Goal: Task Accomplishment & Management: Use online tool/utility

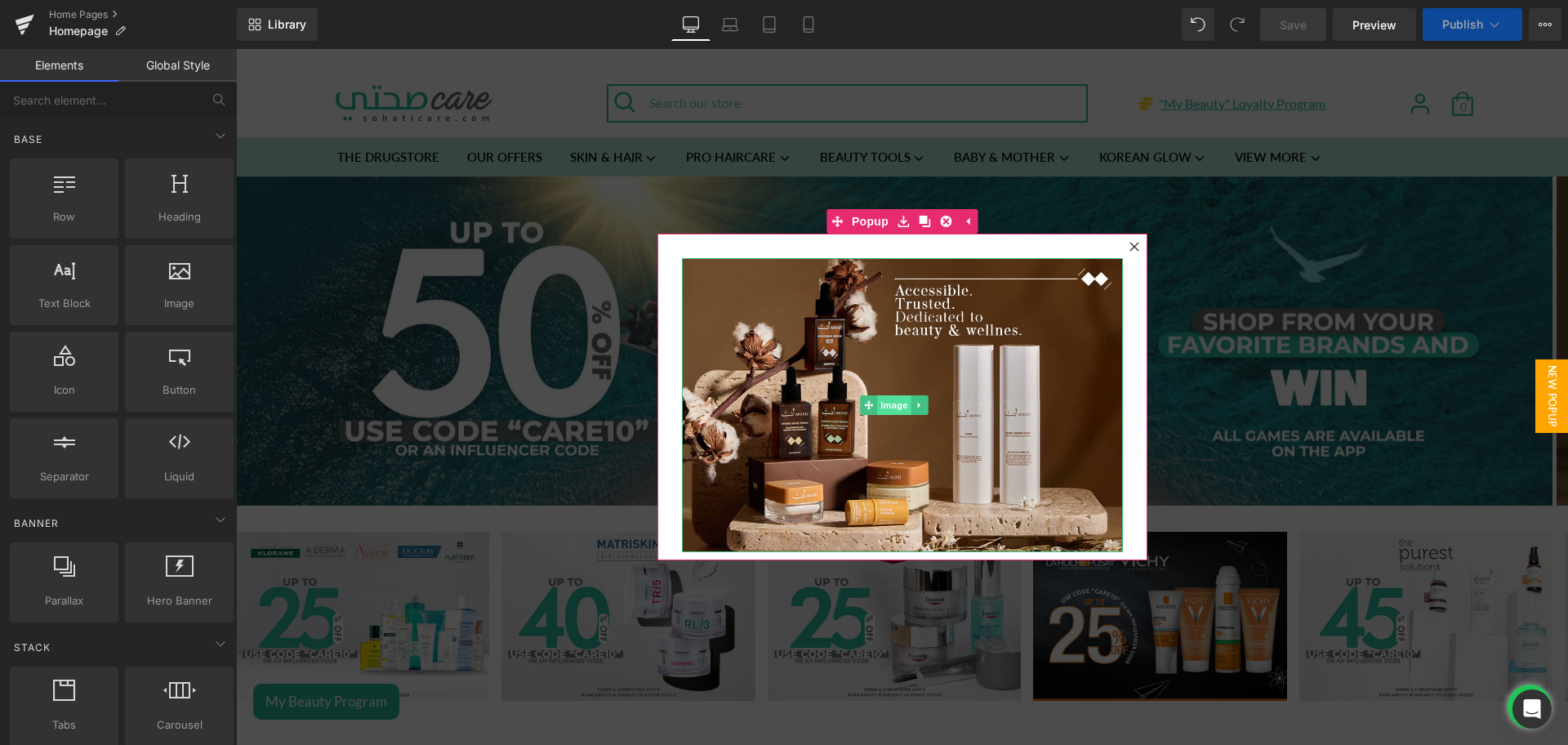
click at [877, 398] on span "Image" at bounding box center [894, 404] width 34 height 19
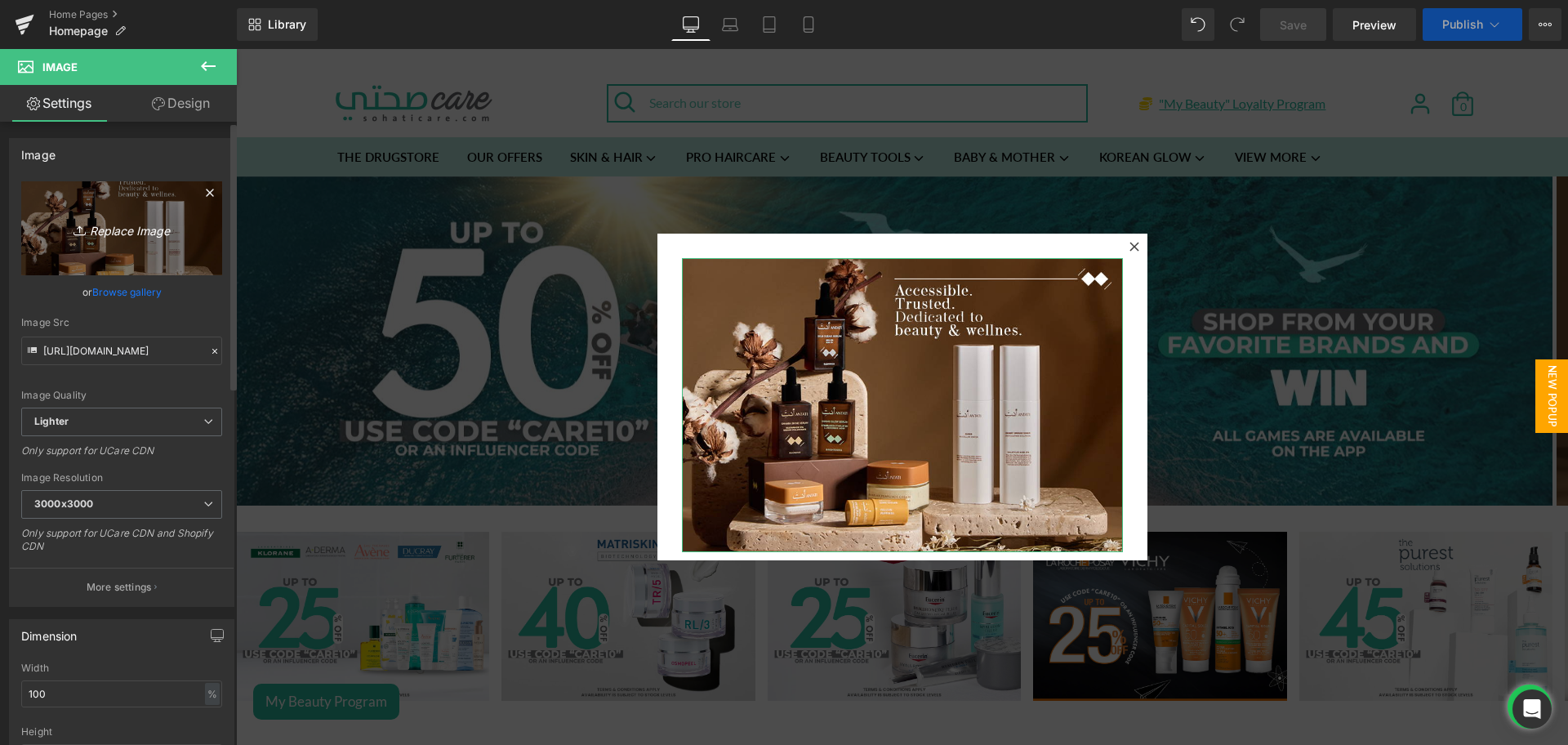
click at [108, 184] on link "Replace Image" at bounding box center [121, 229] width 201 height 94
type input "C:\fakepath\Avene Pop up banner.png"
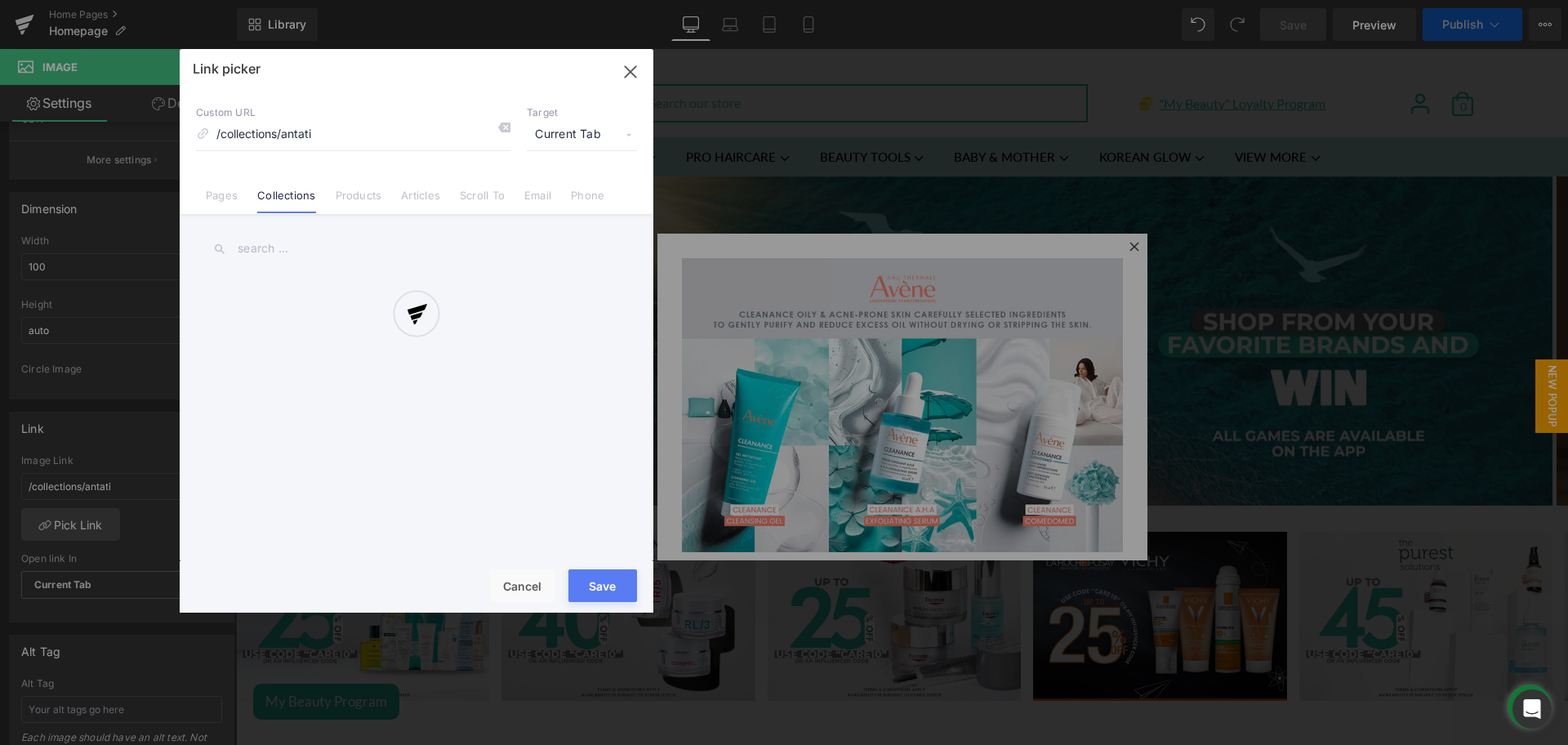
click at [256, 251] on div at bounding box center [417, 330] width 474 height 563
click at [292, 240] on div at bounding box center [417, 330] width 474 height 563
click at [270, 244] on div at bounding box center [417, 330] width 474 height 563
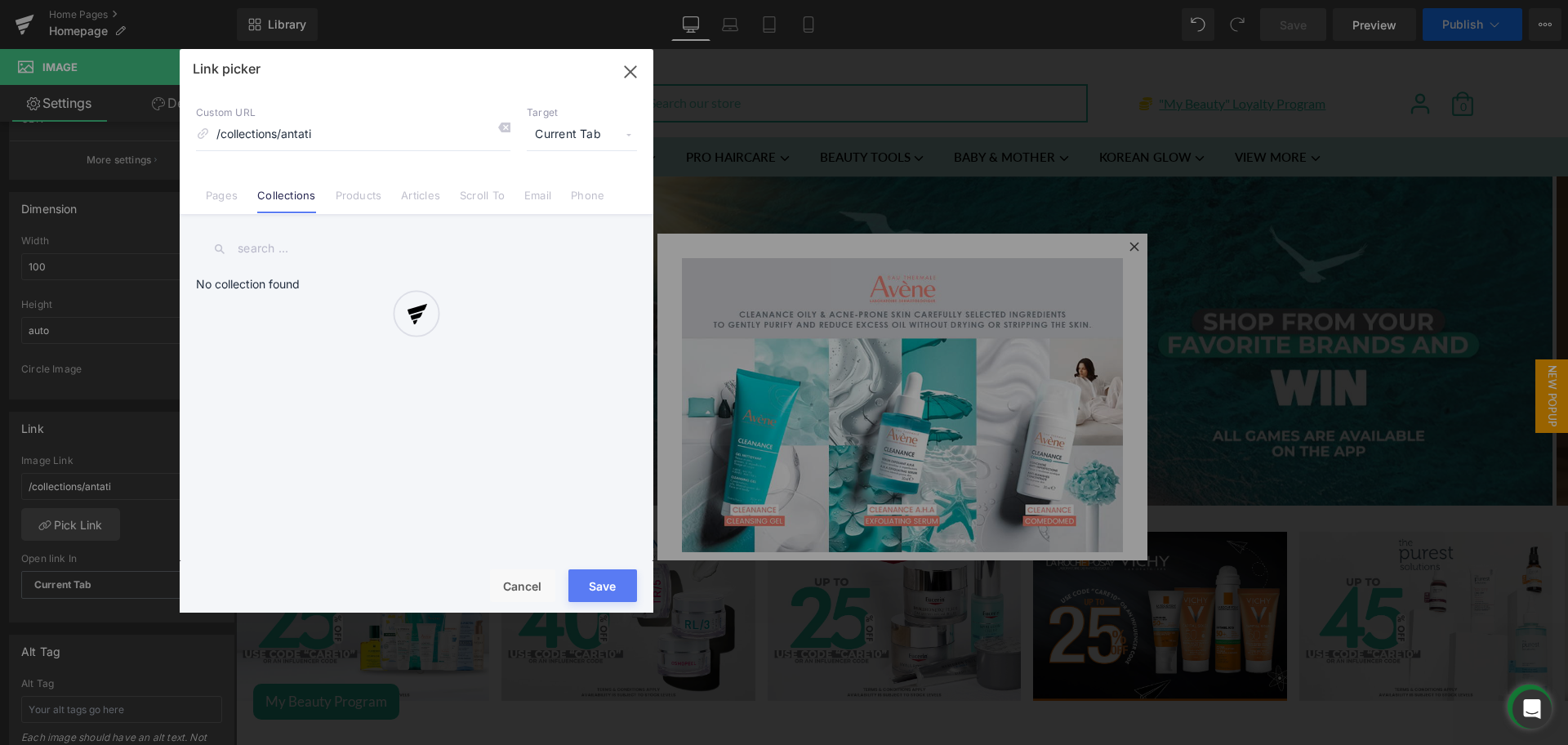
click at [270, 244] on div at bounding box center [417, 330] width 474 height 563
click at [455, 147] on div at bounding box center [417, 330] width 474 height 563
click at [629, 76] on div at bounding box center [417, 330] width 474 height 563
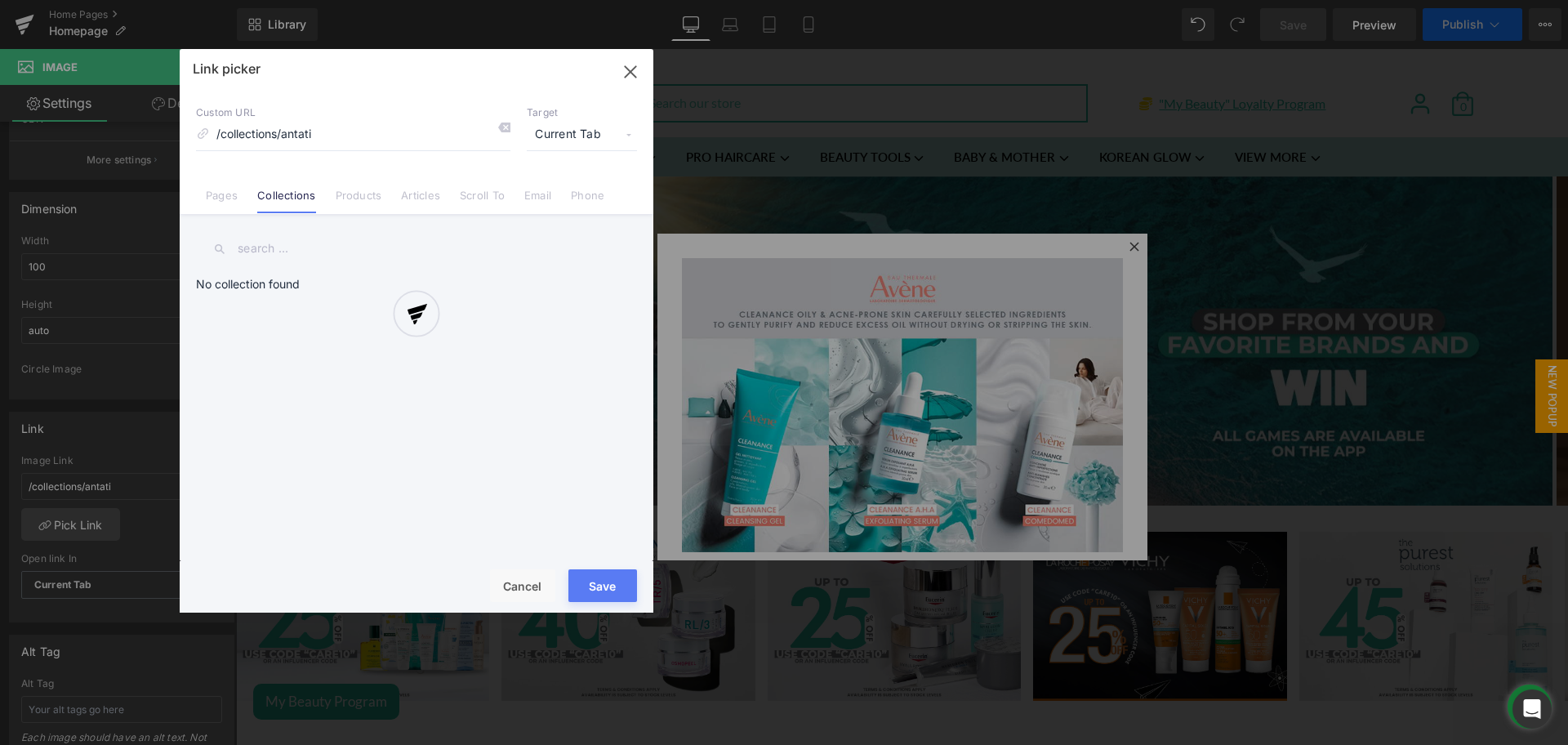
click at [629, 76] on div at bounding box center [417, 330] width 474 height 563
drag, startPoint x: 629, startPoint y: 76, endPoint x: 637, endPoint y: 93, distance: 18.8
click at [637, 93] on div at bounding box center [417, 330] width 474 height 563
click at [516, 588] on div at bounding box center [417, 330] width 474 height 563
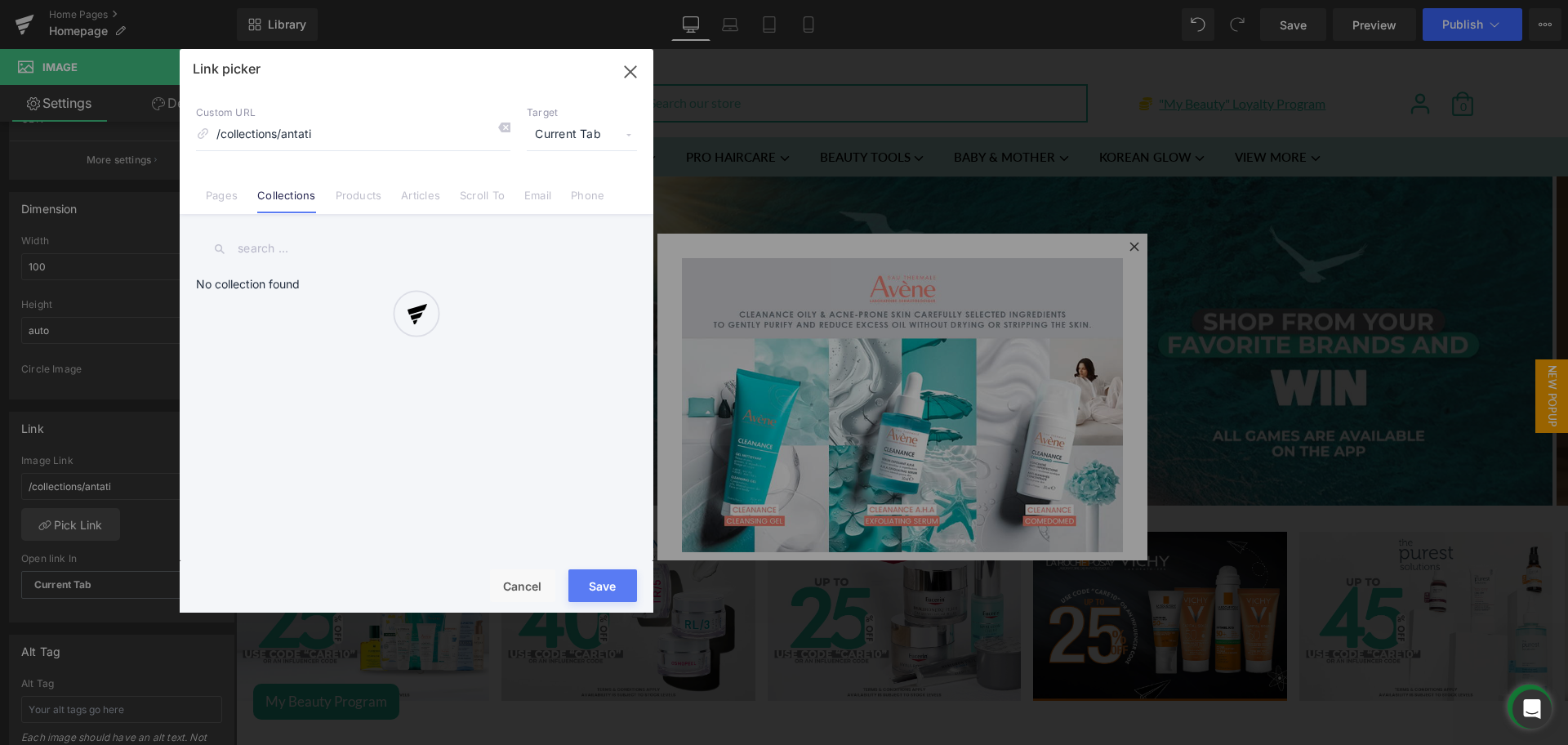
click at [624, 70] on div at bounding box center [417, 330] width 474 height 563
click at [597, 582] on div at bounding box center [417, 330] width 474 height 563
drag, startPoint x: 534, startPoint y: 579, endPoint x: 624, endPoint y: 589, distance: 90.6
click at [624, 589] on div at bounding box center [417, 330] width 474 height 563
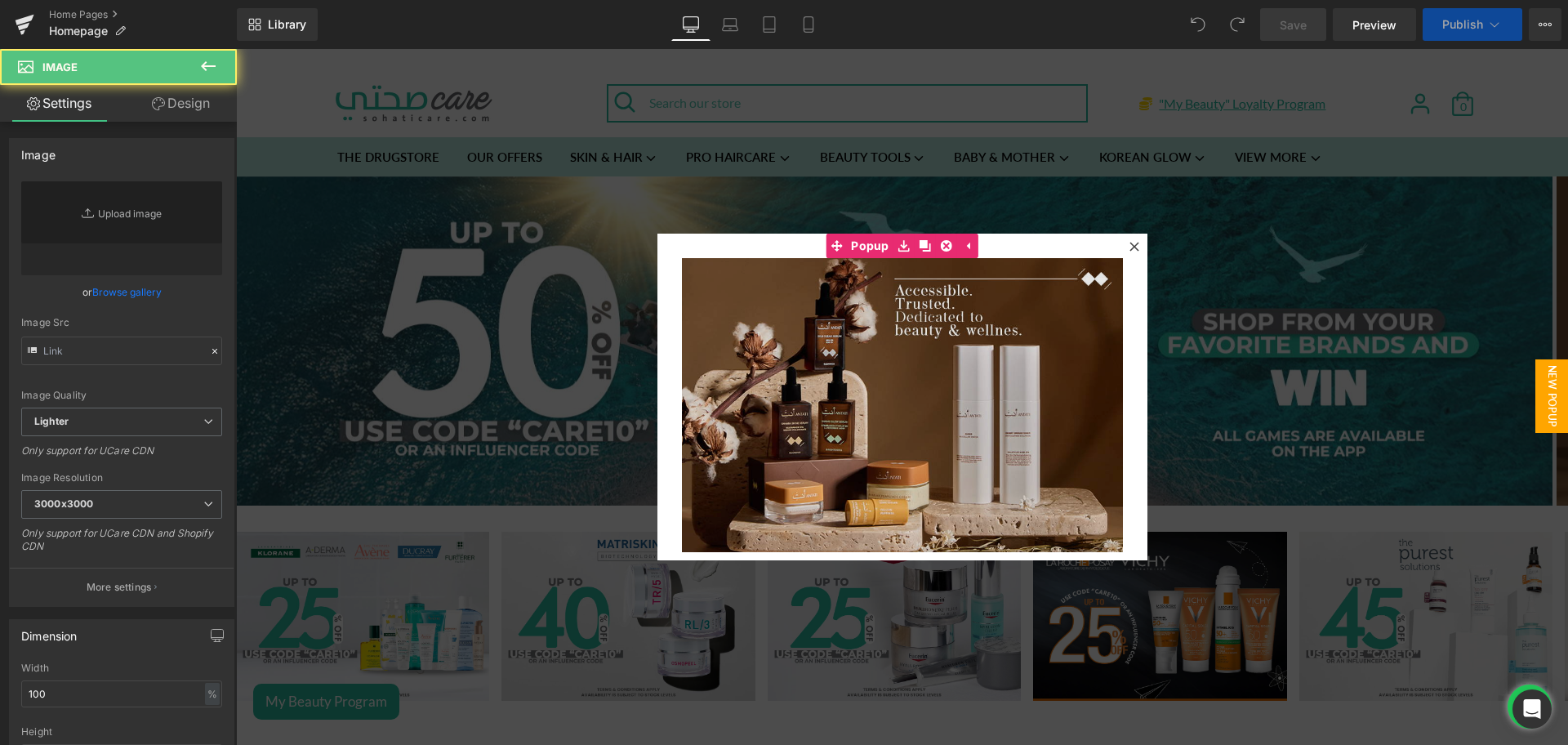
drag, startPoint x: 315, startPoint y: 256, endPoint x: 890, endPoint y: 341, distance: 581.2
click at [890, 341] on img at bounding box center [902, 405] width 441 height 294
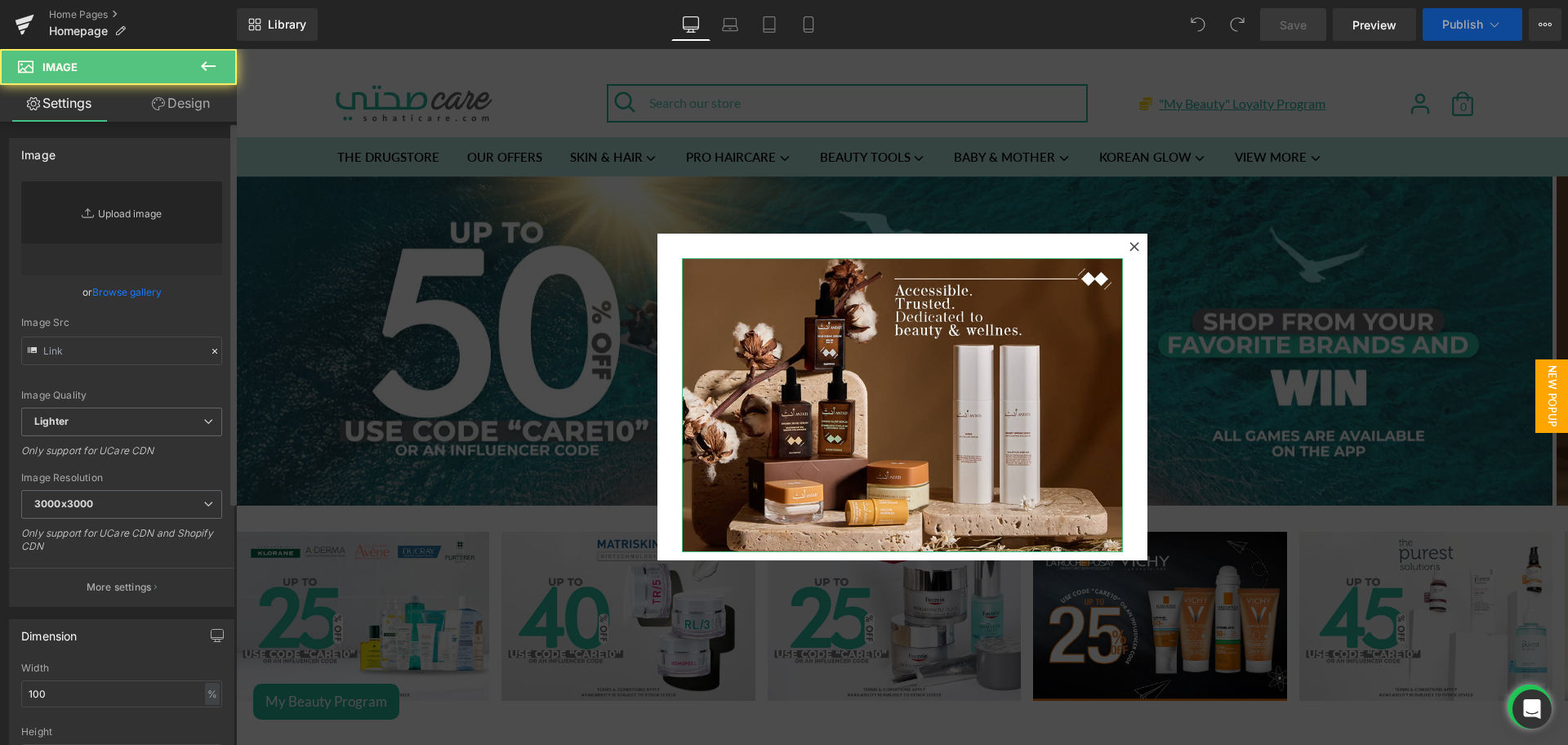
click at [119, 223] on link "Replace Image" at bounding box center [121, 229] width 201 height 94
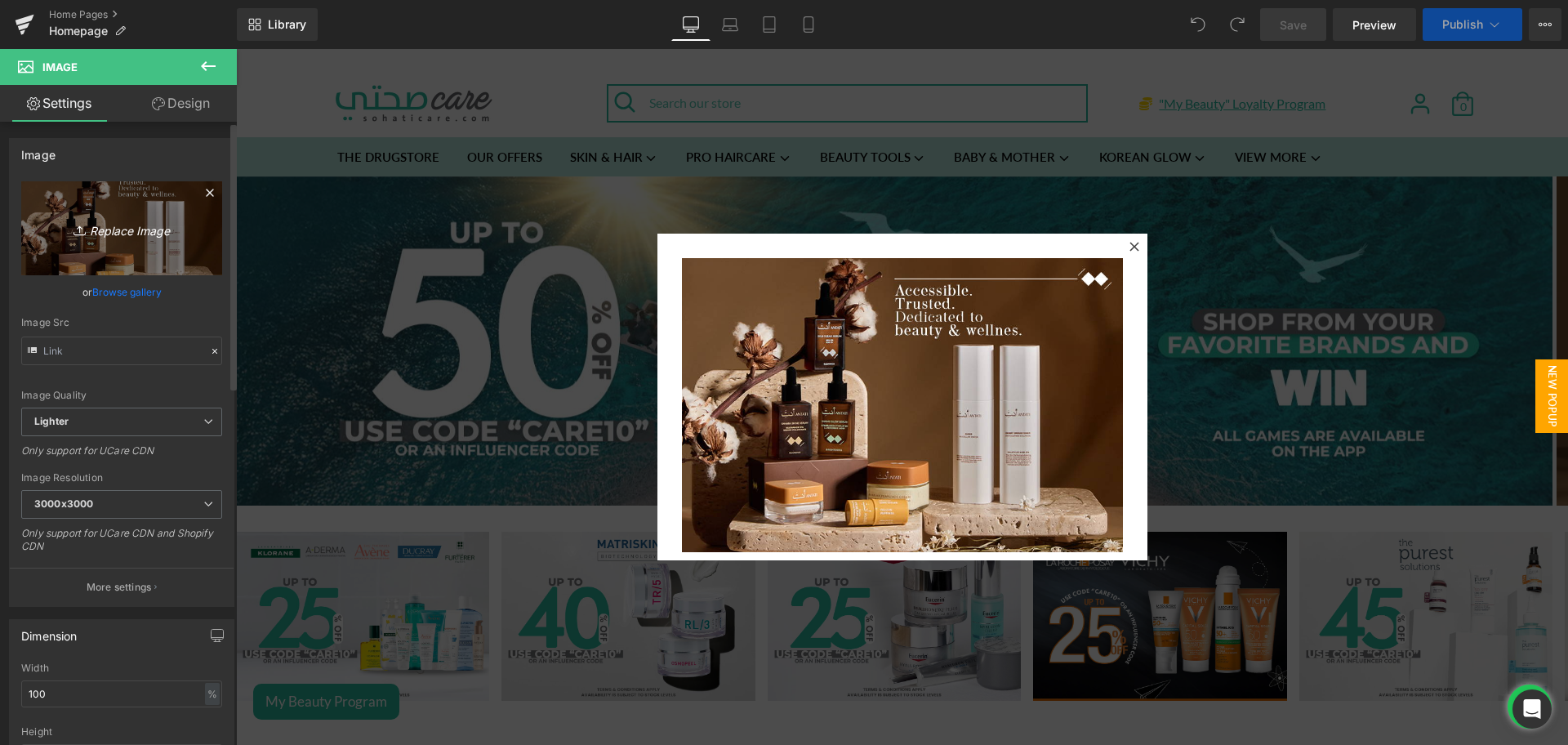
type input "C:\fakepath\Avene Pop up banner.png"
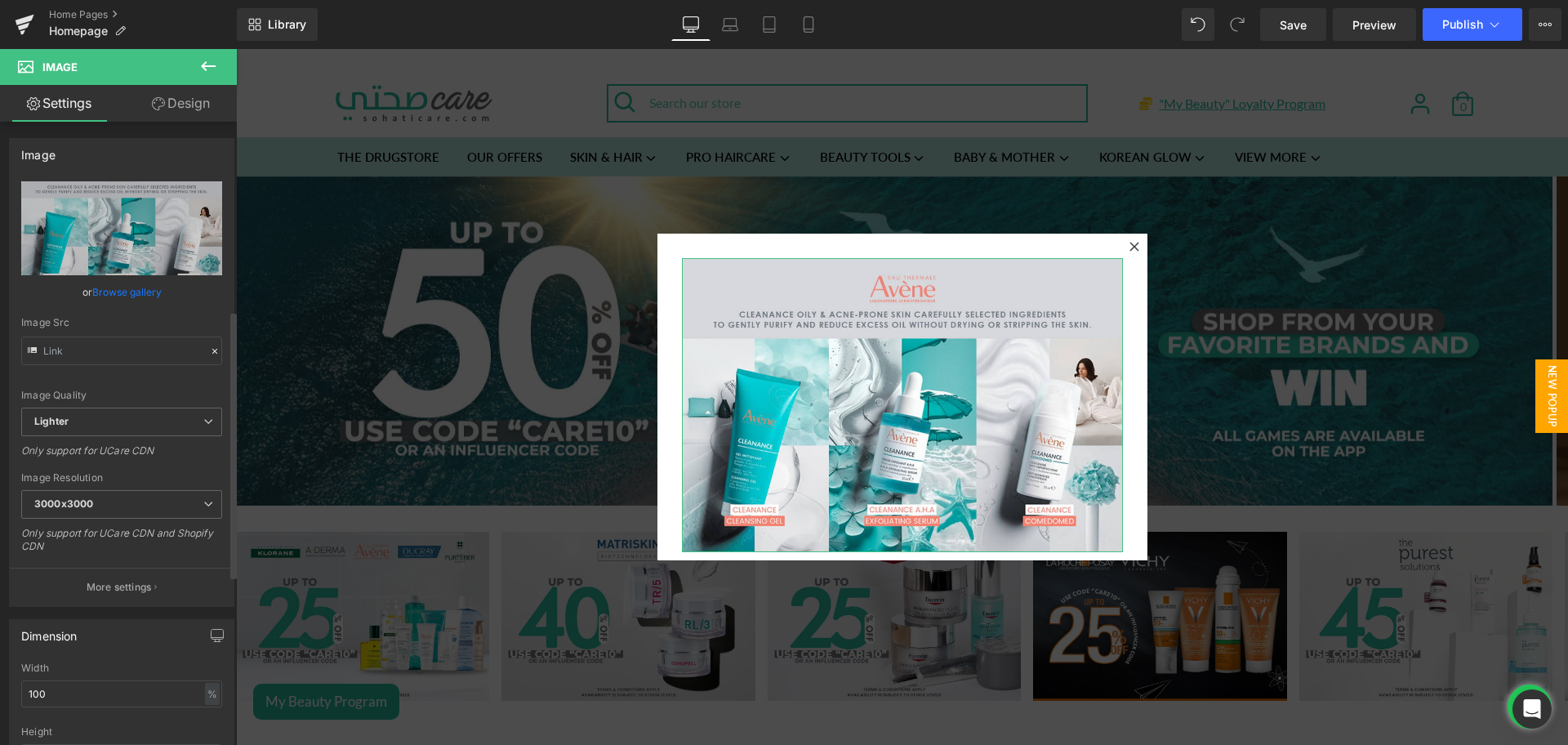
scroll to position [552, 0]
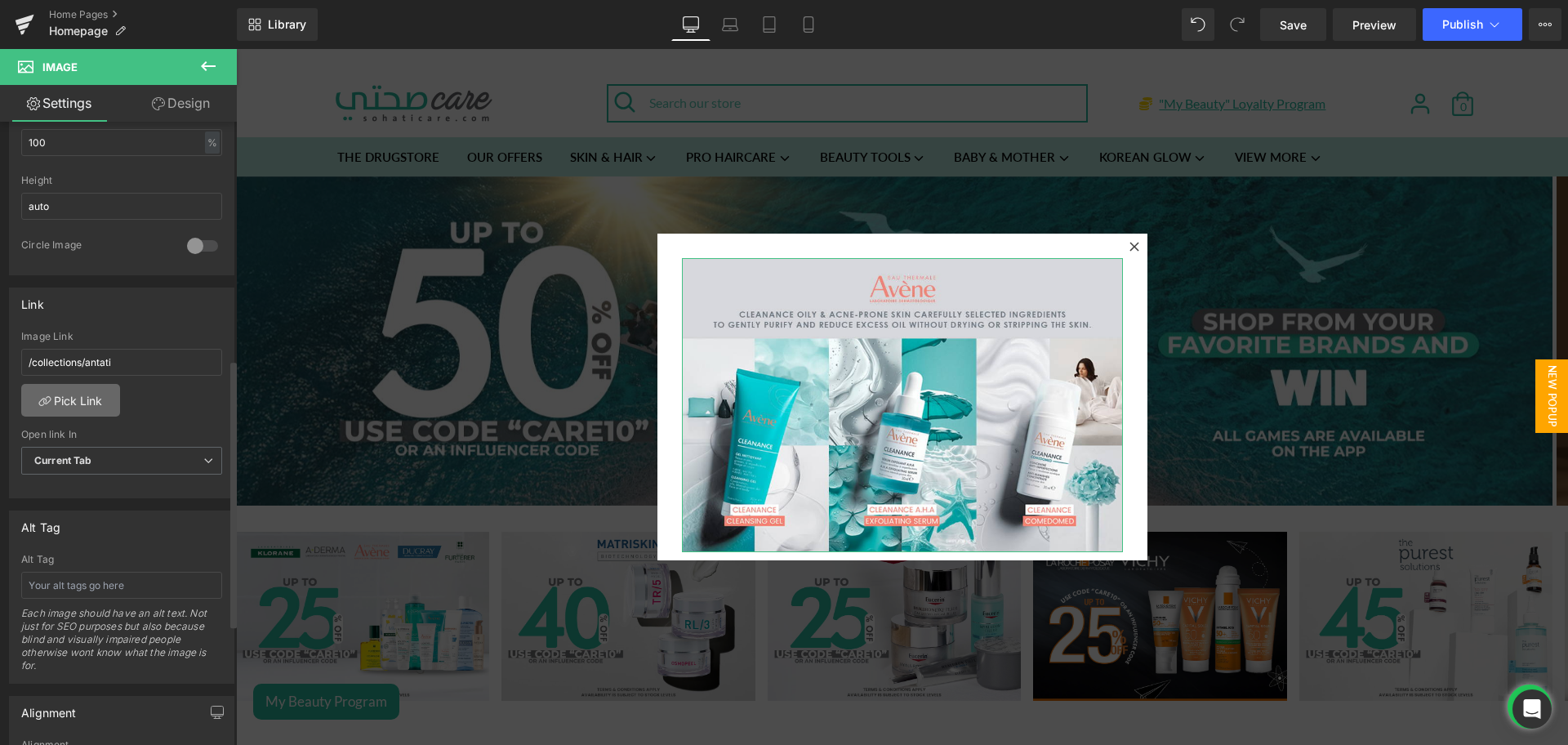
click at [46, 386] on link "Pick Link" at bounding box center [71, 400] width 99 height 33
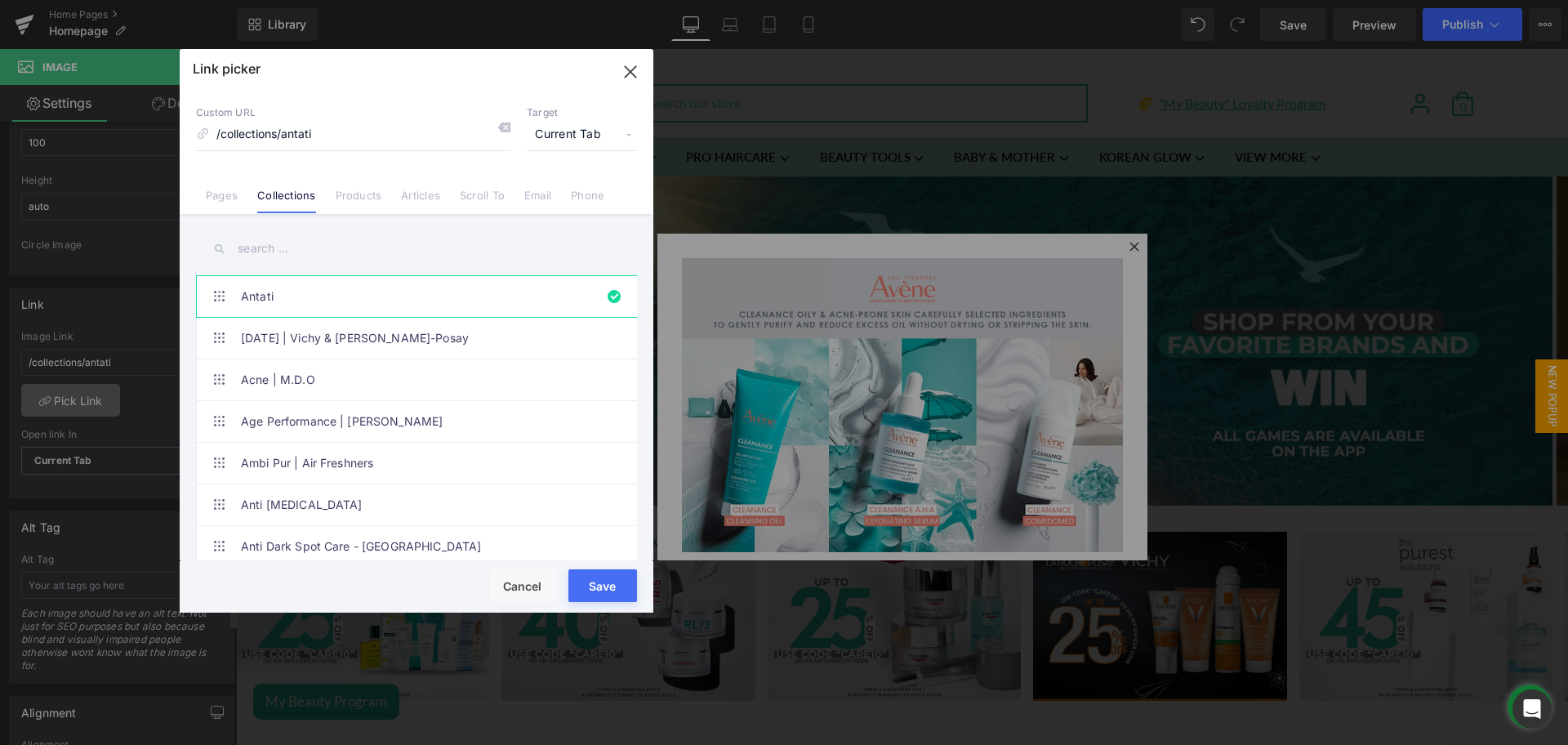
click at [269, 246] on input "text" at bounding box center [416, 249] width 441 height 37
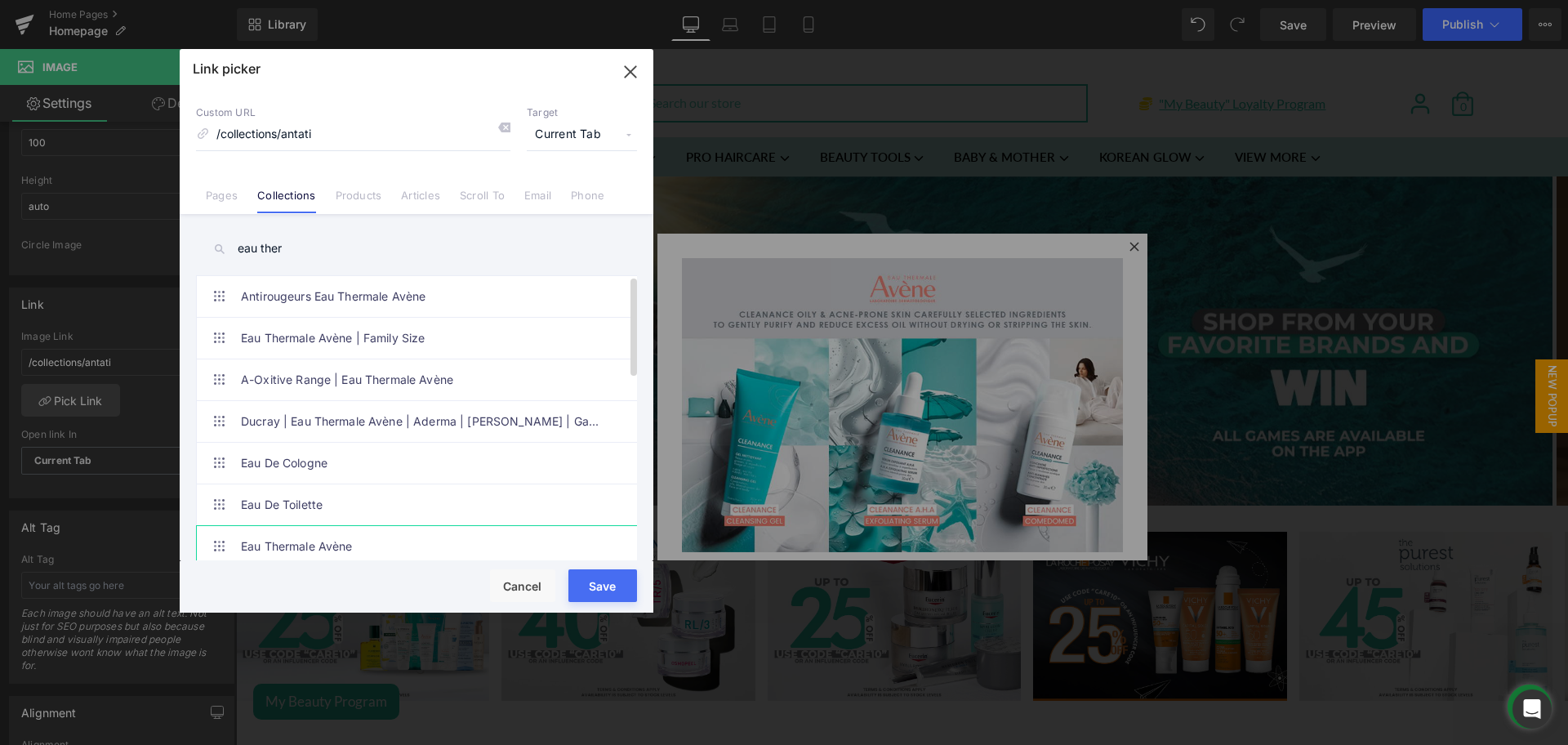
type input "eau ther"
click at [355, 534] on link "Eau Thermale Avène" at bounding box center [421, 547] width 360 height 41
click at [596, 583] on button "Save" at bounding box center [602, 585] width 69 height 33
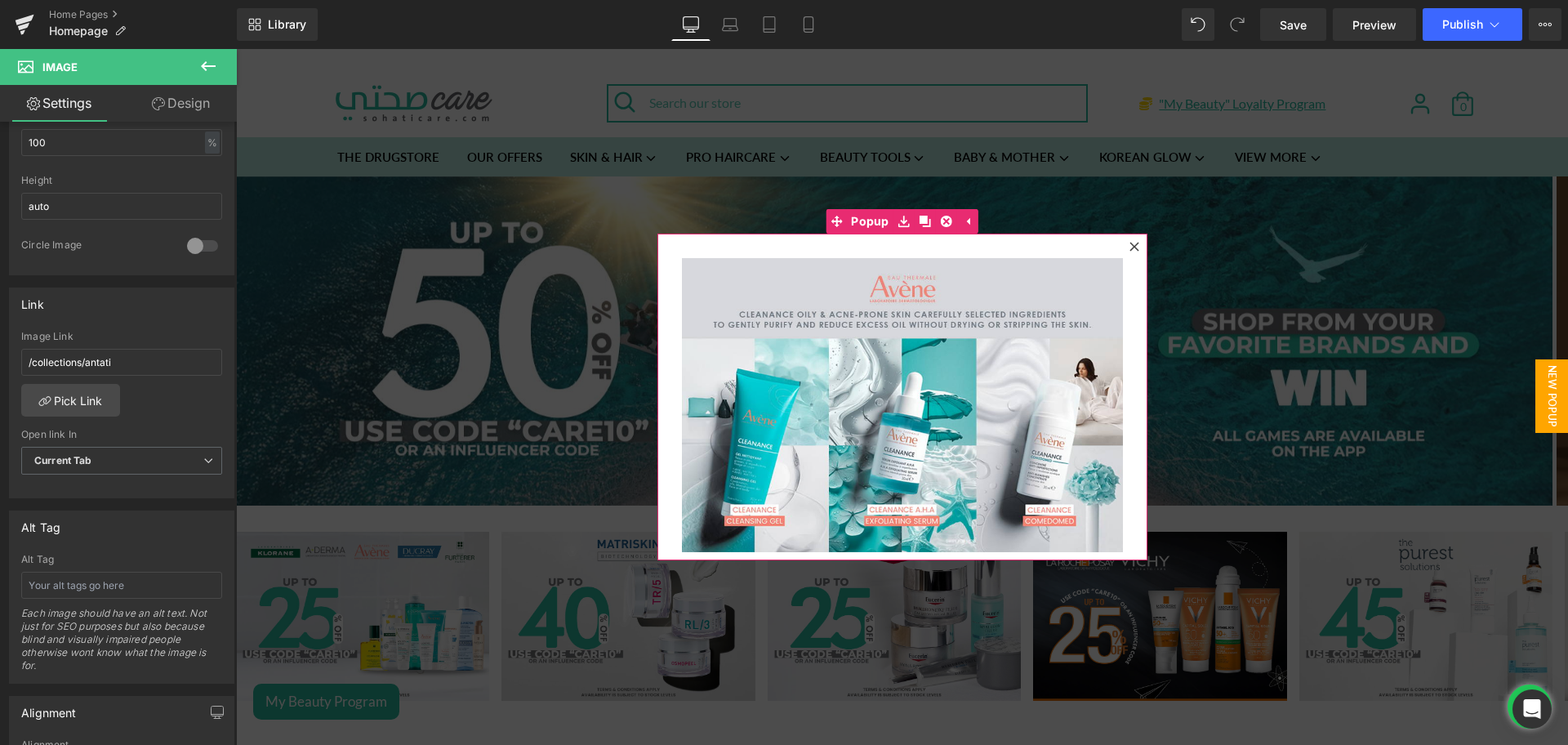
click at [1129, 246] on icon at bounding box center [1134, 246] width 9 height 9
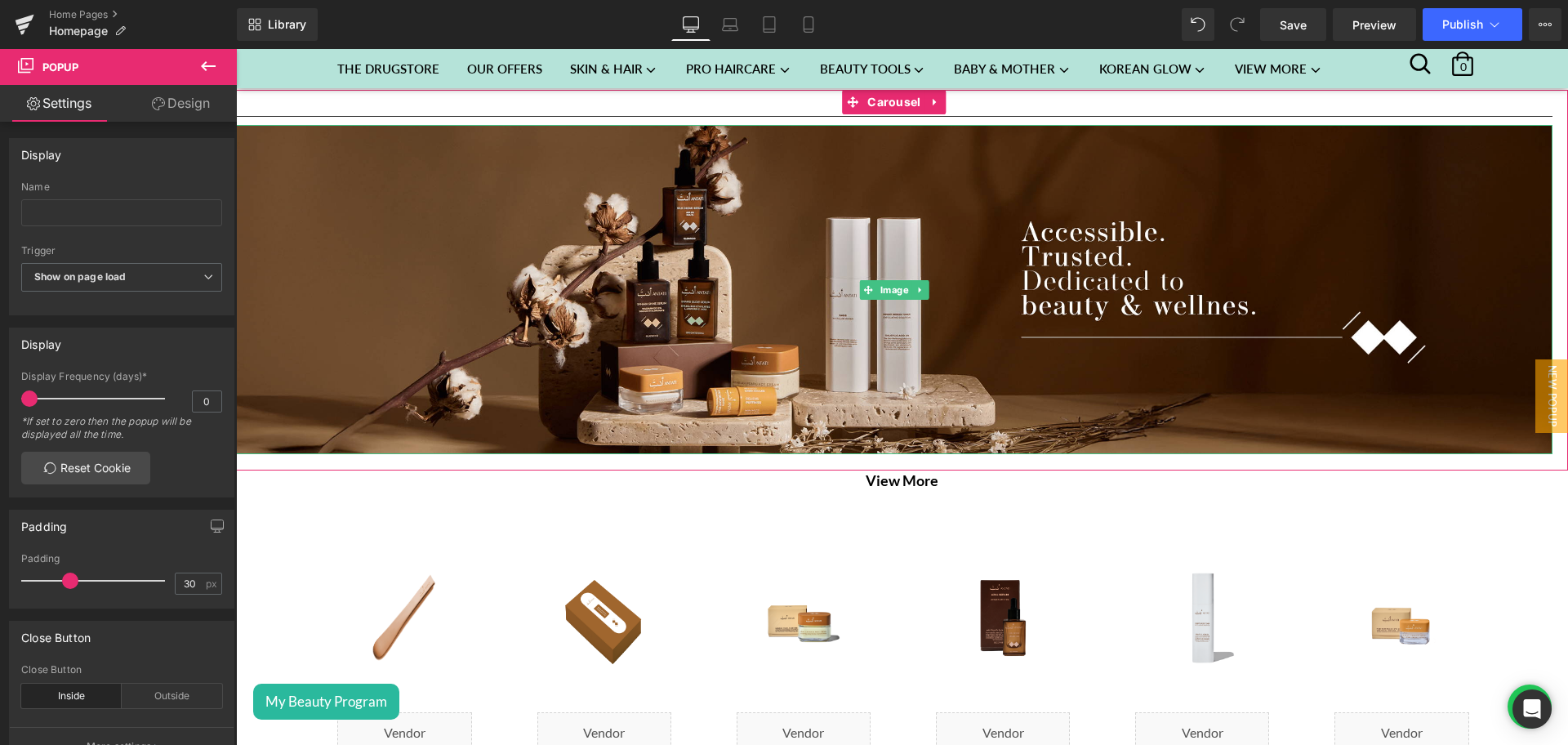
scroll to position [2206, 0]
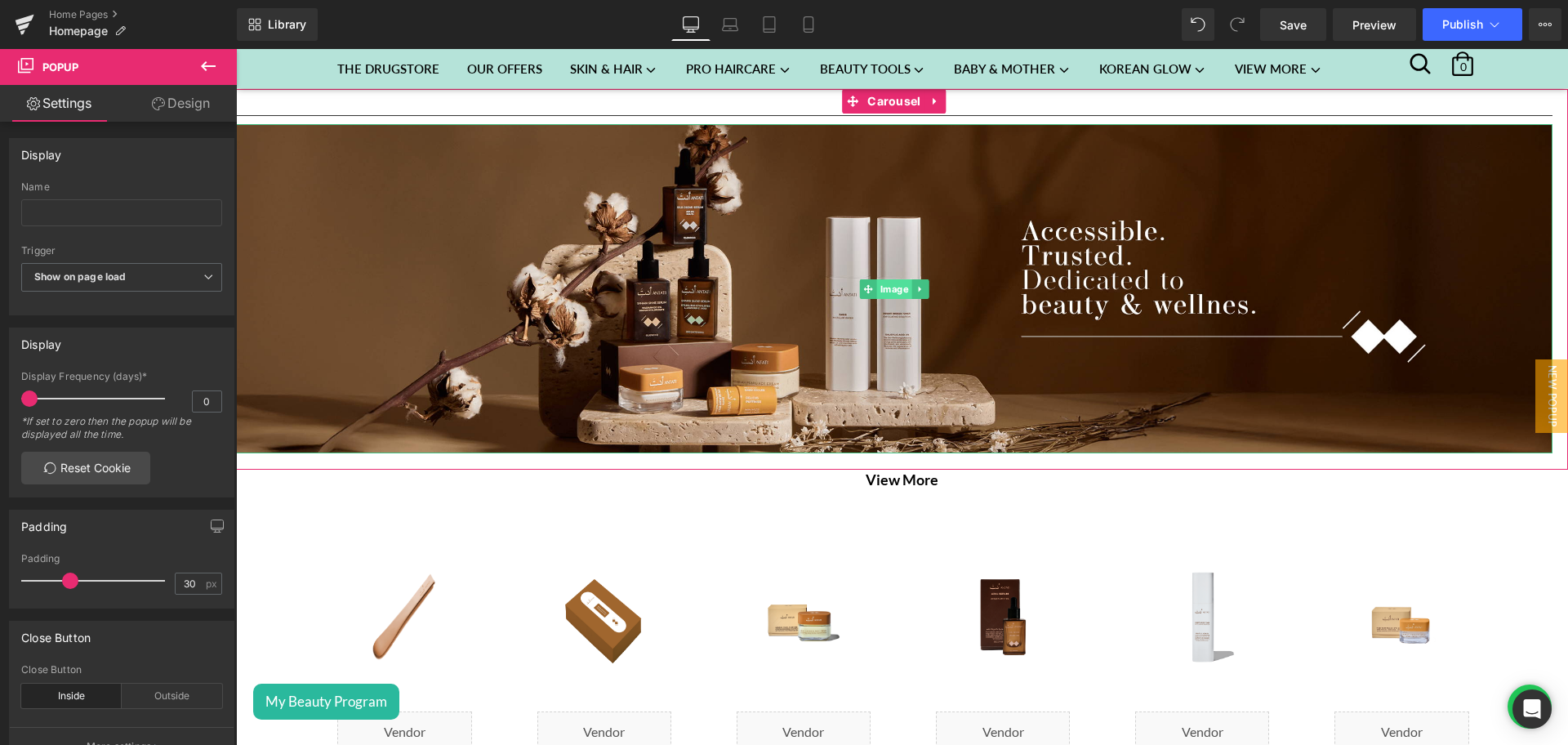
click at [892, 279] on span "Image" at bounding box center [895, 288] width 35 height 19
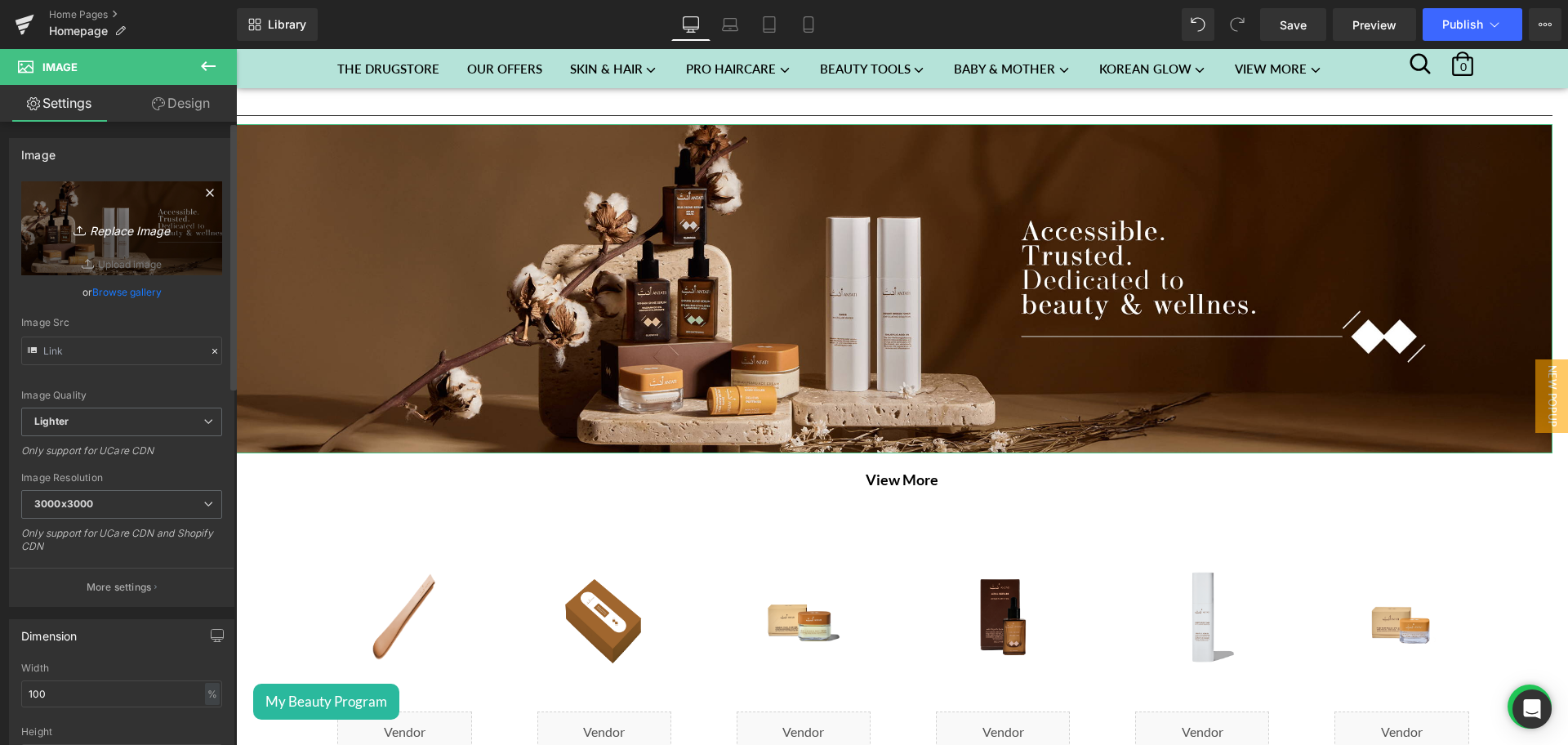
click at [145, 206] on link "Replace Image" at bounding box center [121, 229] width 201 height 94
type input "C:\fakepath\Avene category featured banner desktop - 2.png"
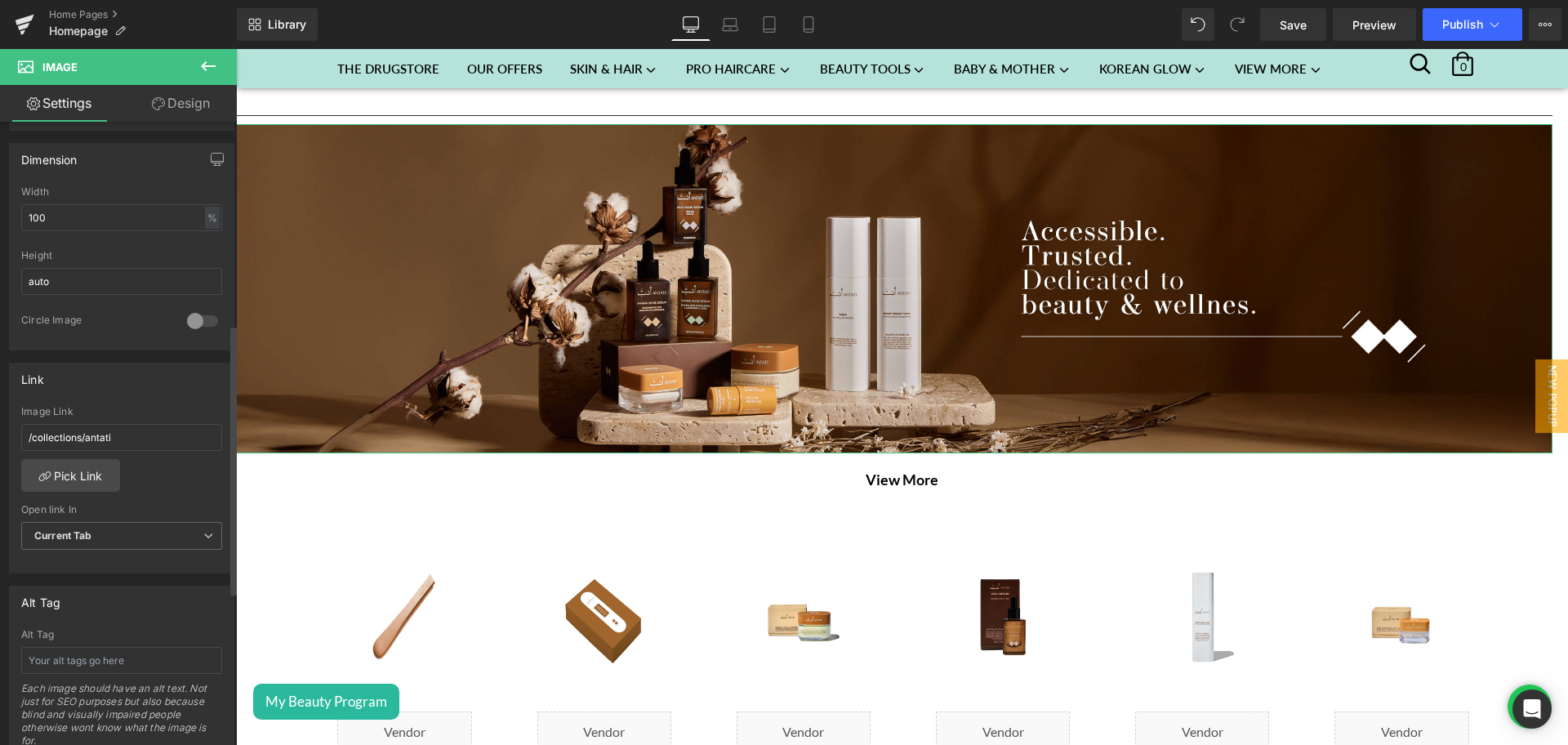
scroll to position [466, 0]
click at [86, 473] on link "Pick Link" at bounding box center [71, 473] width 99 height 33
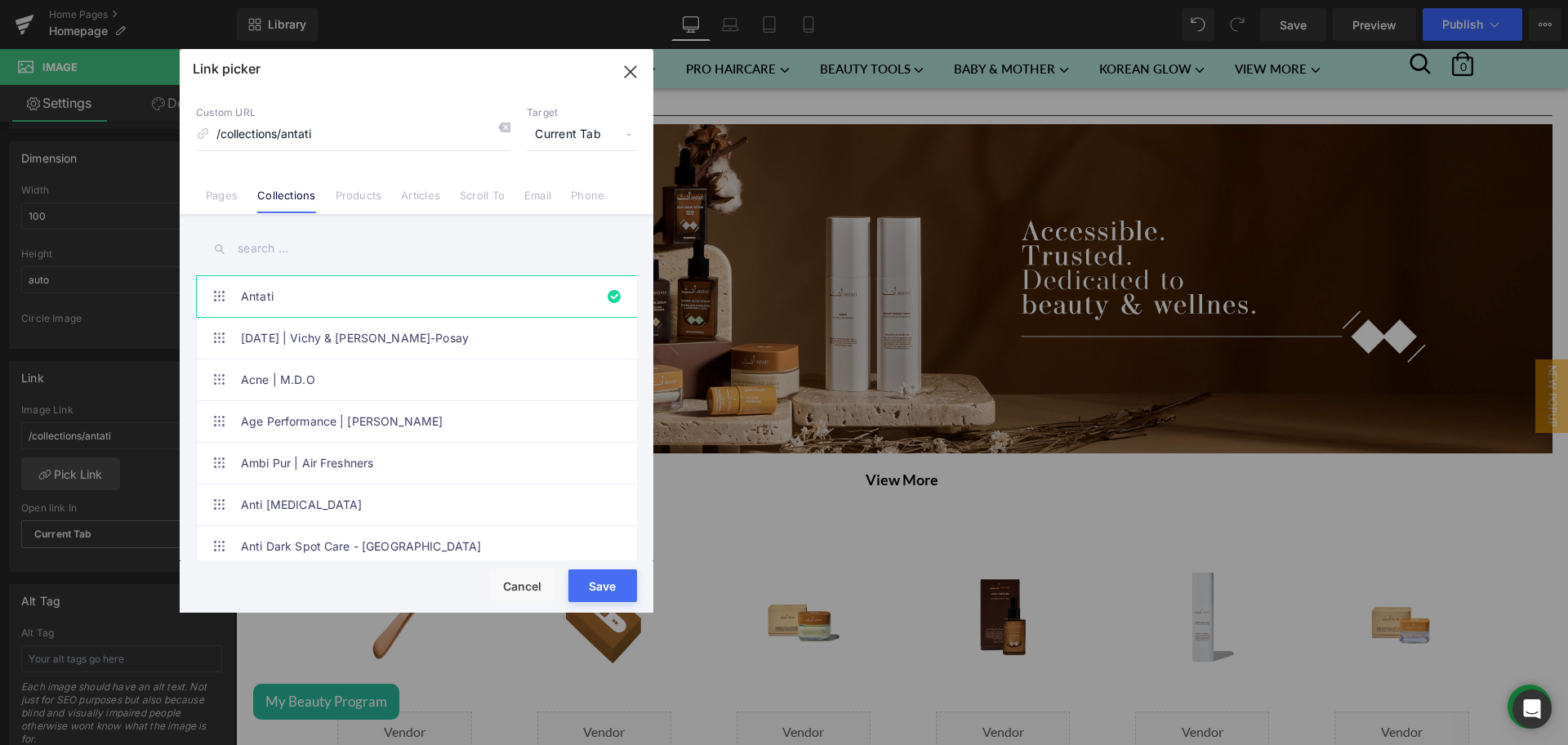
click at [286, 260] on input "text" at bounding box center [416, 249] width 441 height 37
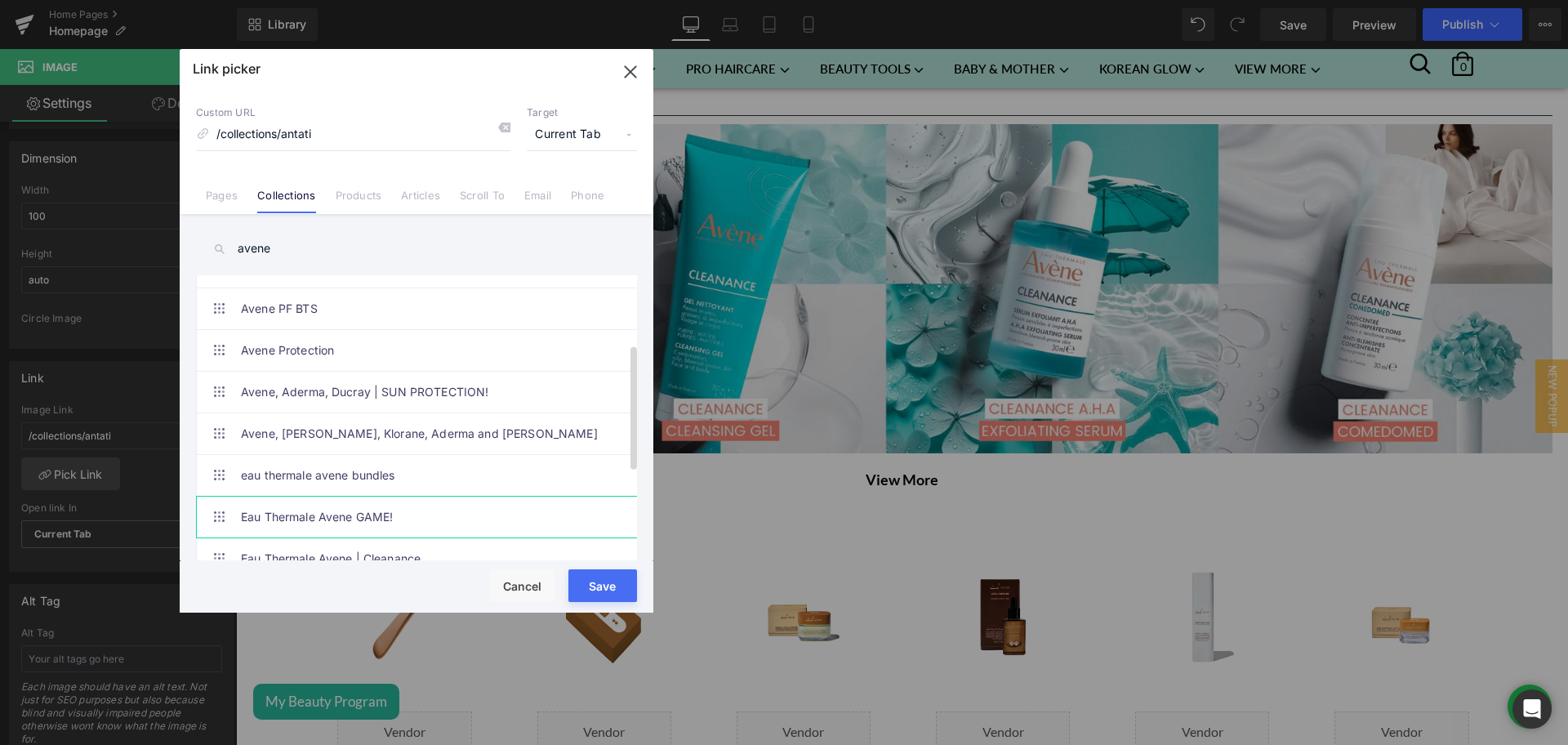
scroll to position [0, 0]
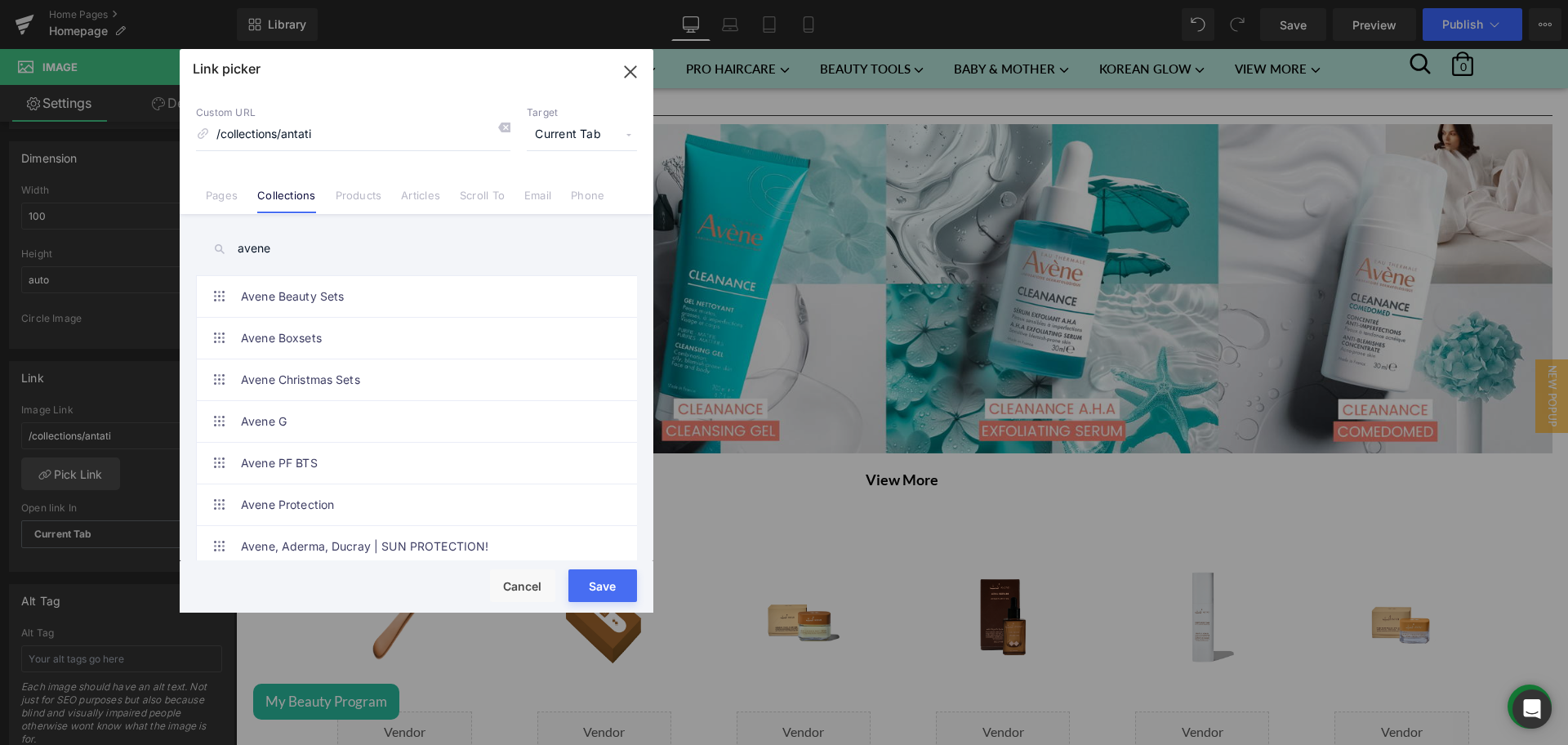
click at [284, 246] on input "avene" at bounding box center [416, 249] width 441 height 37
click at [284, 246] on input "e" at bounding box center [416, 249] width 441 height 37
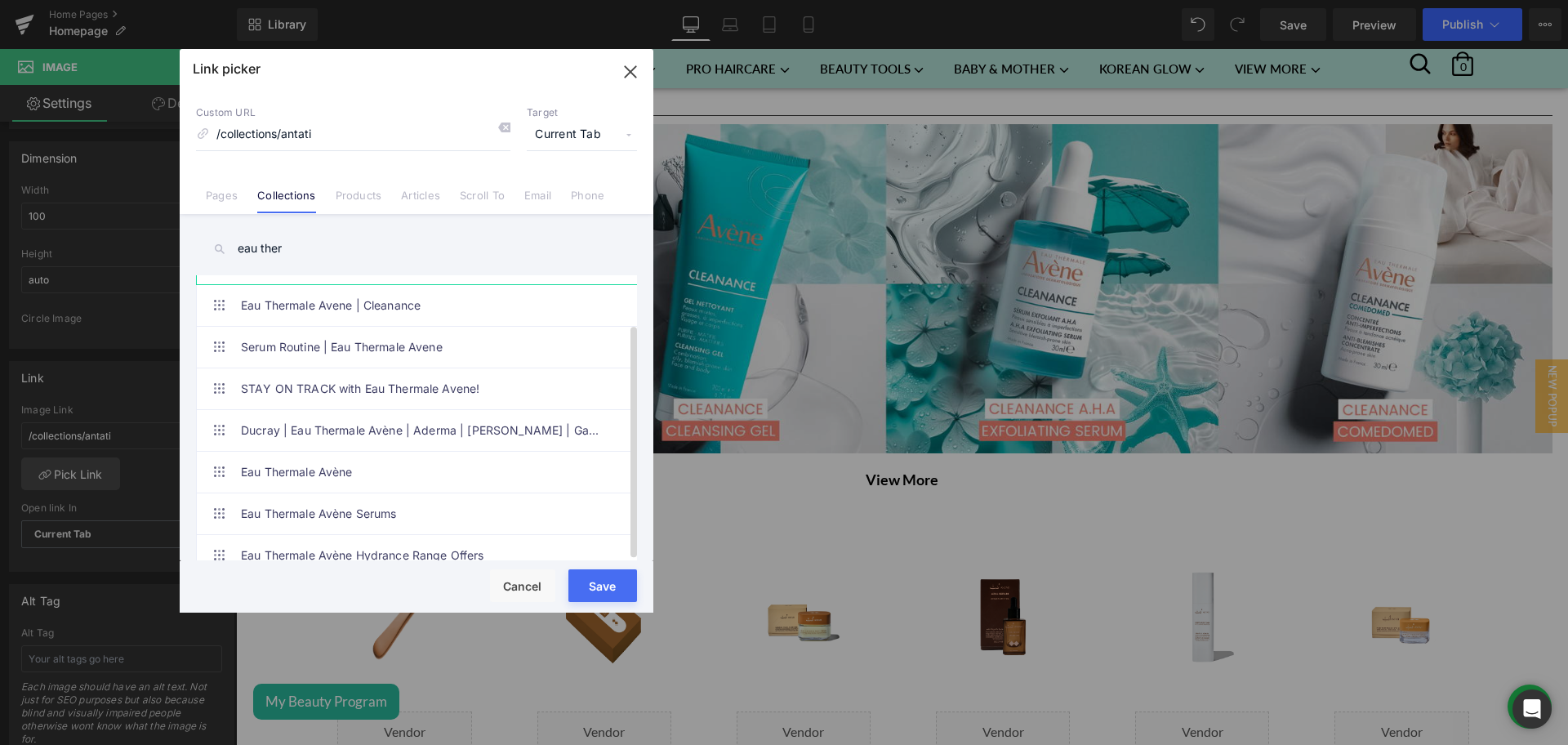
scroll to position [200, 0]
type input "eau ther"
click at [377, 462] on link "Eau Thermale Avène" at bounding box center [421, 471] width 360 height 41
click at [611, 578] on button "Save" at bounding box center [602, 585] width 69 height 33
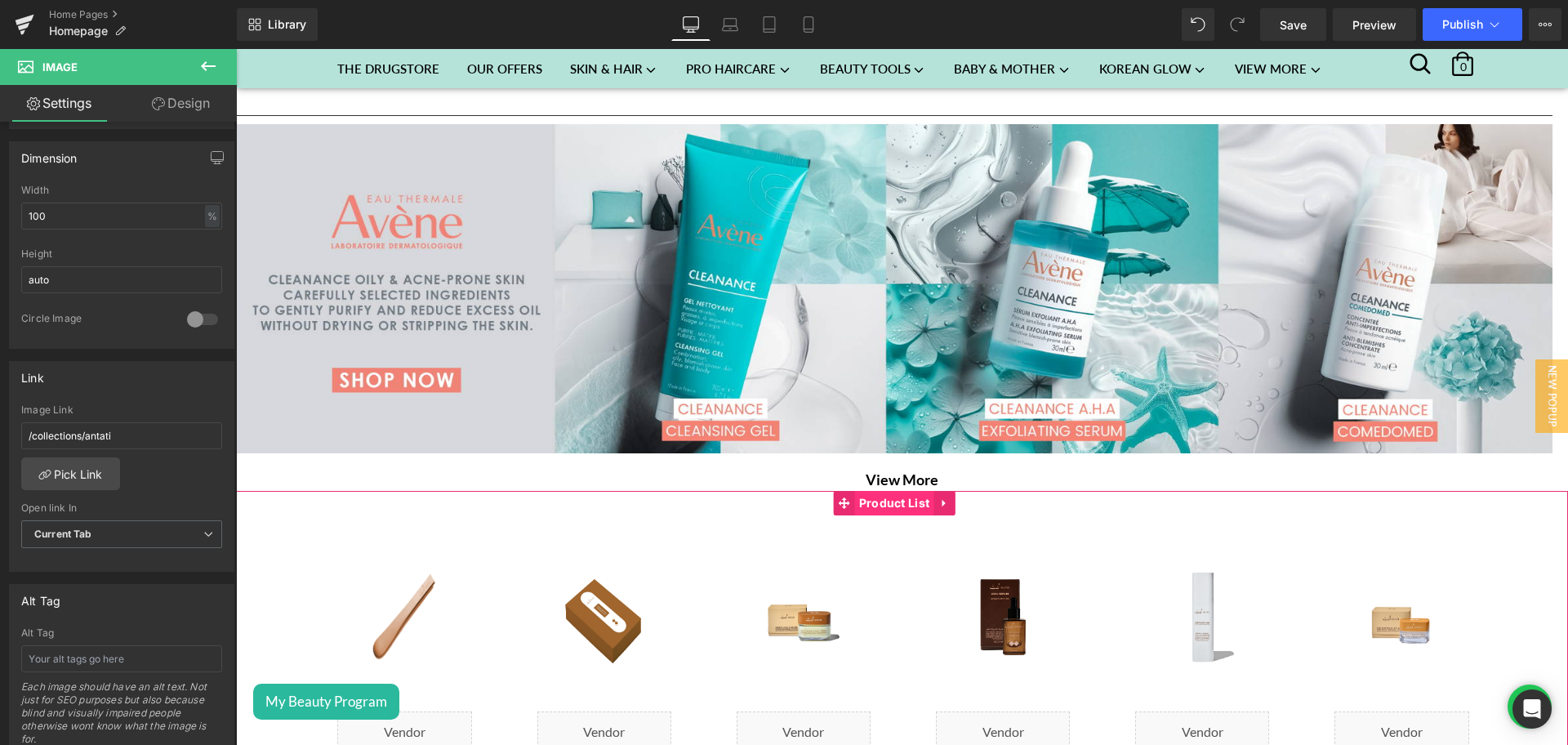
click at [890, 491] on span "Product List" at bounding box center [894, 503] width 79 height 24
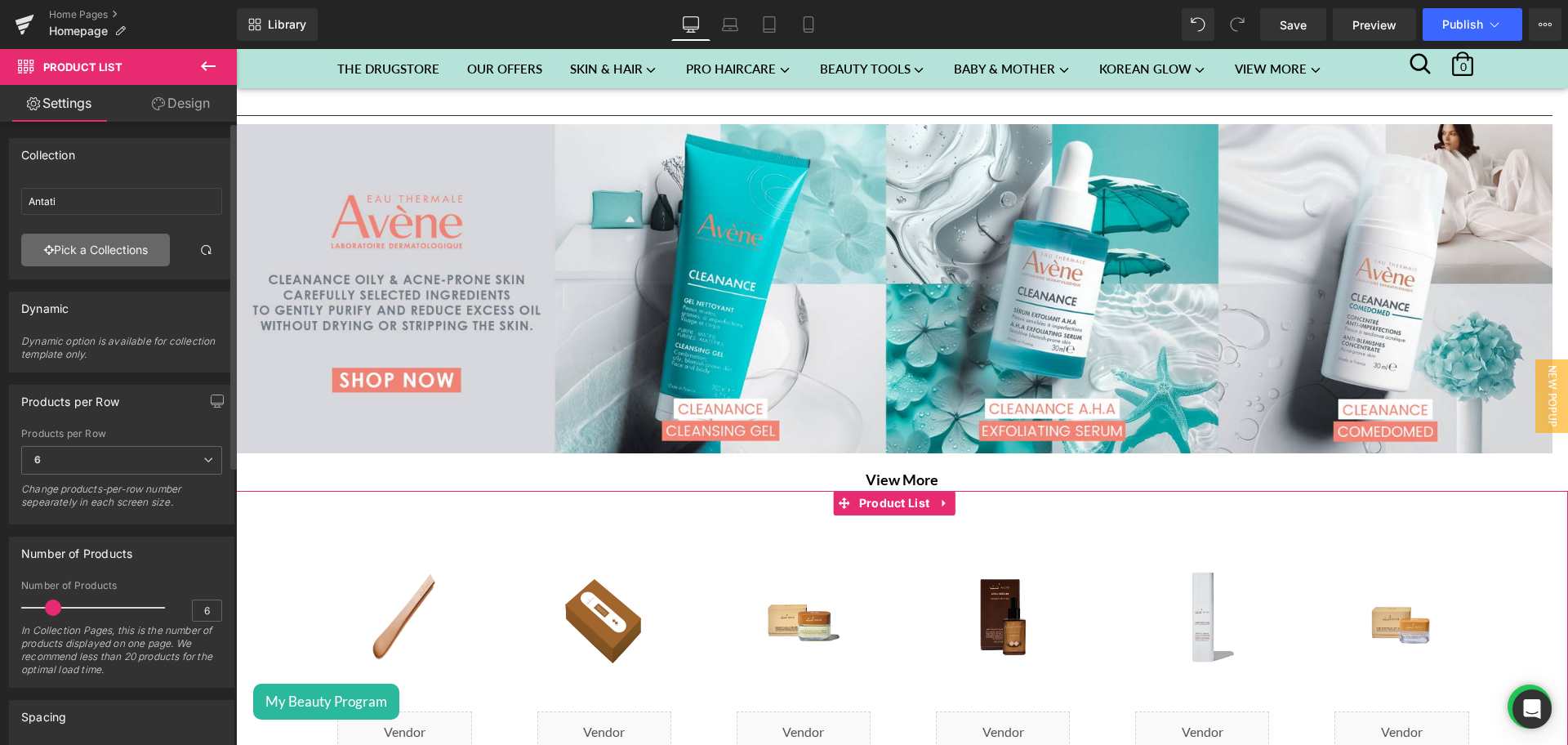
click at [78, 262] on link "Pick a Collections" at bounding box center [95, 250] width 149 height 33
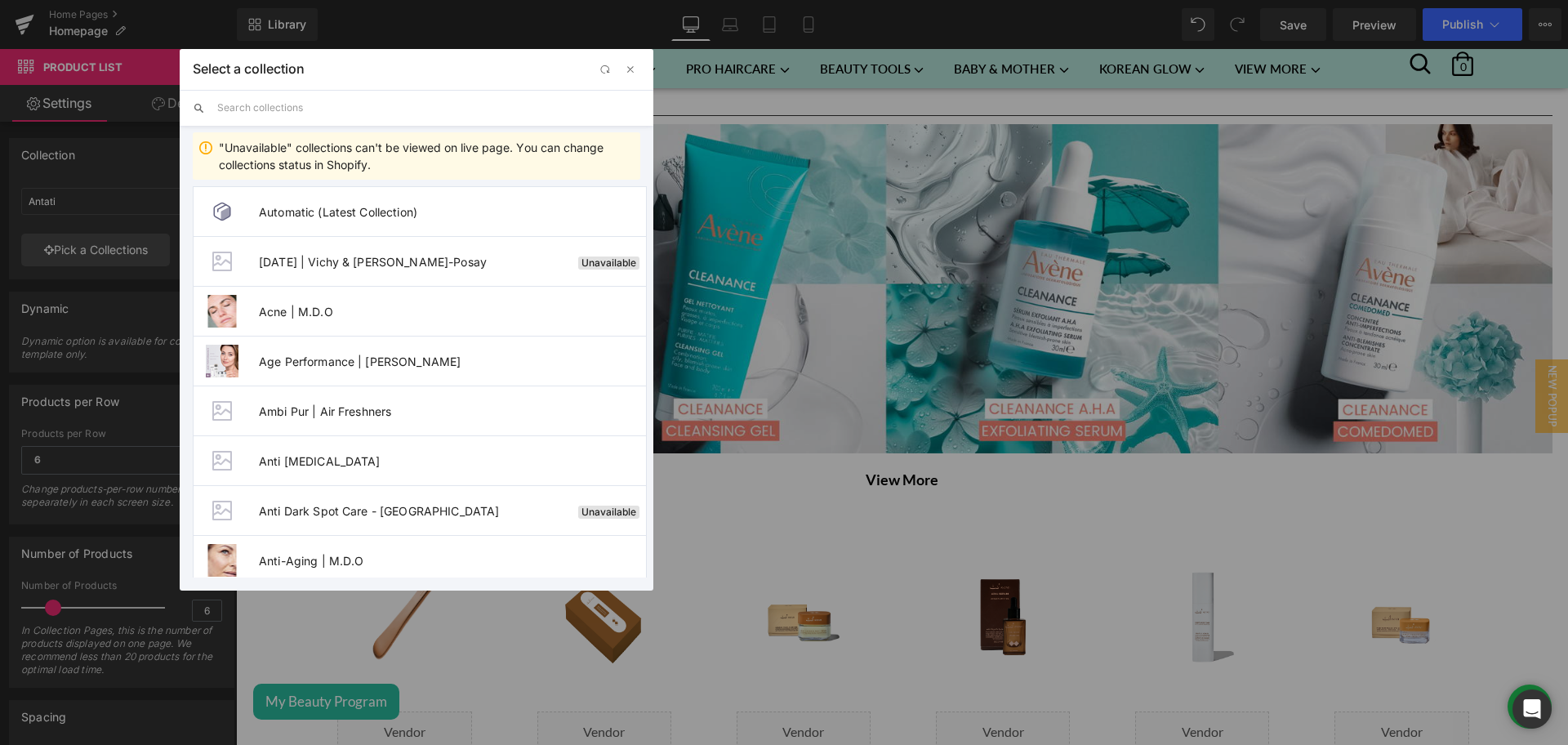
click at [287, 114] on input "text" at bounding box center [428, 108] width 423 height 36
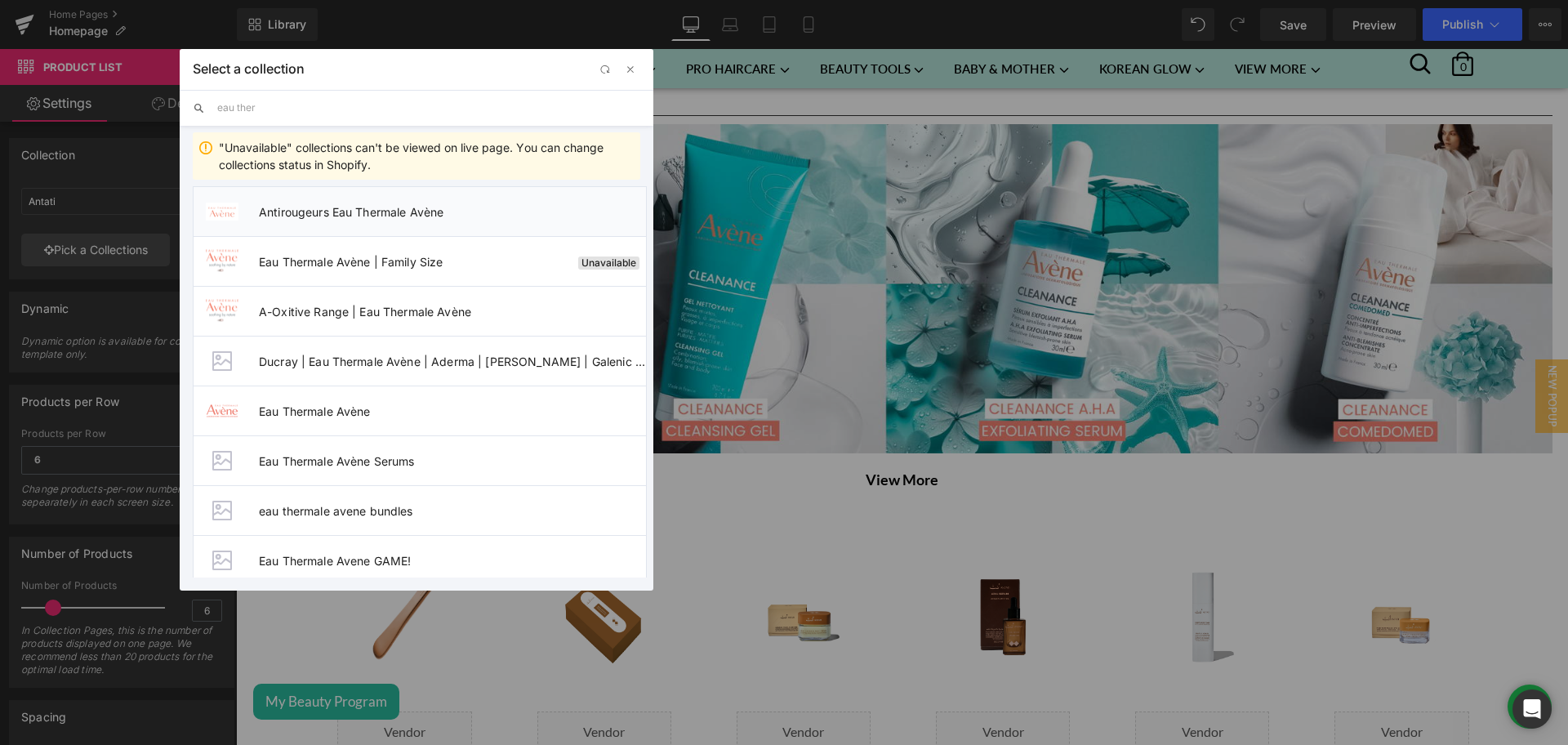
type input "eau ther"
click at [429, 205] on span "Antirougeurs Eau Thermale Avène" at bounding box center [452, 212] width 387 height 14
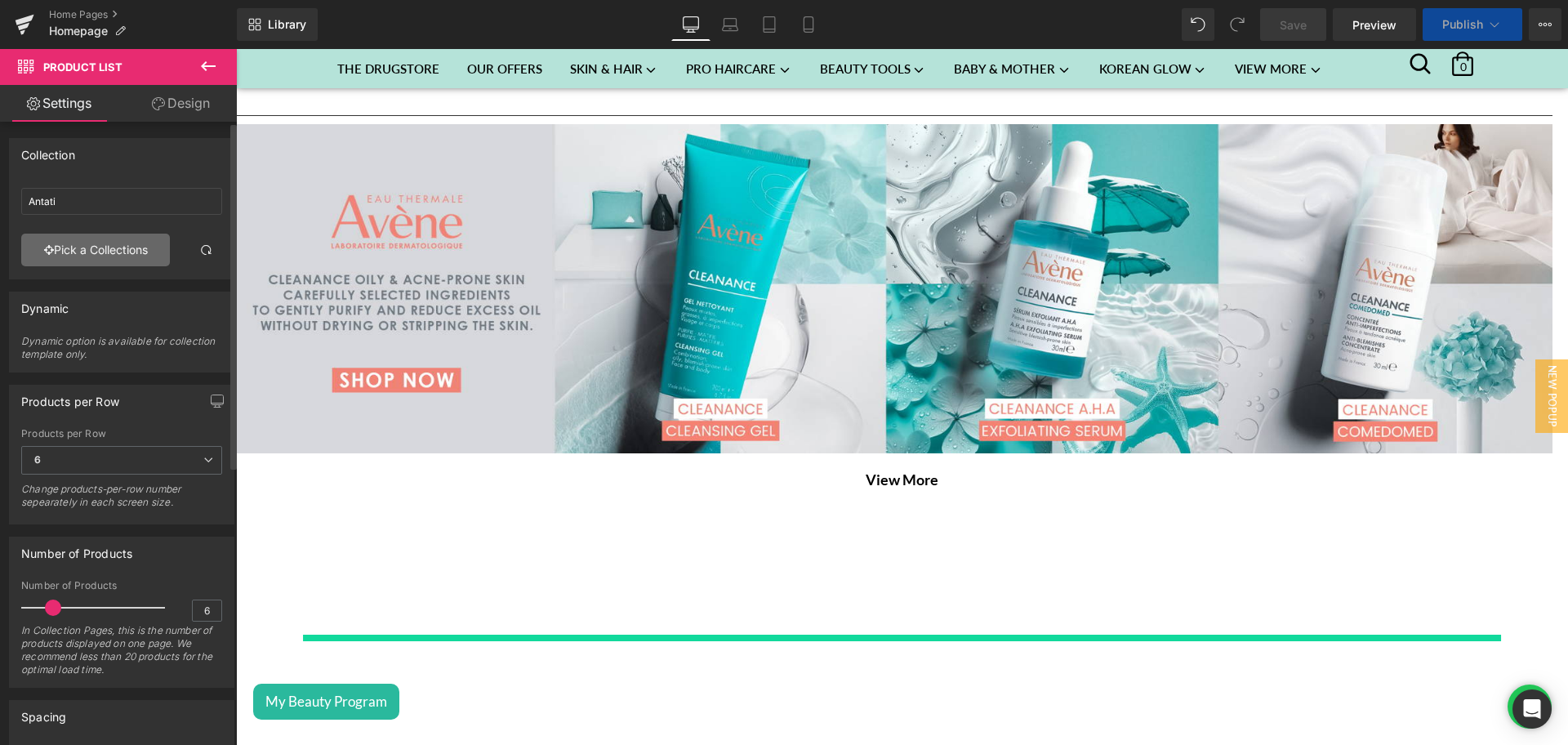
click at [71, 249] on link "Pick a Collections" at bounding box center [95, 250] width 149 height 33
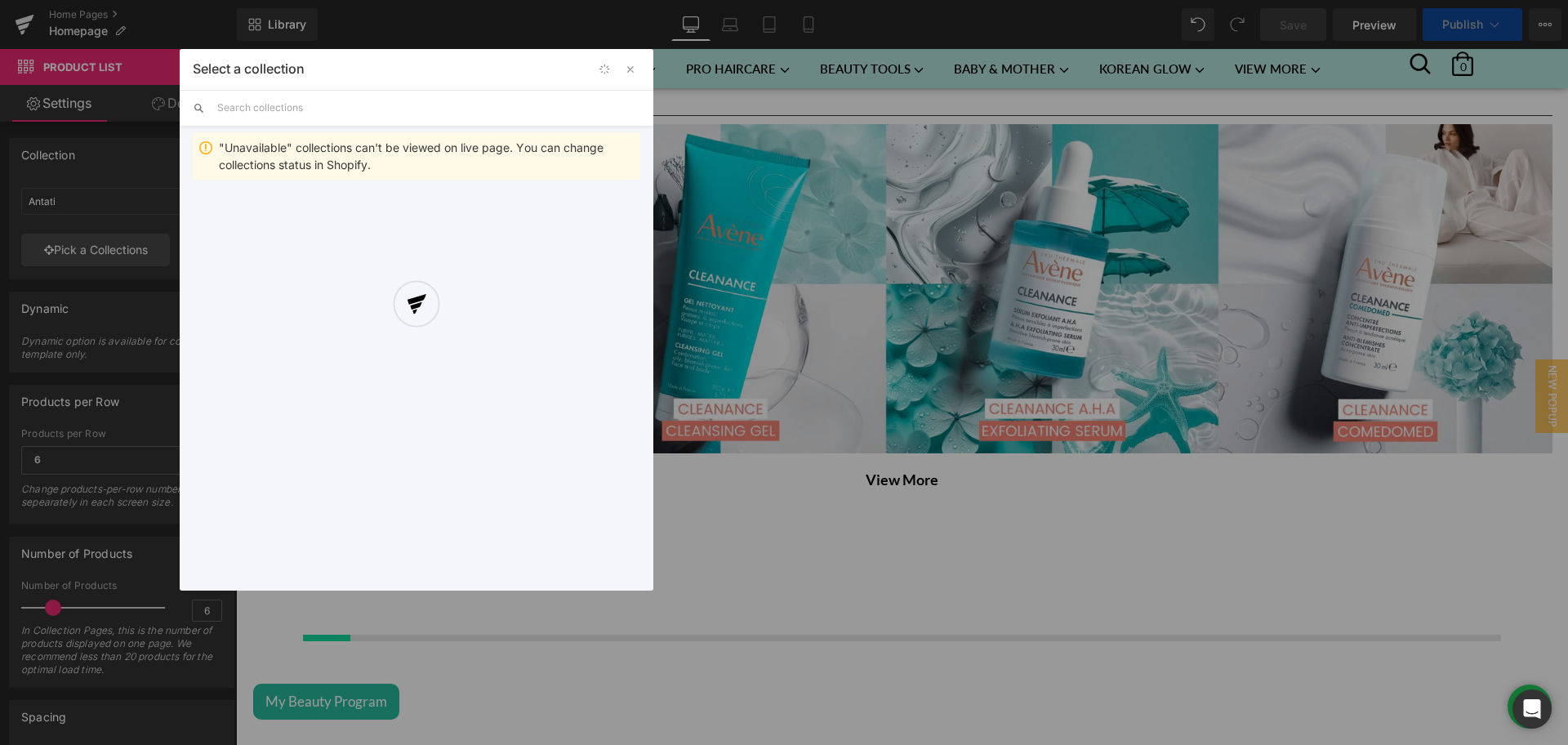
click at [303, 99] on div at bounding box center [417, 320] width 474 height 542
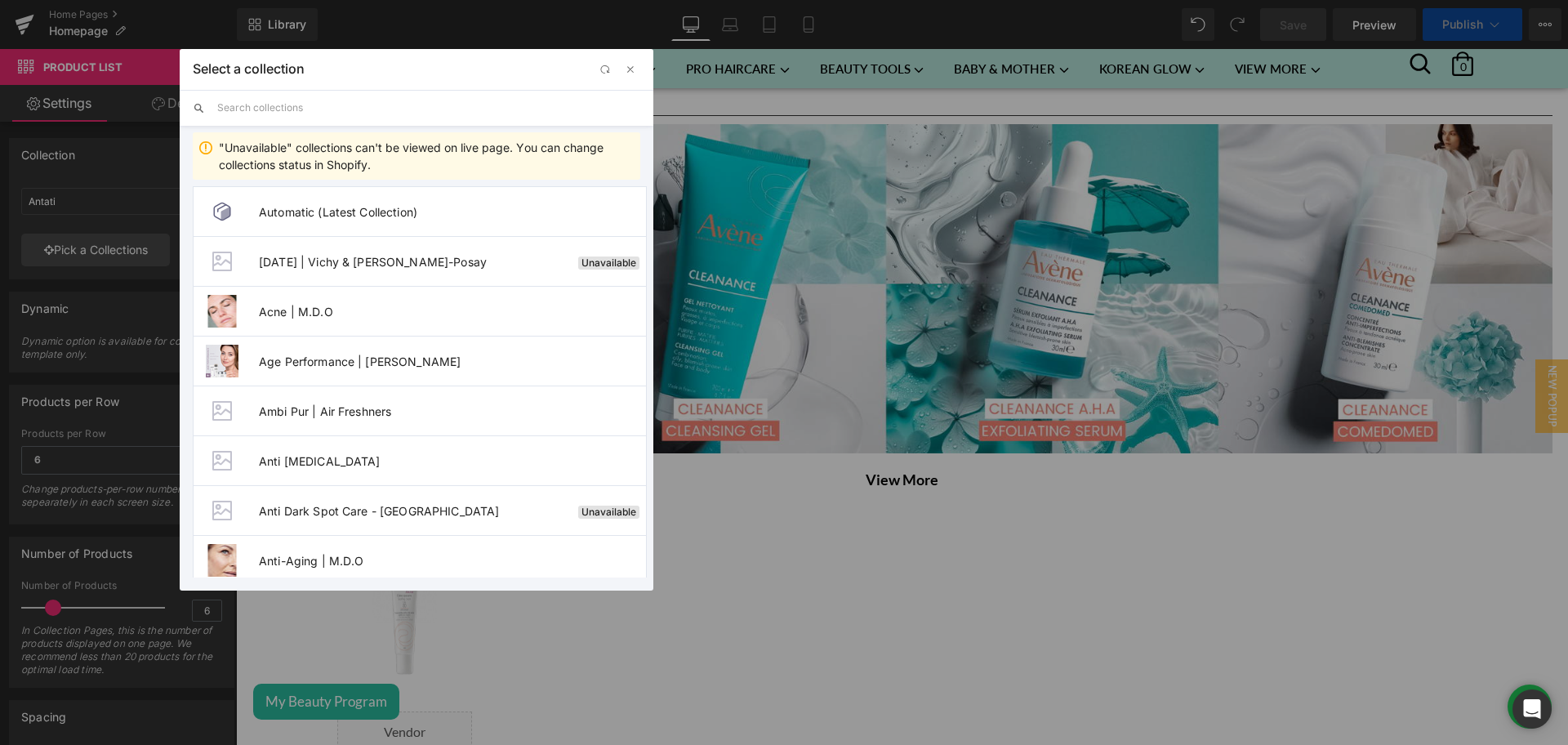
click at [324, 108] on div "Select a collection Back to Library Insert "Unavailable" collections can't be v…" at bounding box center [417, 320] width 474 height 542
click at [270, 108] on input "text" at bounding box center [428, 108] width 423 height 36
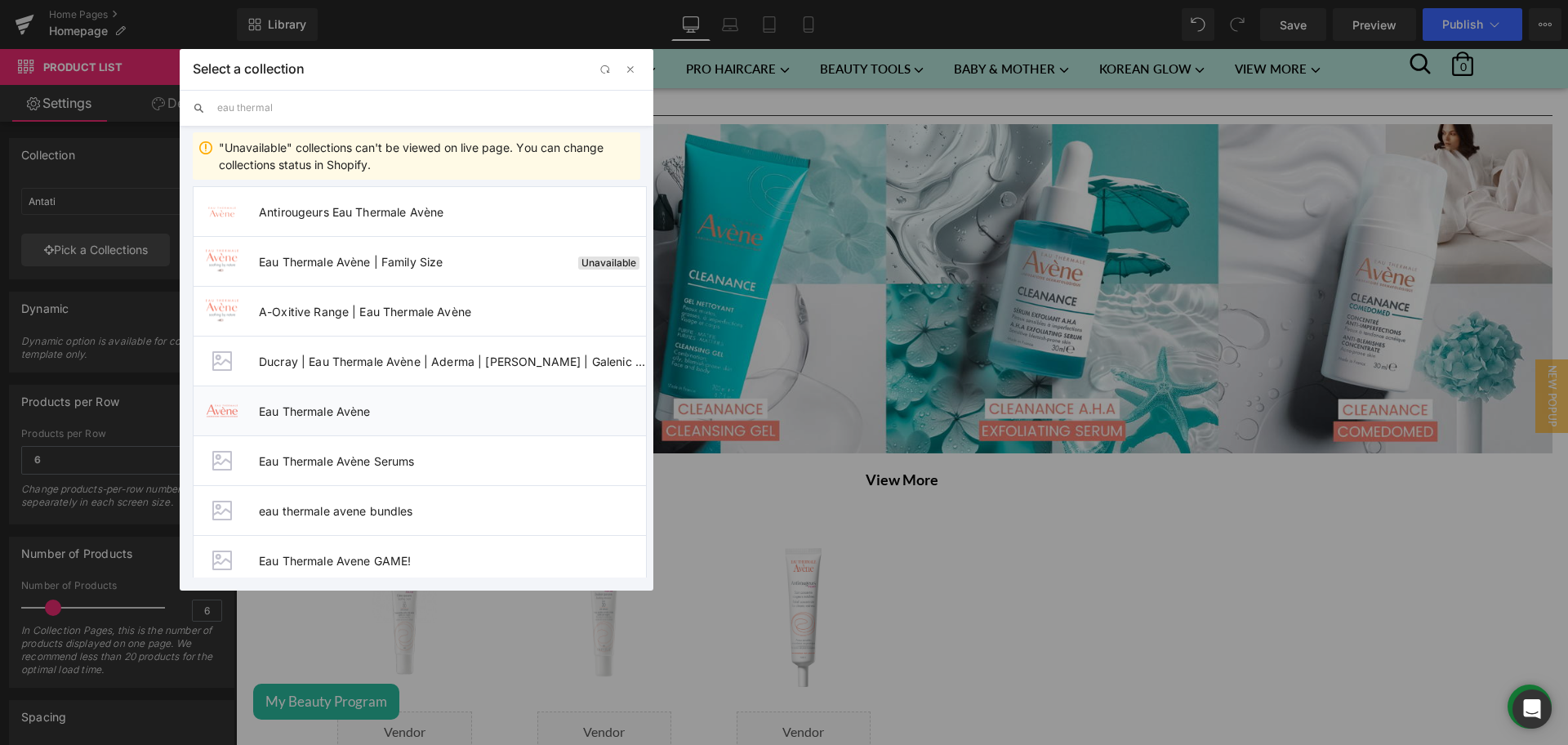
type input "eau thermal"
click at [458, 406] on span "Eau Thermale Avène" at bounding box center [452, 411] width 387 height 14
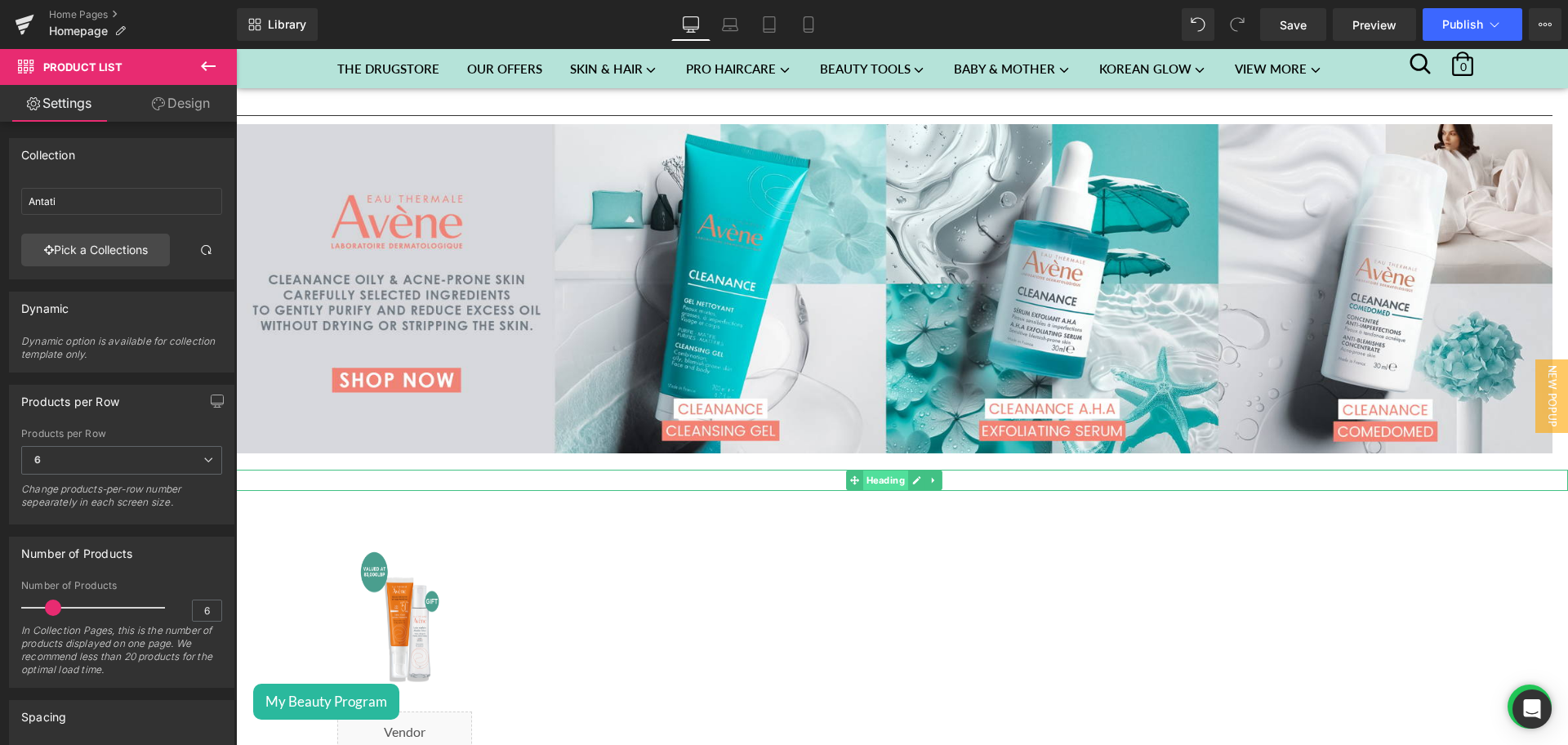
click at [886, 474] on span "Heading" at bounding box center [885, 480] width 45 height 19
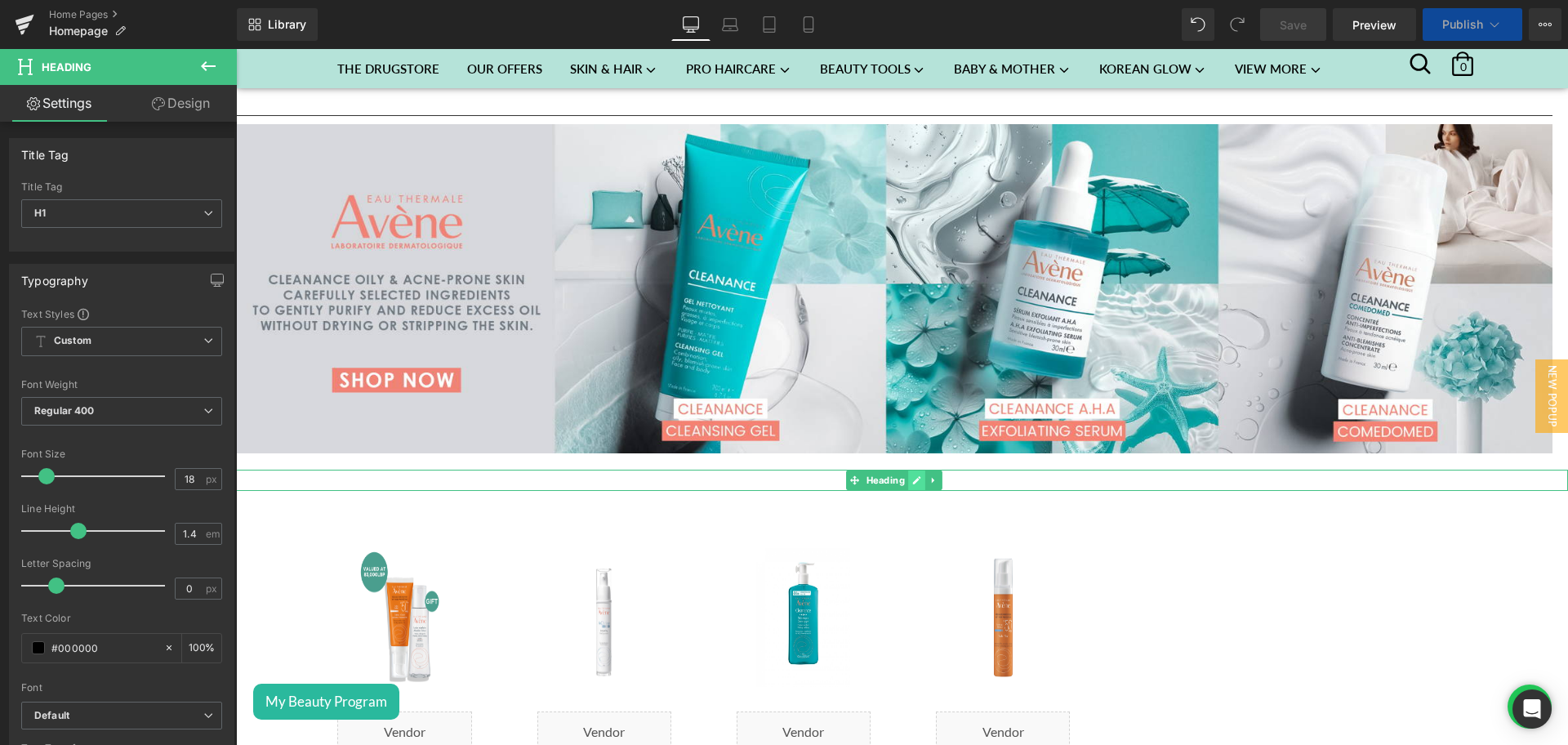
click at [913, 476] on icon at bounding box center [917, 480] width 8 height 8
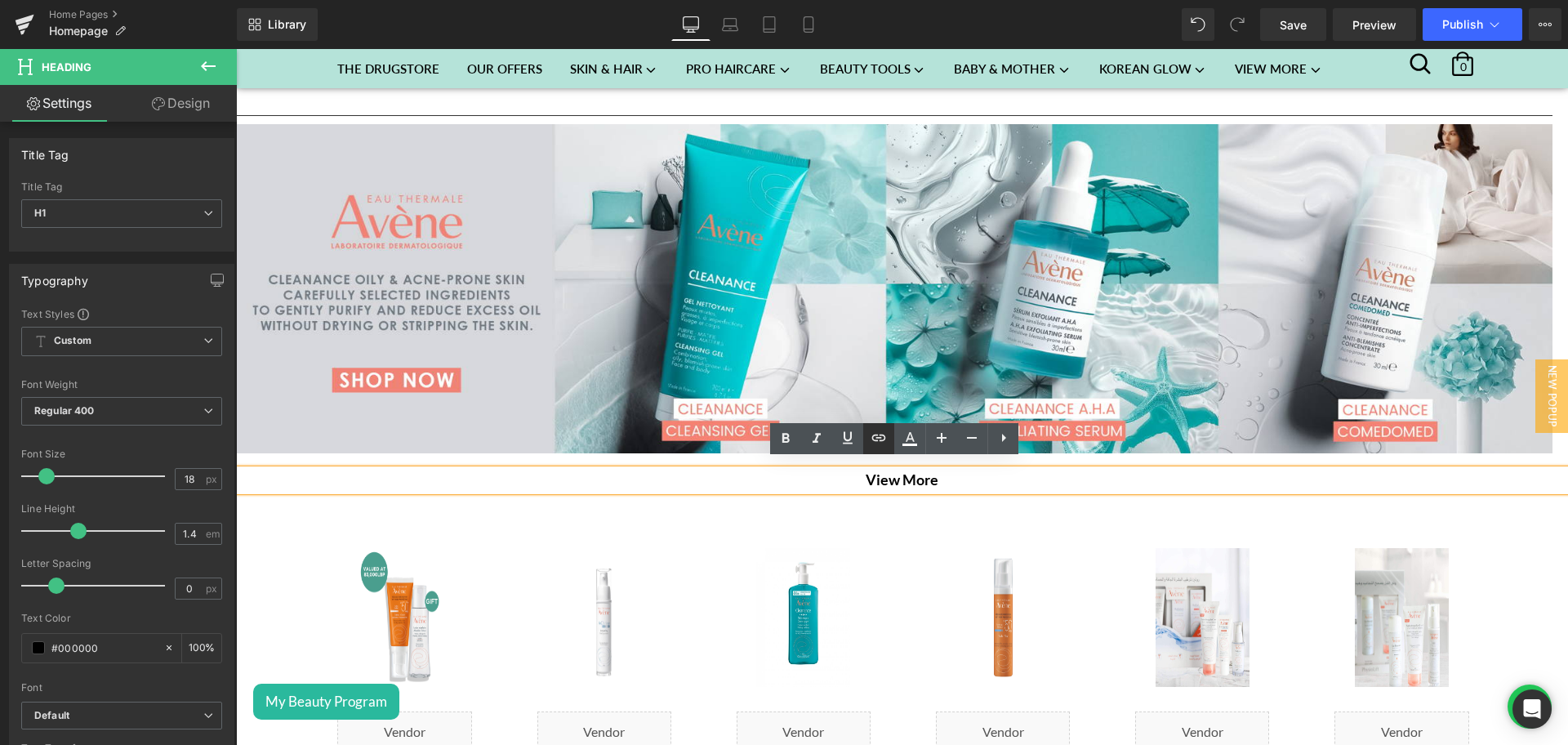
click at [881, 445] on icon at bounding box center [878, 437] width 19 height 19
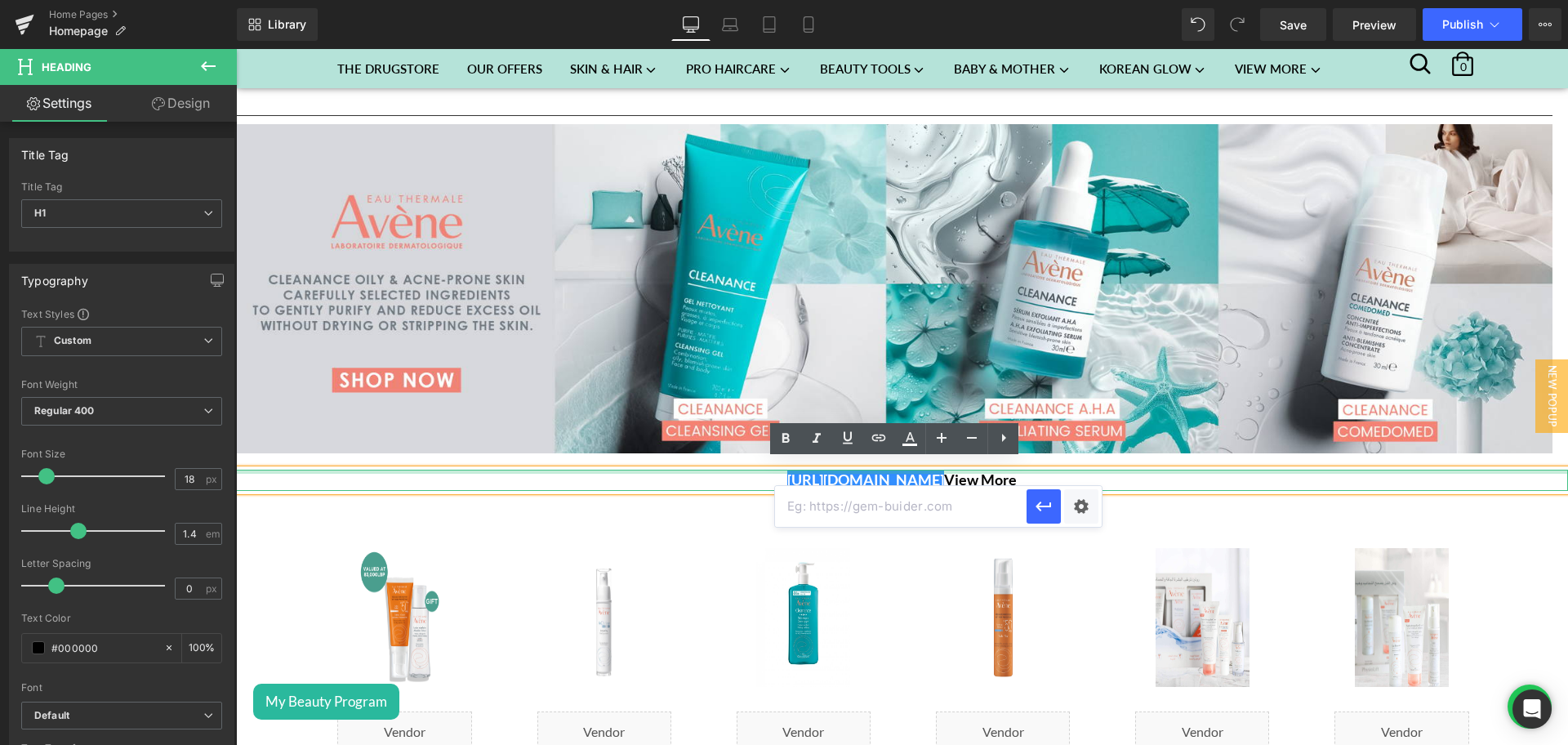
click at [1046, 470] on div at bounding box center [902, 472] width 1332 height 4
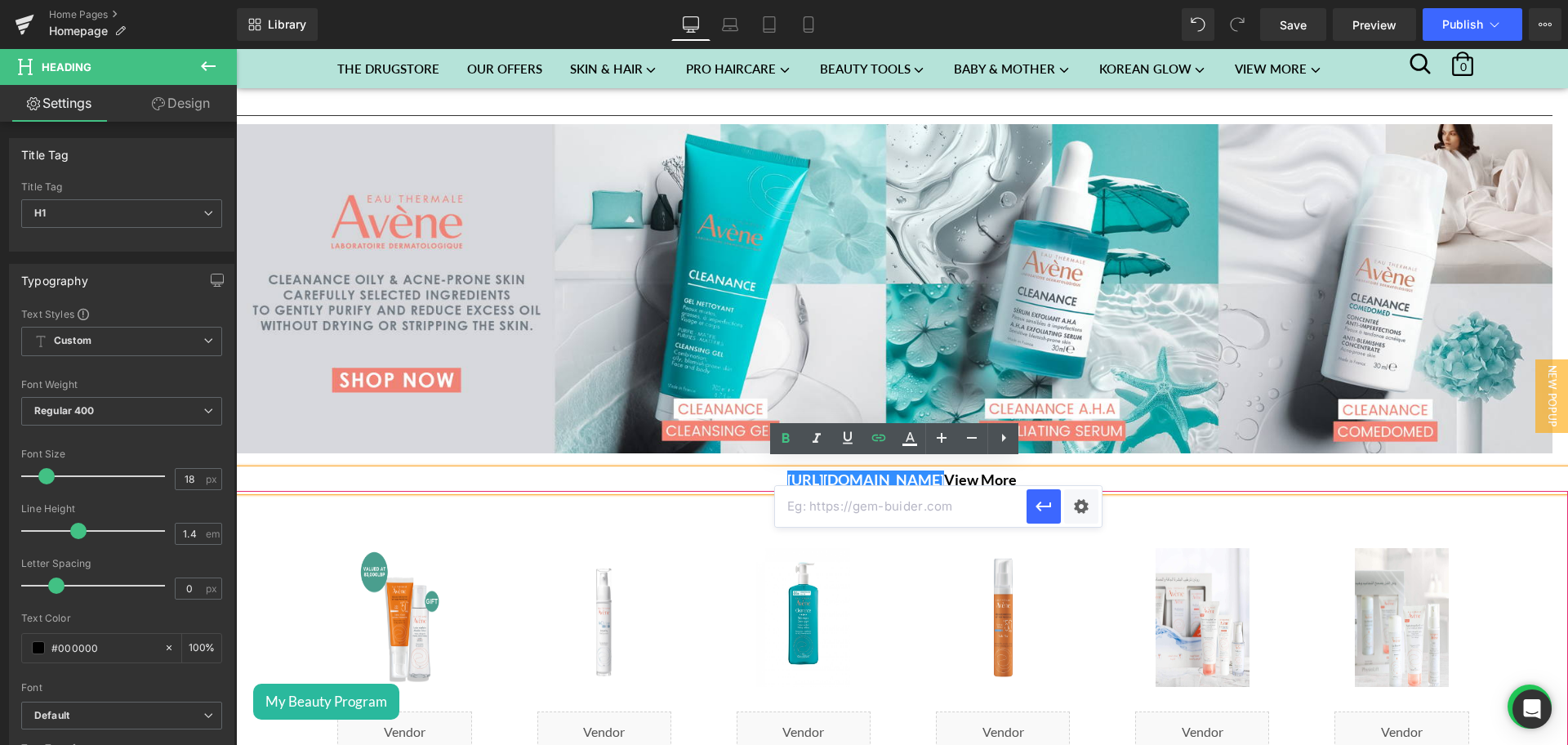
click at [1148, 520] on div "Sale Off (P) Image Liquid 1 Hydrance UV Rich 40ML + 1 Hydrance Optimale Hydrati…" at bounding box center [1202, 709] width 199 height 387
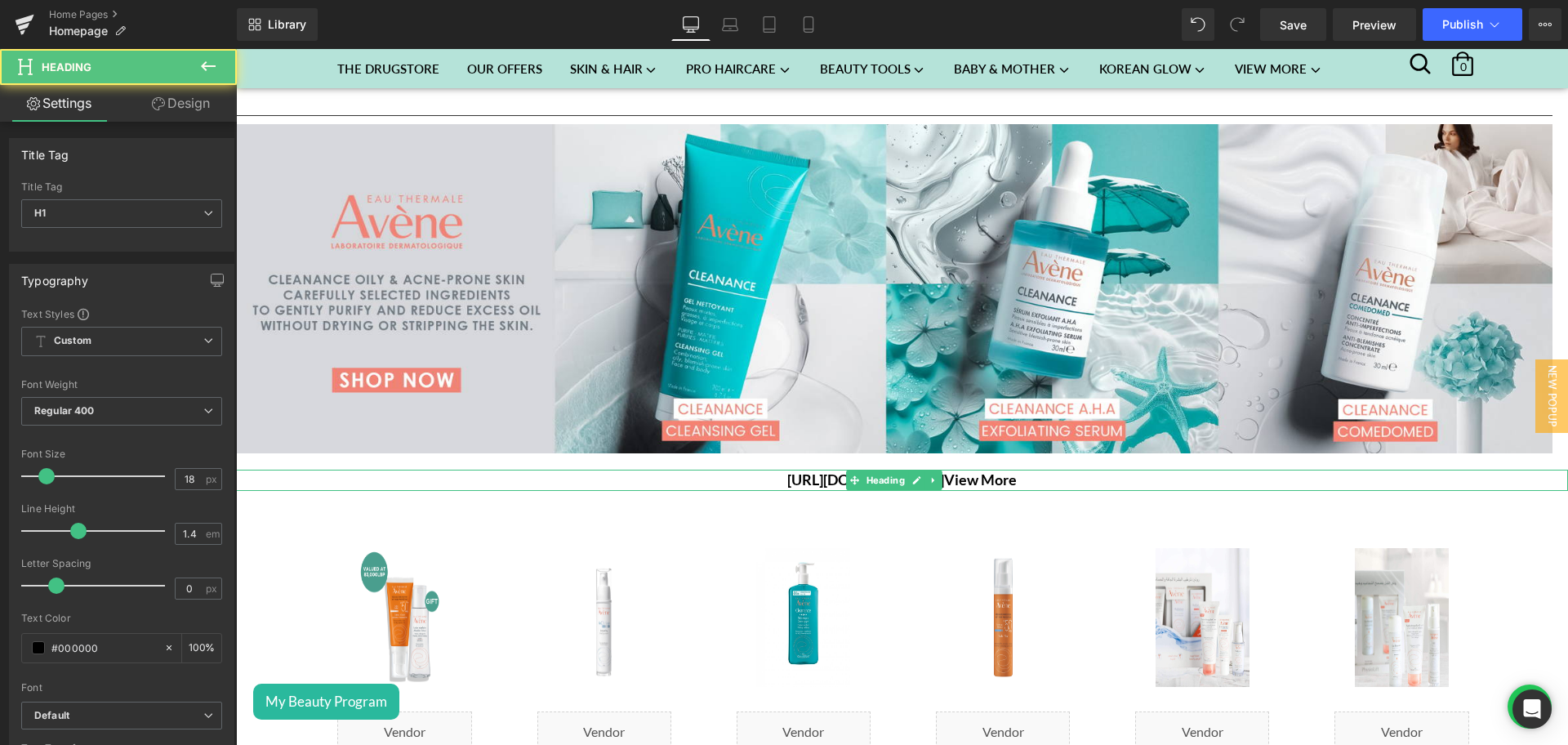
click at [1054, 473] on h1 "https://gem-3910432.net View More" at bounding box center [902, 480] width 1332 height 20
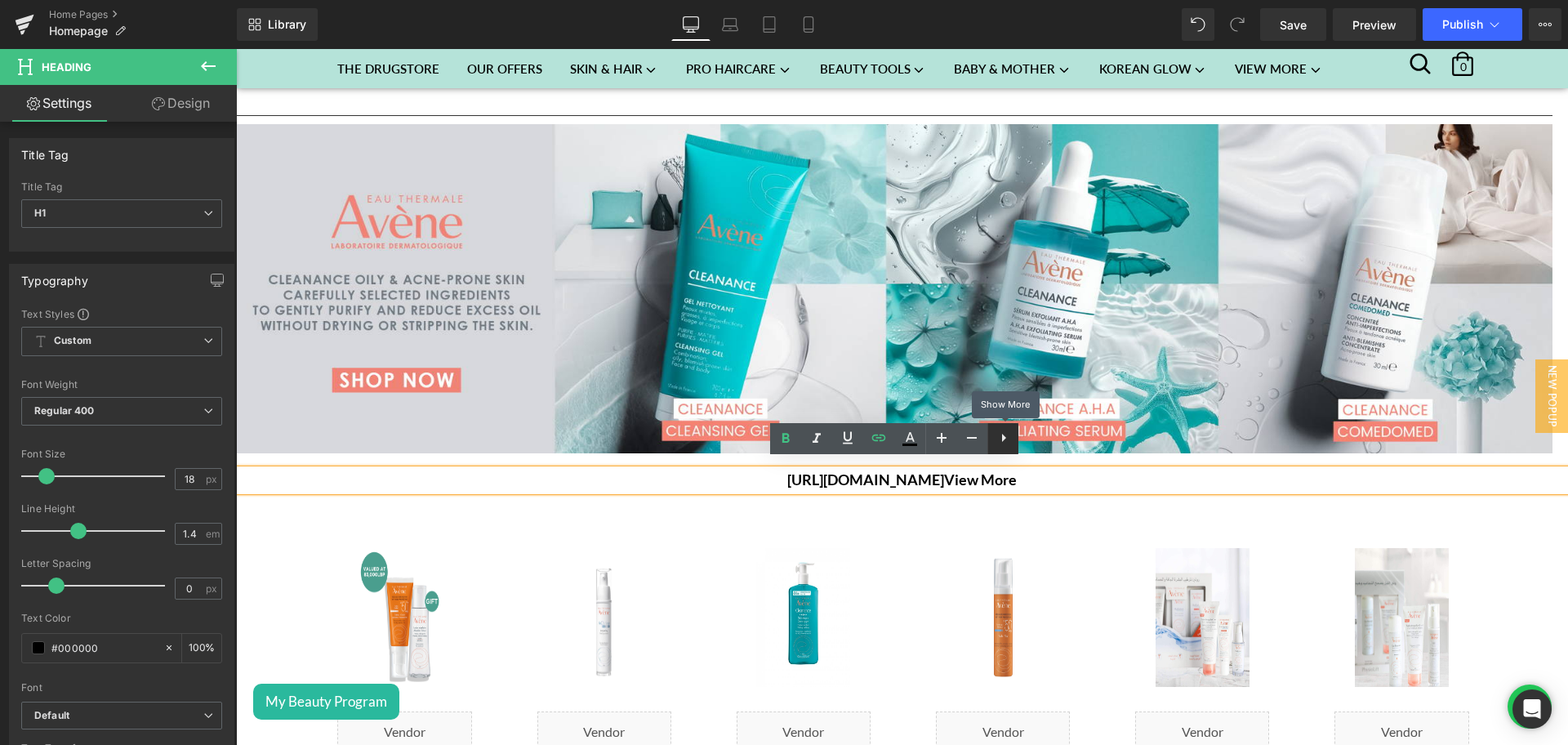
click at [997, 442] on icon at bounding box center [1003, 437] width 19 height 19
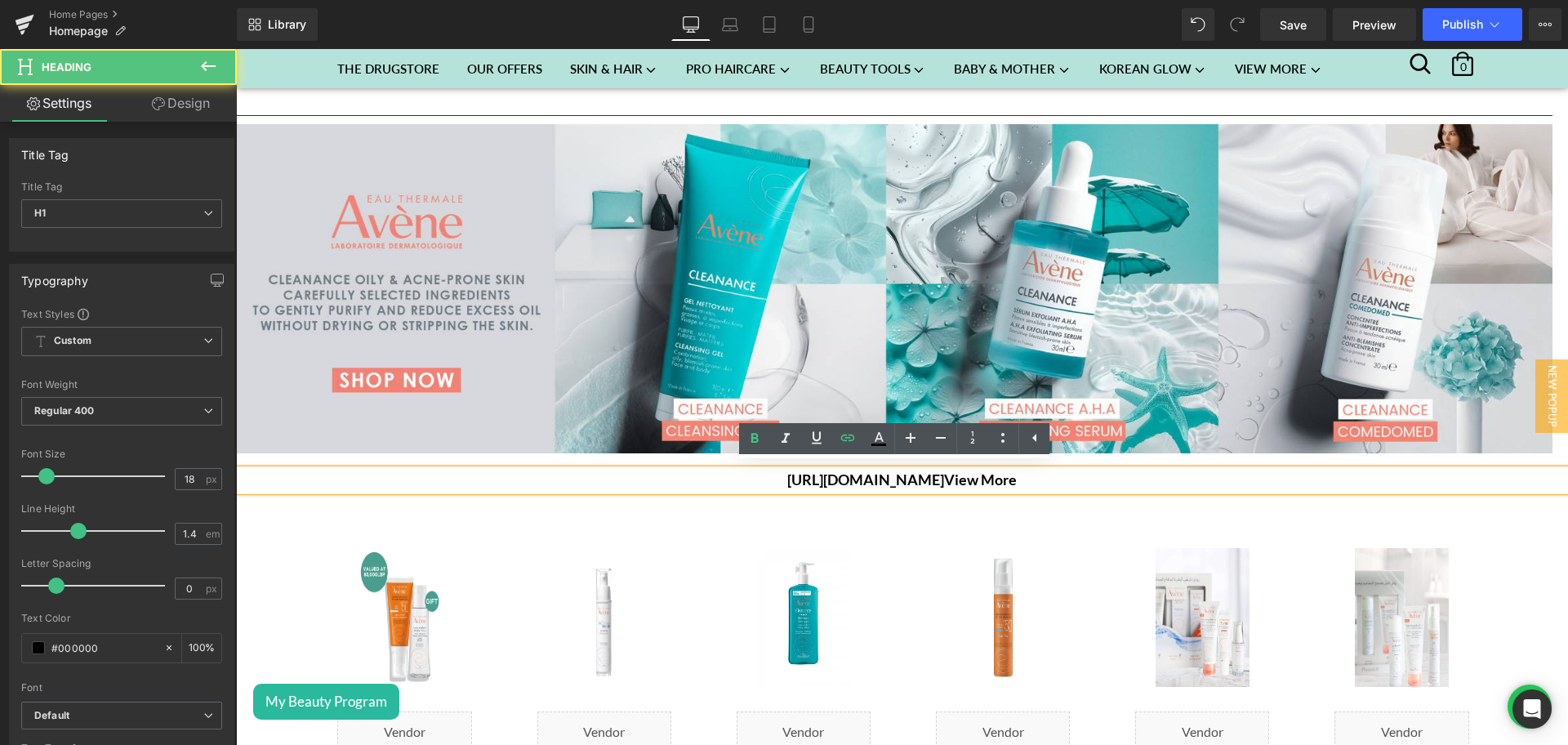
click at [1113, 470] on h1 "https://gem-3910432.net View More" at bounding box center [902, 480] width 1332 height 20
click at [1078, 533] on div "Sale Off (P) Image Liquid (OLD PACKAGE) Eau Thermale Avène Fluid Sunscreen SPF …" at bounding box center [1002, 709] width 199 height 387
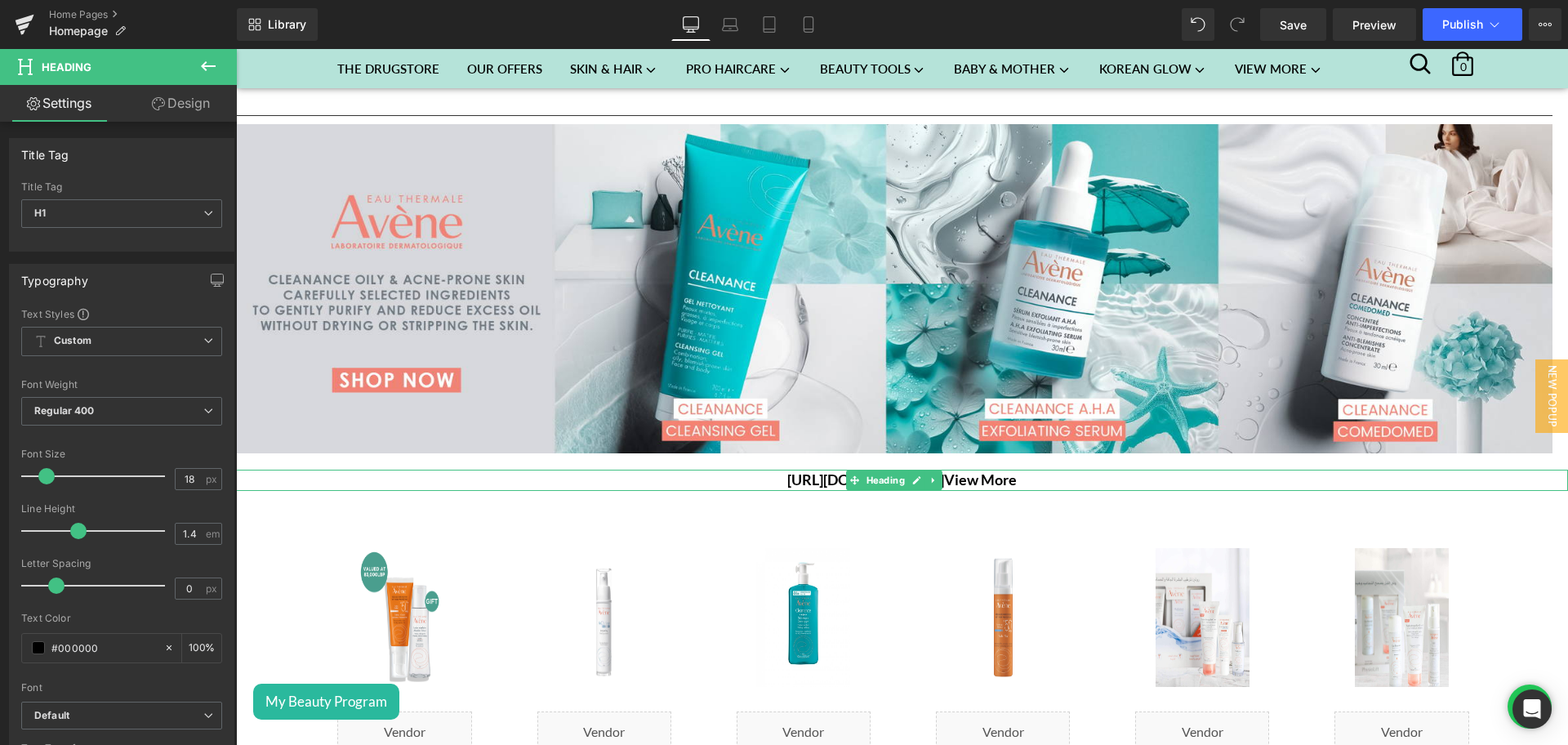
click at [1036, 470] on h1 "https://gem-3910432.net View More" at bounding box center [902, 480] width 1332 height 20
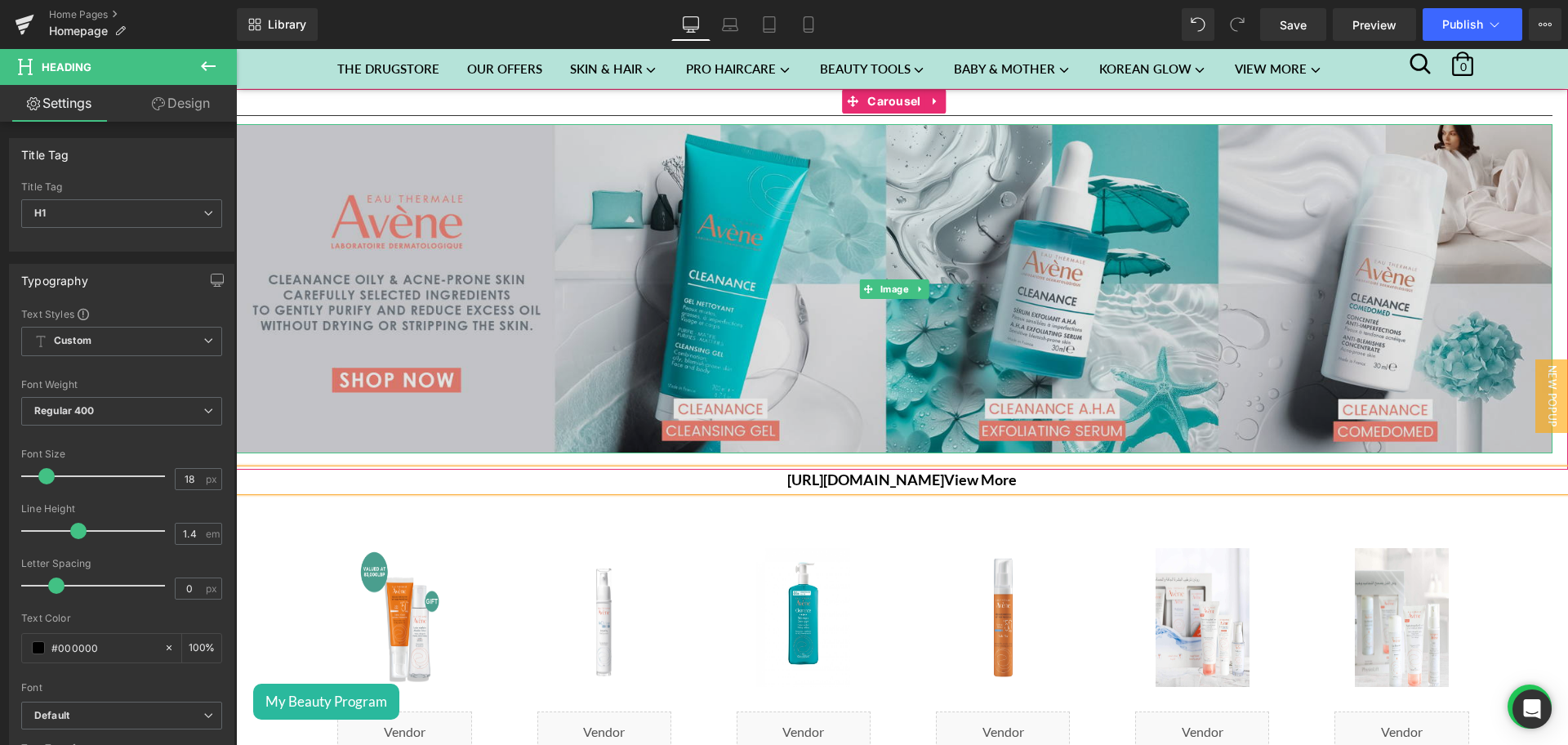
click at [950, 267] on img at bounding box center [894, 289] width 1316 height 330
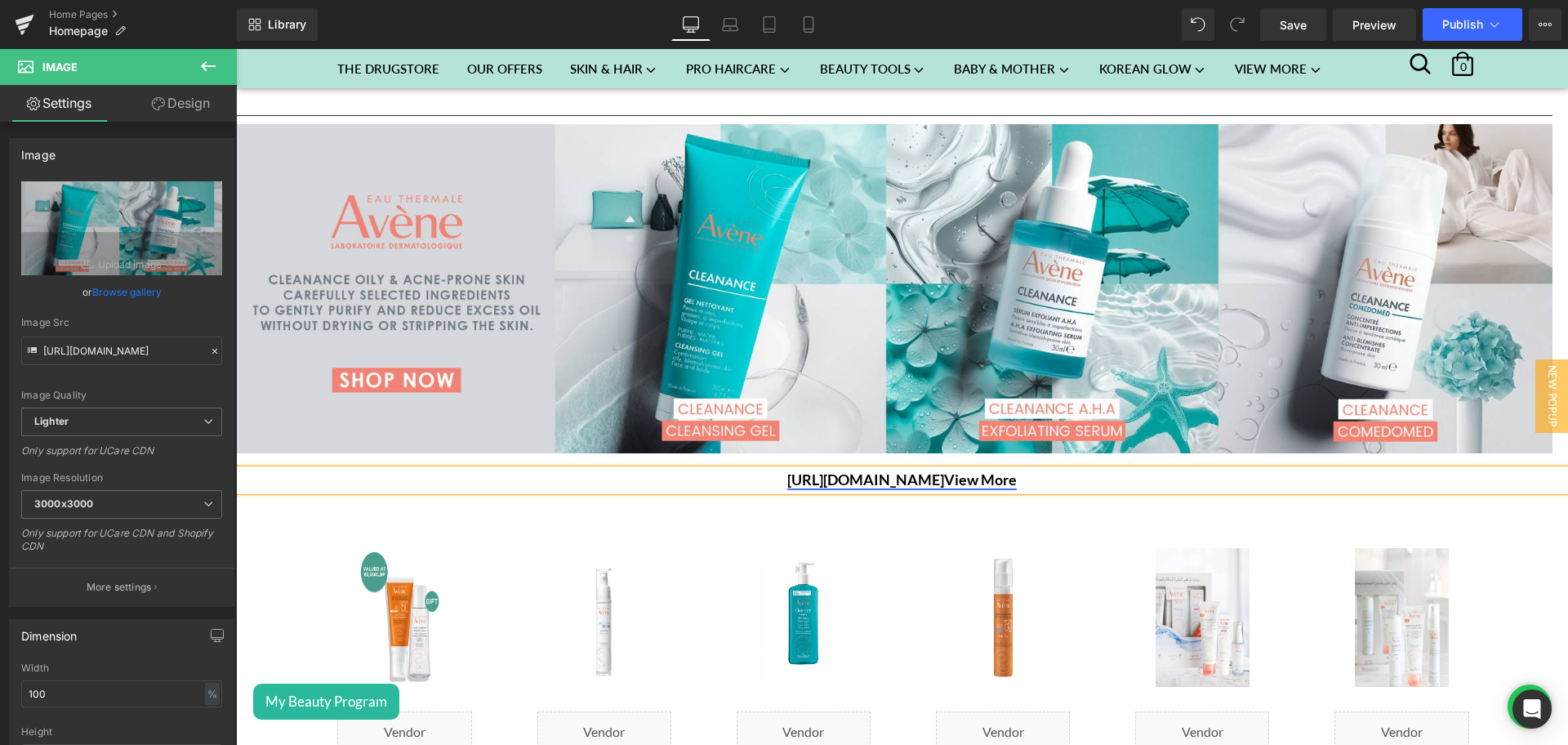
click at [910, 472] on link "https://gem-3910432.net View More" at bounding box center [902, 479] width 229 height 18
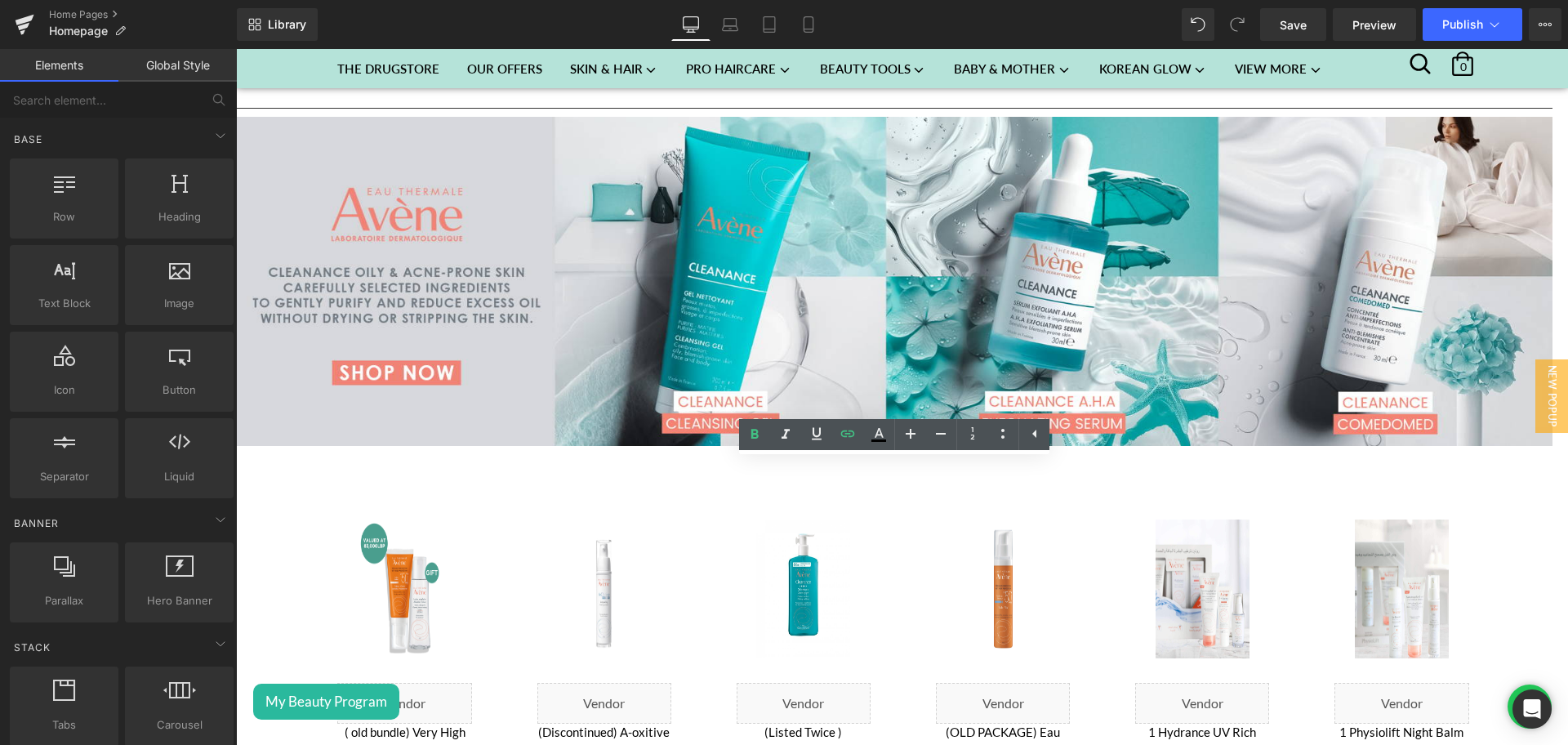
scroll to position [2005, 0]
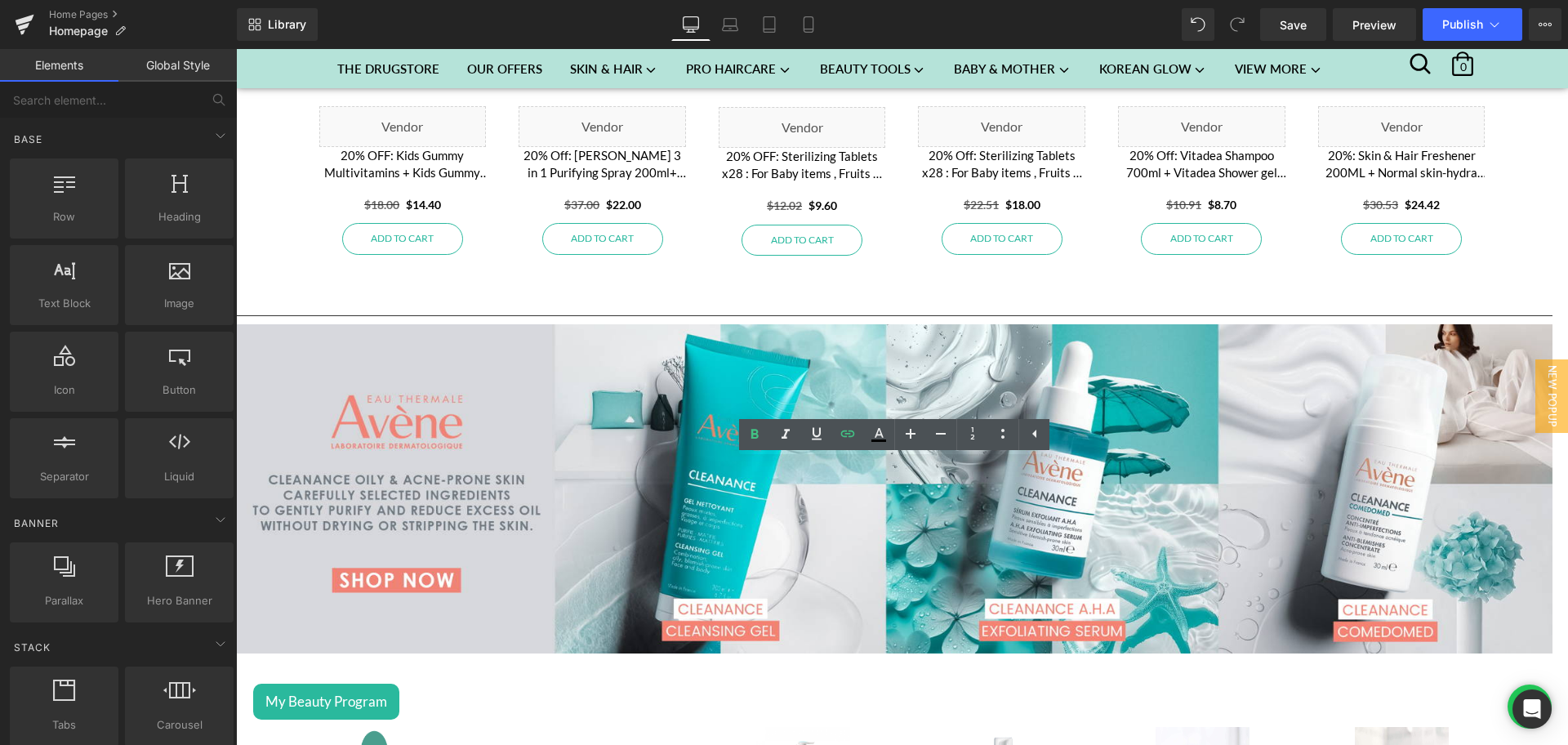
click at [833, 24] on div "Library Desktop Desktop Laptop Tablet Mobile Save Preview Publish Scheduled Vie…" at bounding box center [902, 24] width 1331 height 33
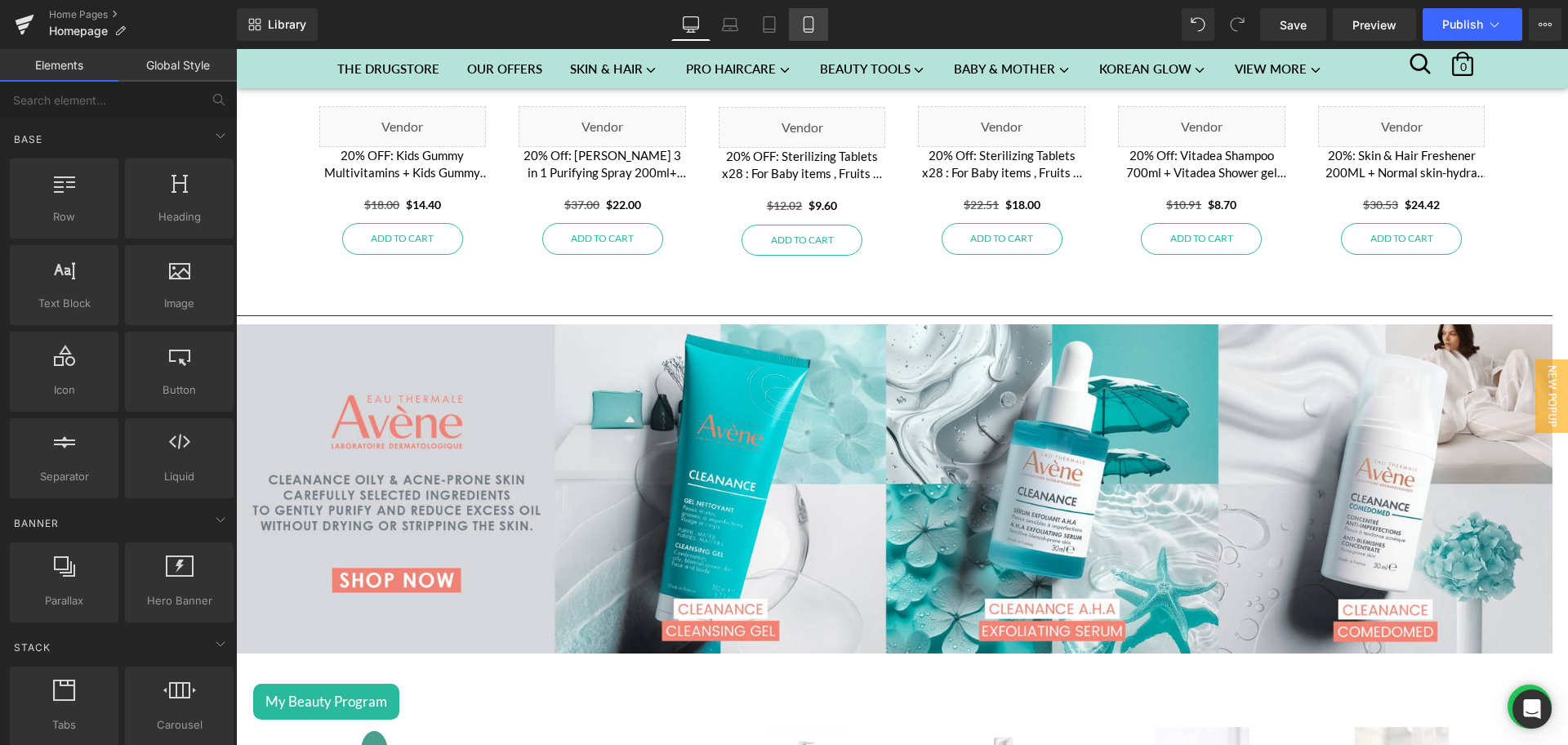
drag, startPoint x: 811, startPoint y: 18, endPoint x: 237, endPoint y: 361, distance: 668.7
click at [811, 18] on icon at bounding box center [808, 24] width 16 height 16
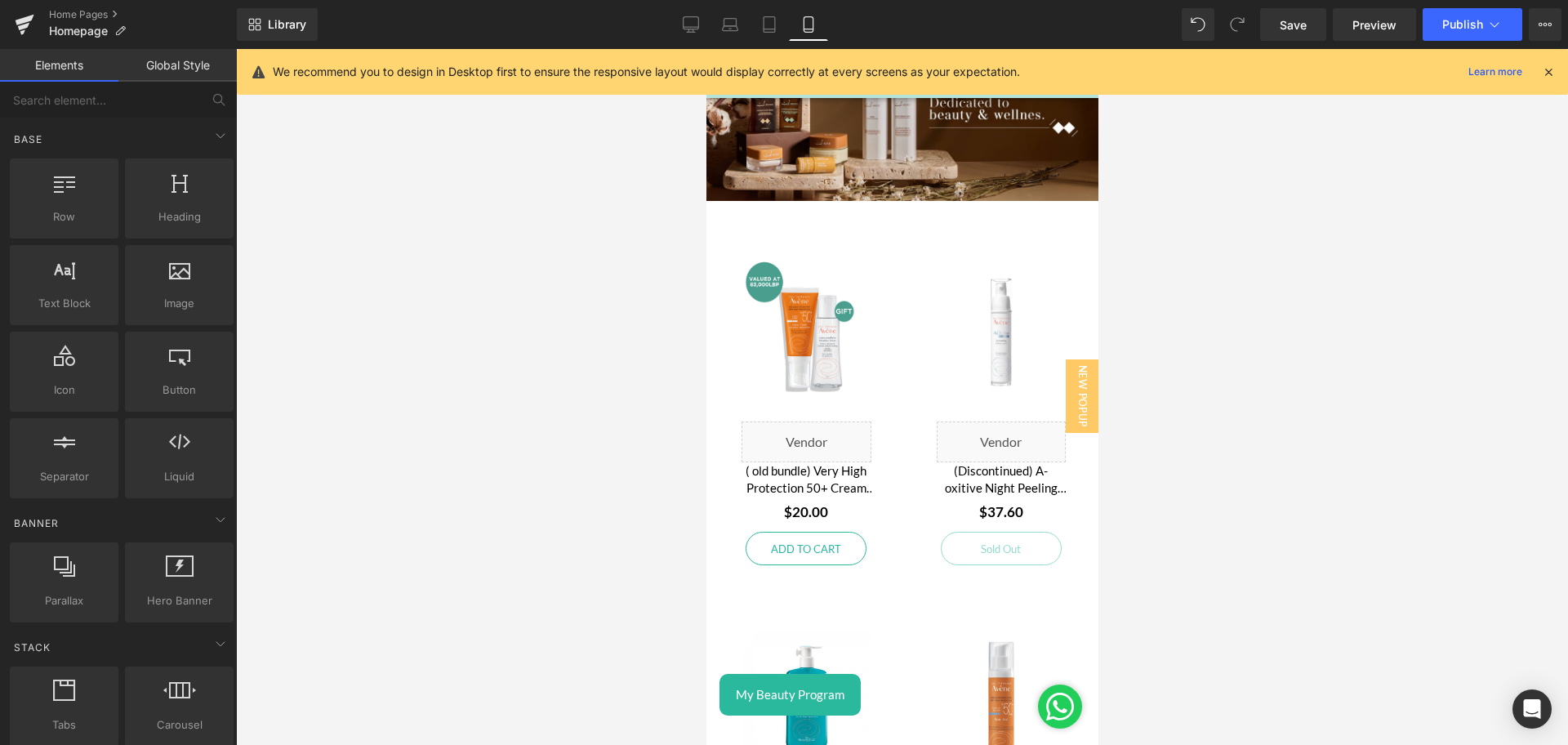
scroll to position [2734, 0]
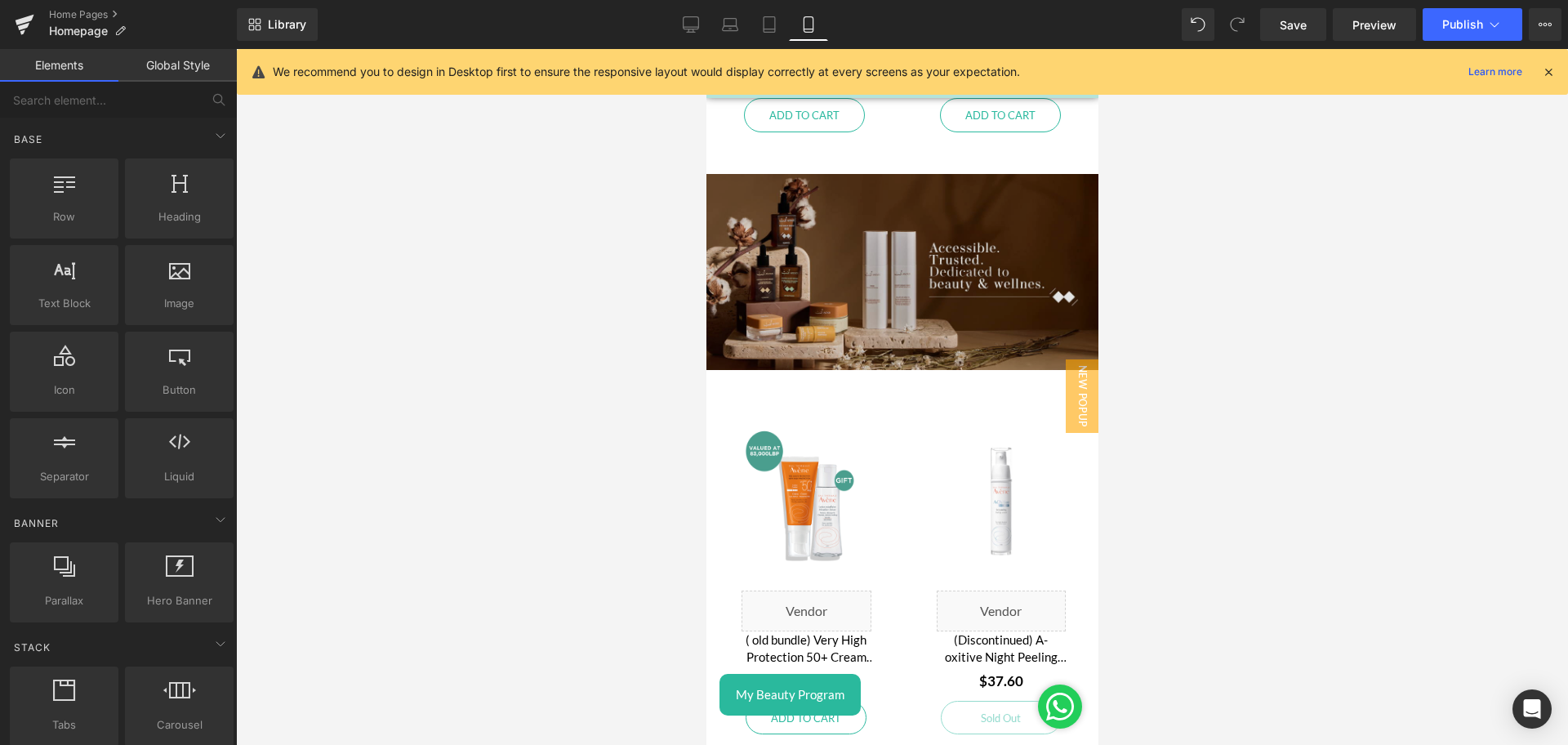
click at [897, 265] on div "Image" at bounding box center [902, 272] width 392 height 196
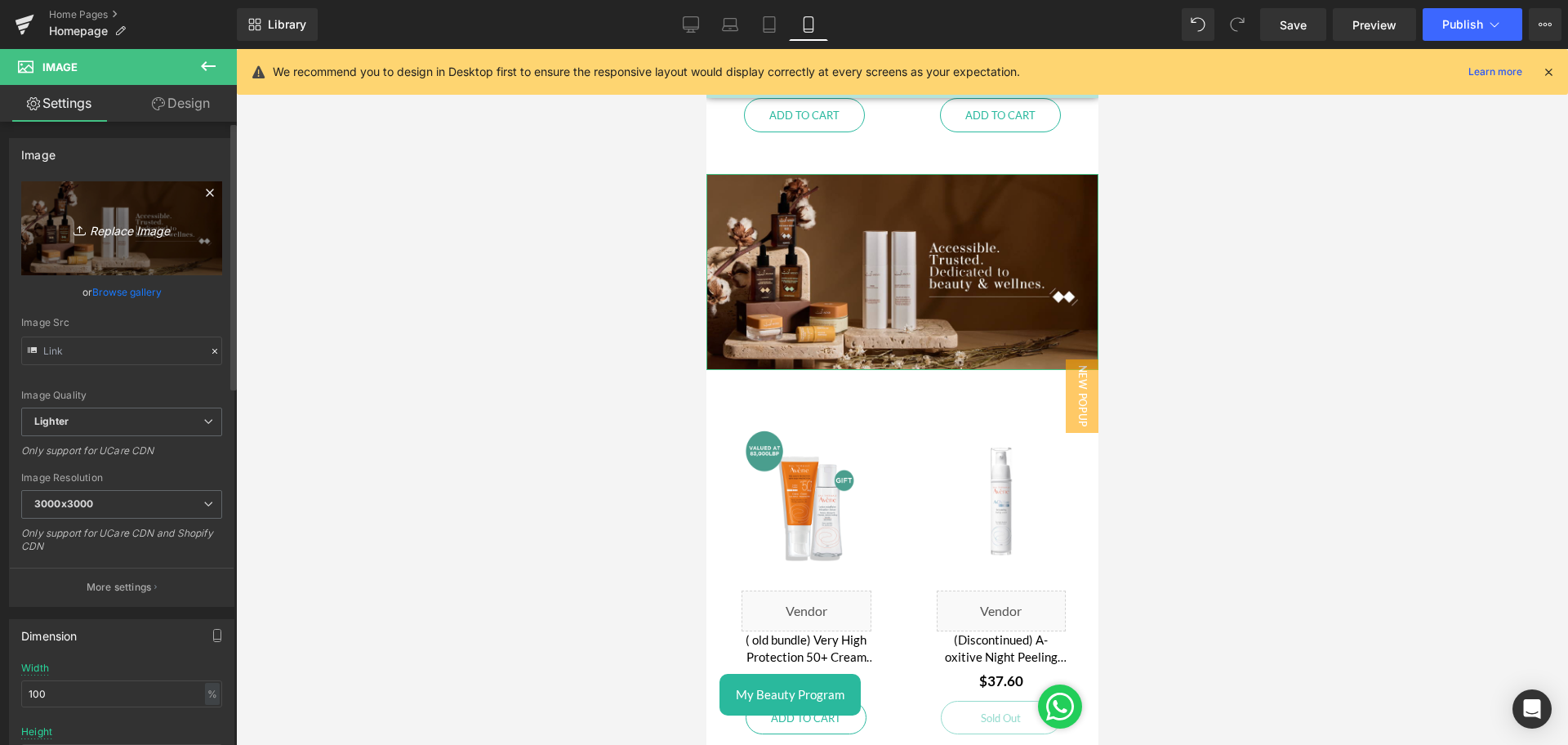
click at [76, 245] on link "Replace Image" at bounding box center [121, 229] width 201 height 94
type input "C:\fakepath\Avene category featured banner mobile - 2.png"
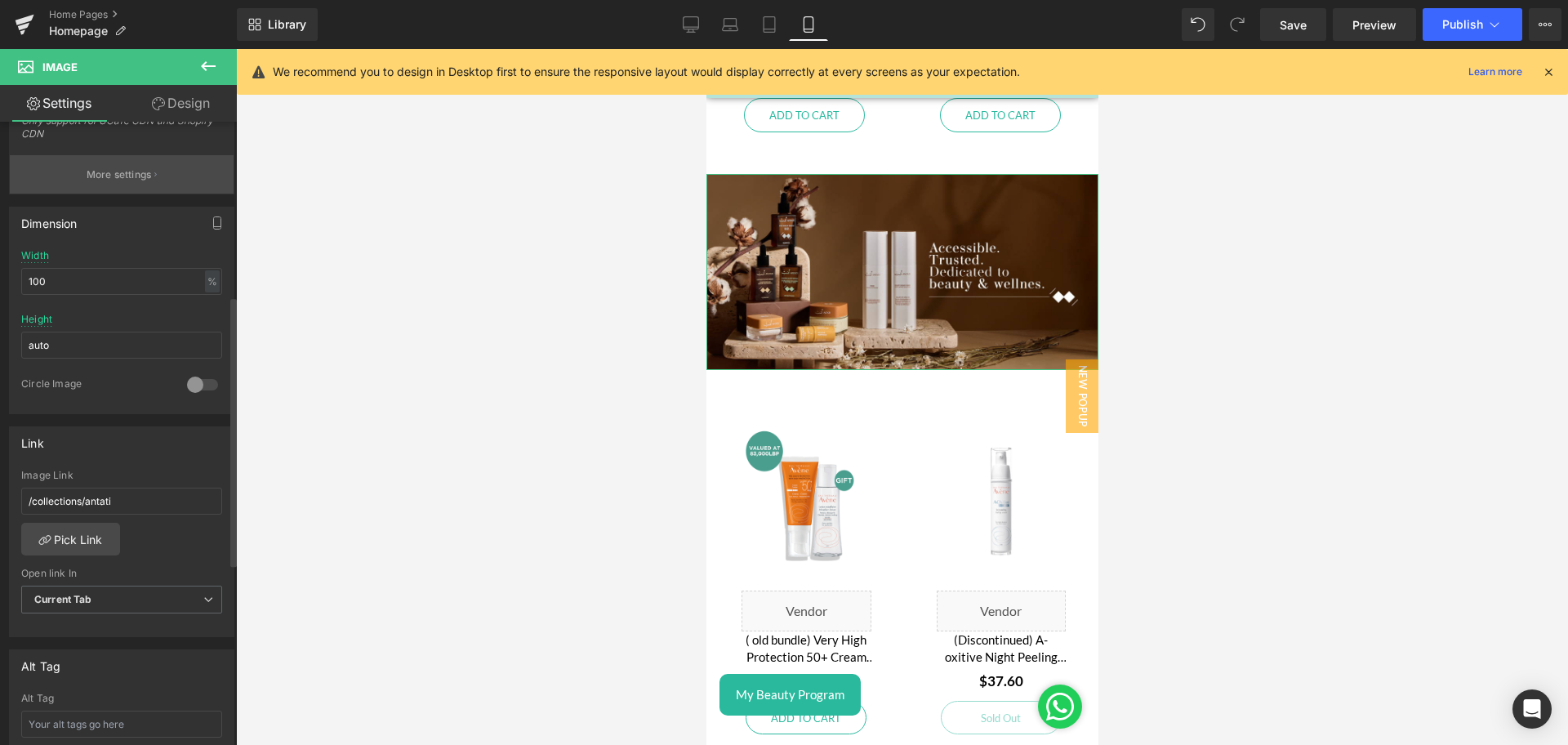
scroll to position [490, 0]
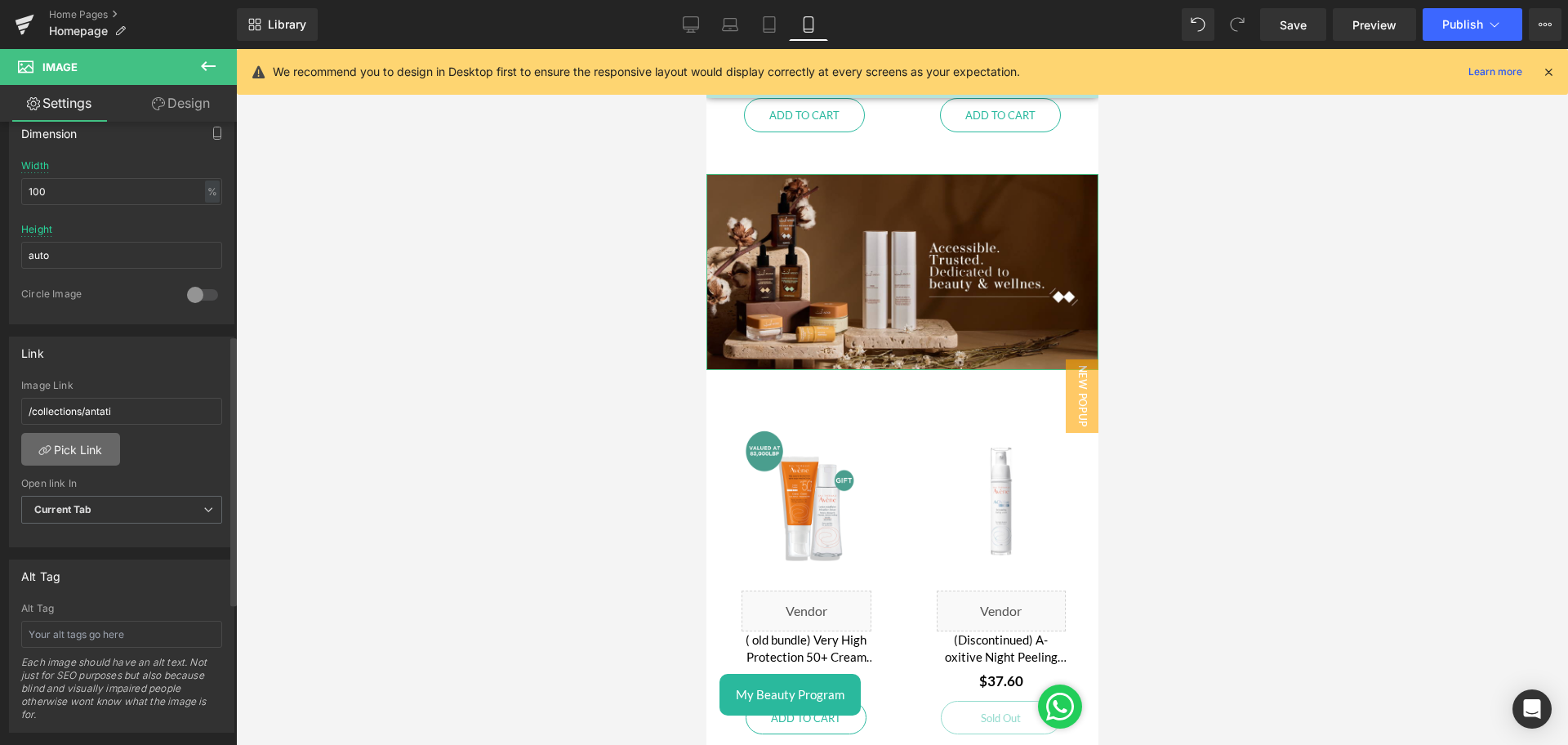
click at [82, 442] on link "Pick Link" at bounding box center [71, 449] width 99 height 33
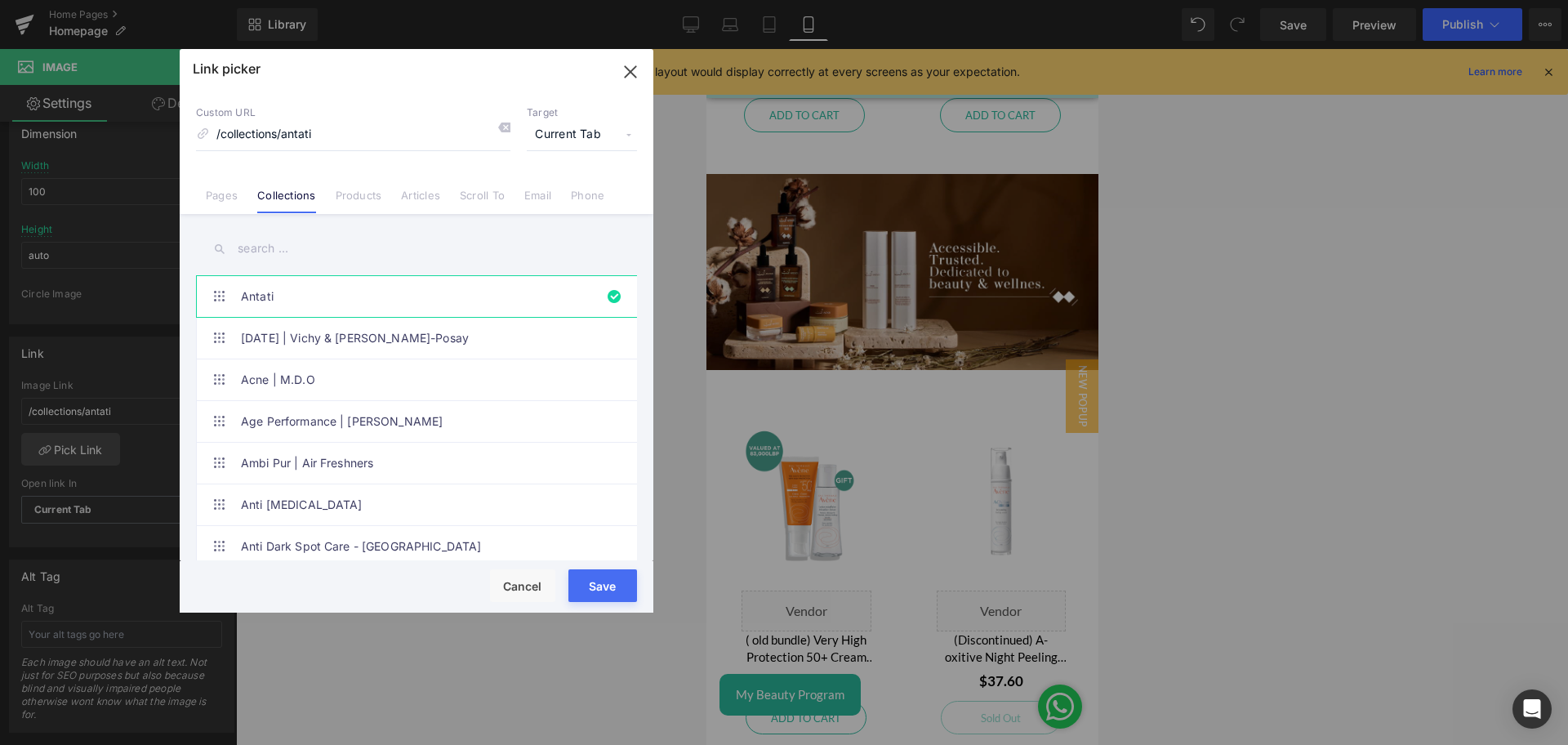
click at [260, 246] on input "text" at bounding box center [416, 249] width 441 height 37
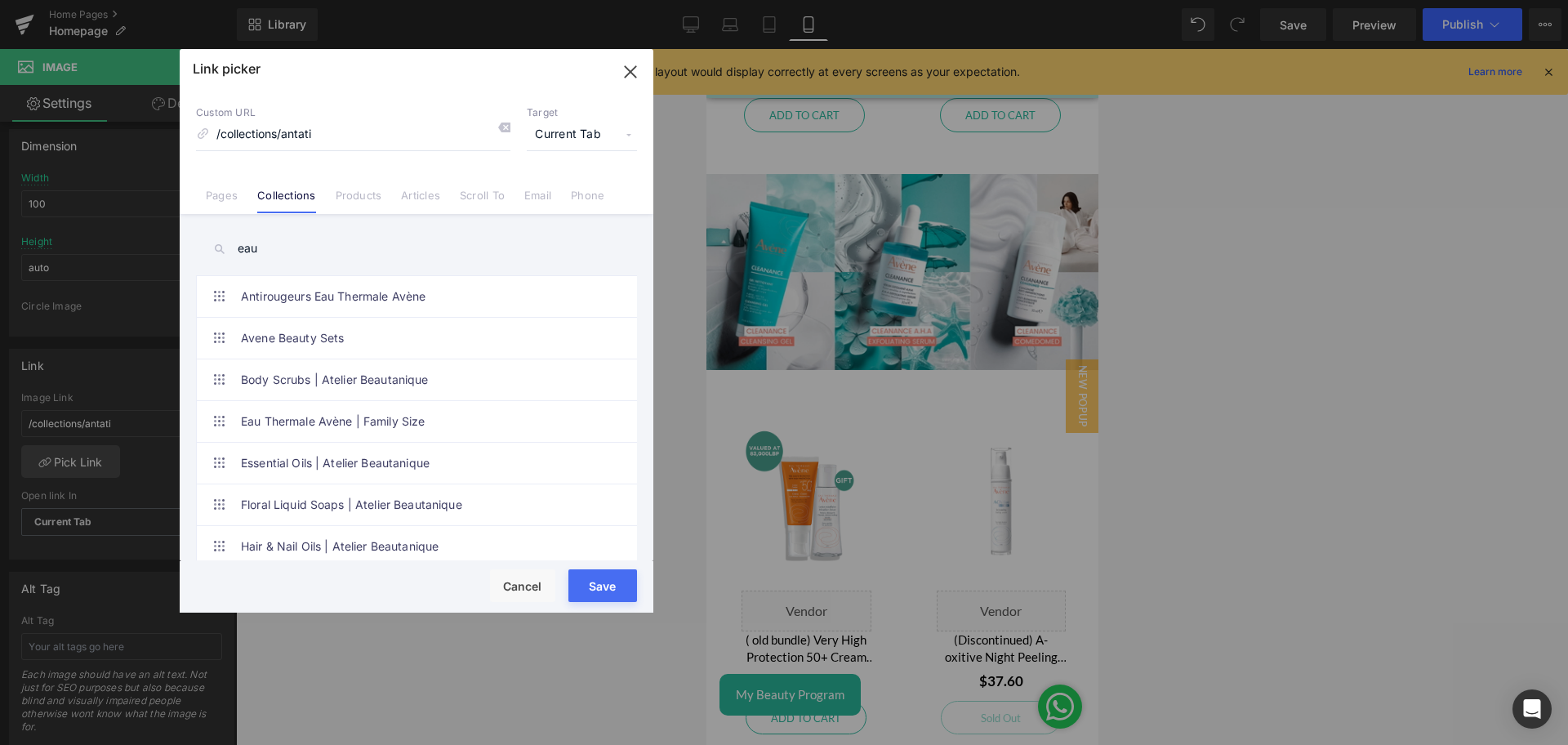
scroll to position [503, 0]
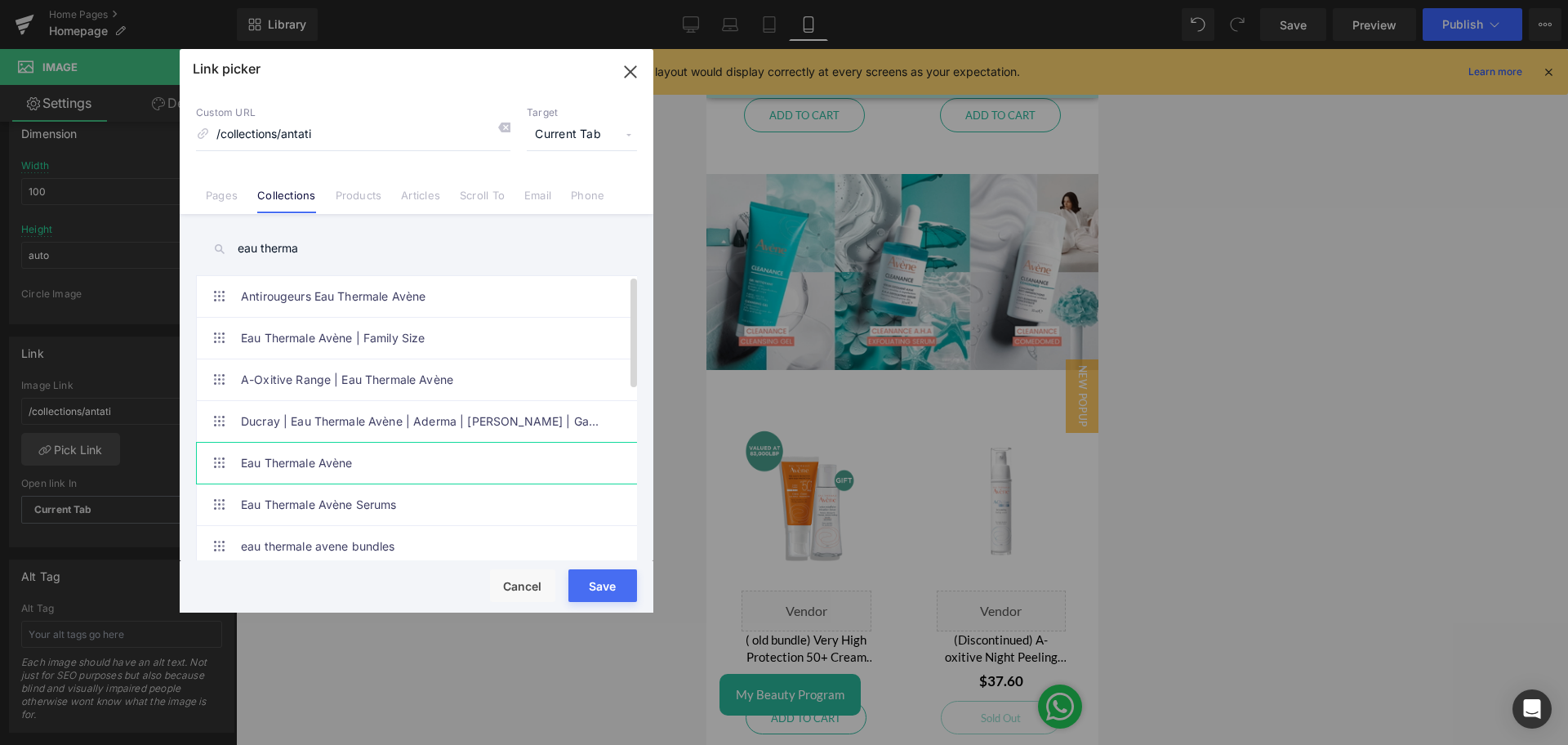
type input "eau therma"
click at [351, 448] on link "Eau Thermale Avène" at bounding box center [421, 463] width 360 height 41
click at [609, 588] on button "Save" at bounding box center [602, 585] width 69 height 33
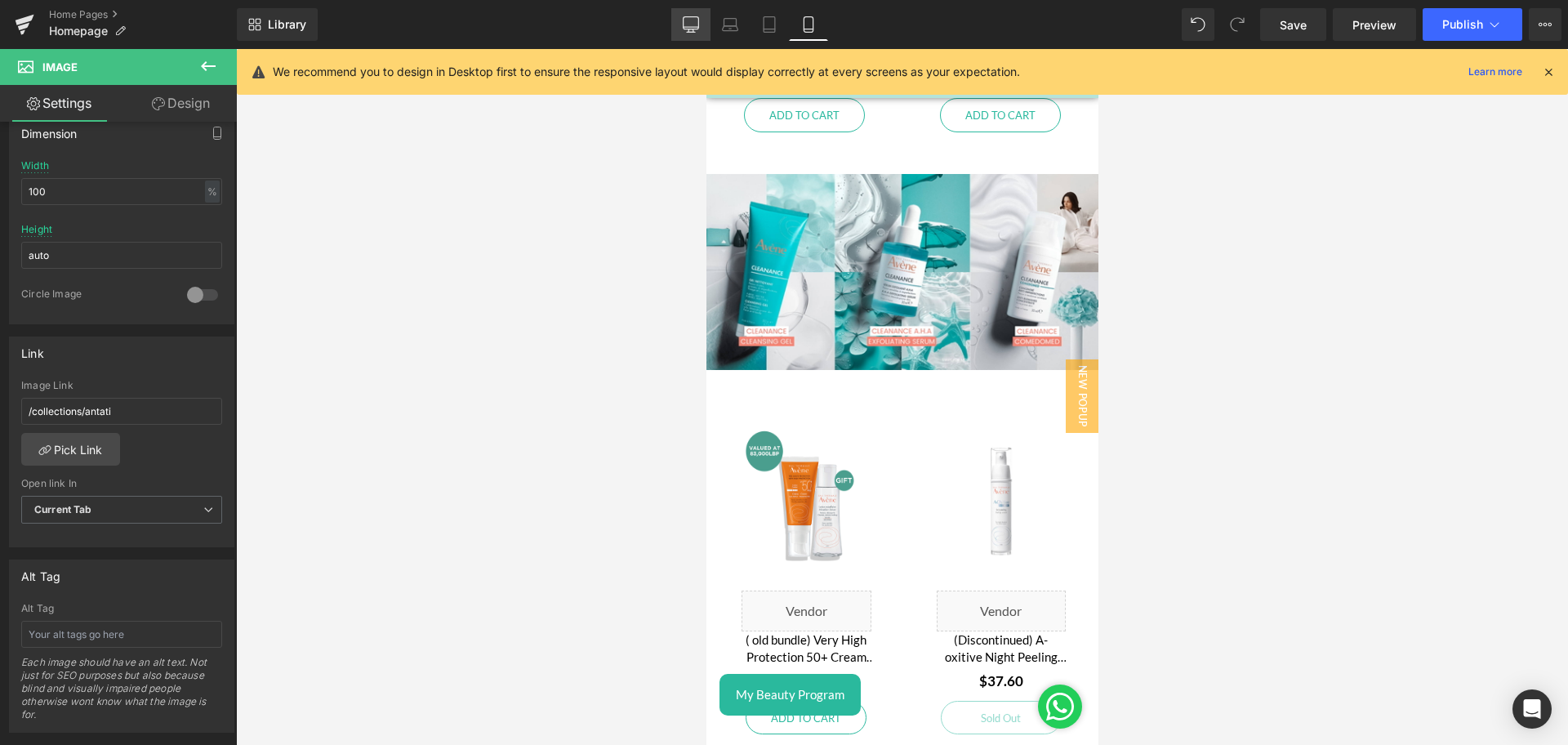
click at [681, 19] on link "Desktop" at bounding box center [691, 24] width 39 height 33
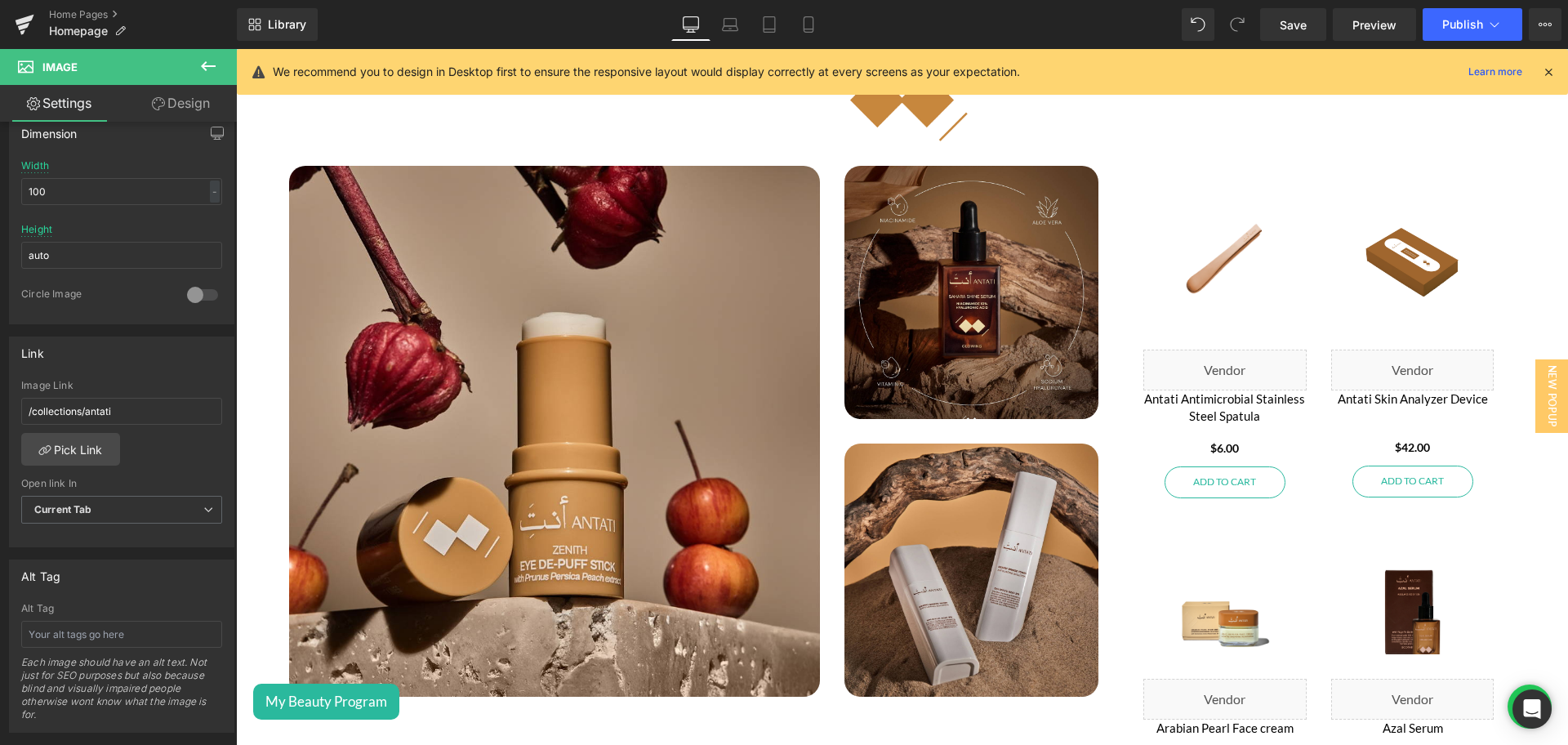
scroll to position [3161, 0]
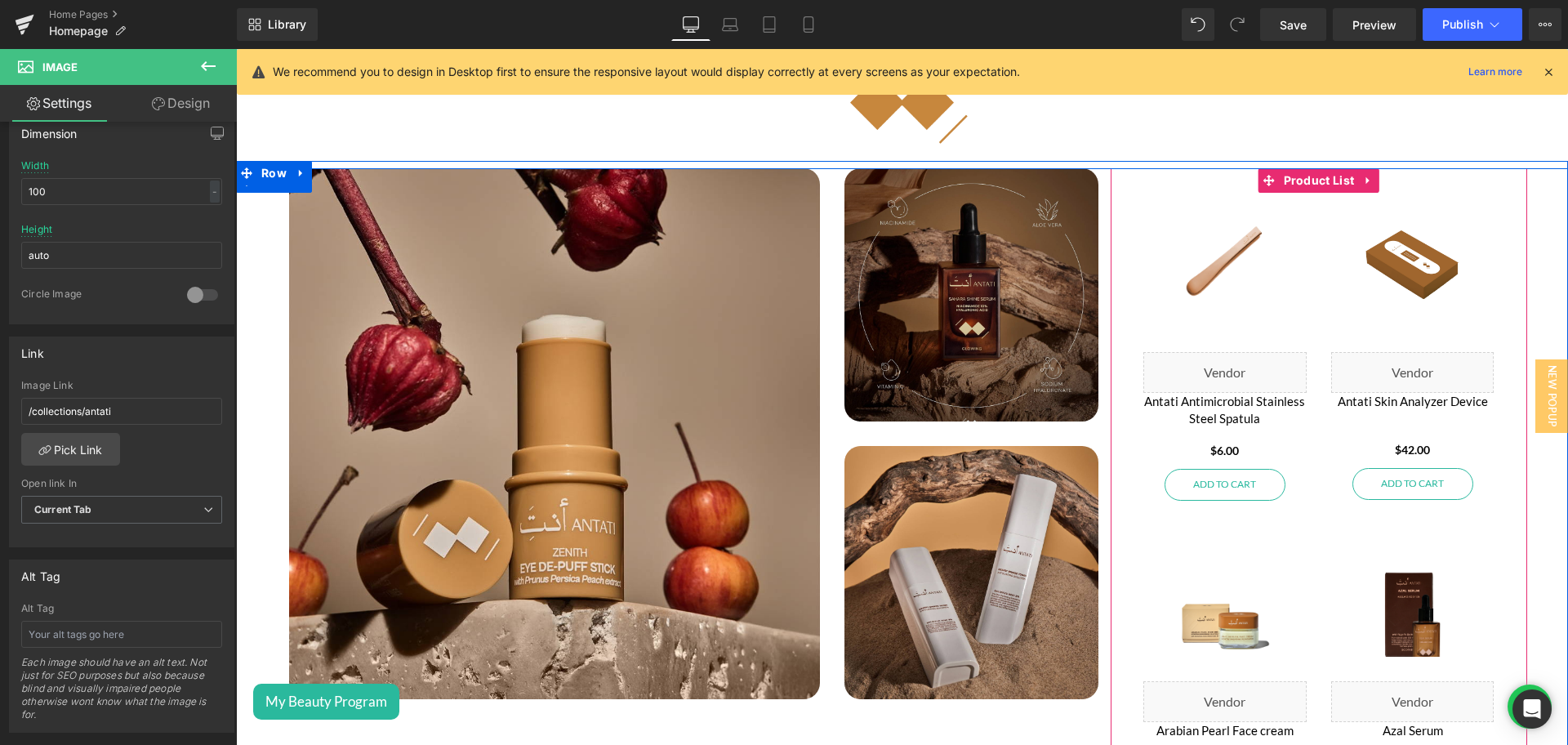
drag, startPoint x: 1290, startPoint y: 169, endPoint x: 916, endPoint y: 211, distance: 376.4
click at [1290, 169] on span "Product List" at bounding box center [1319, 180] width 79 height 24
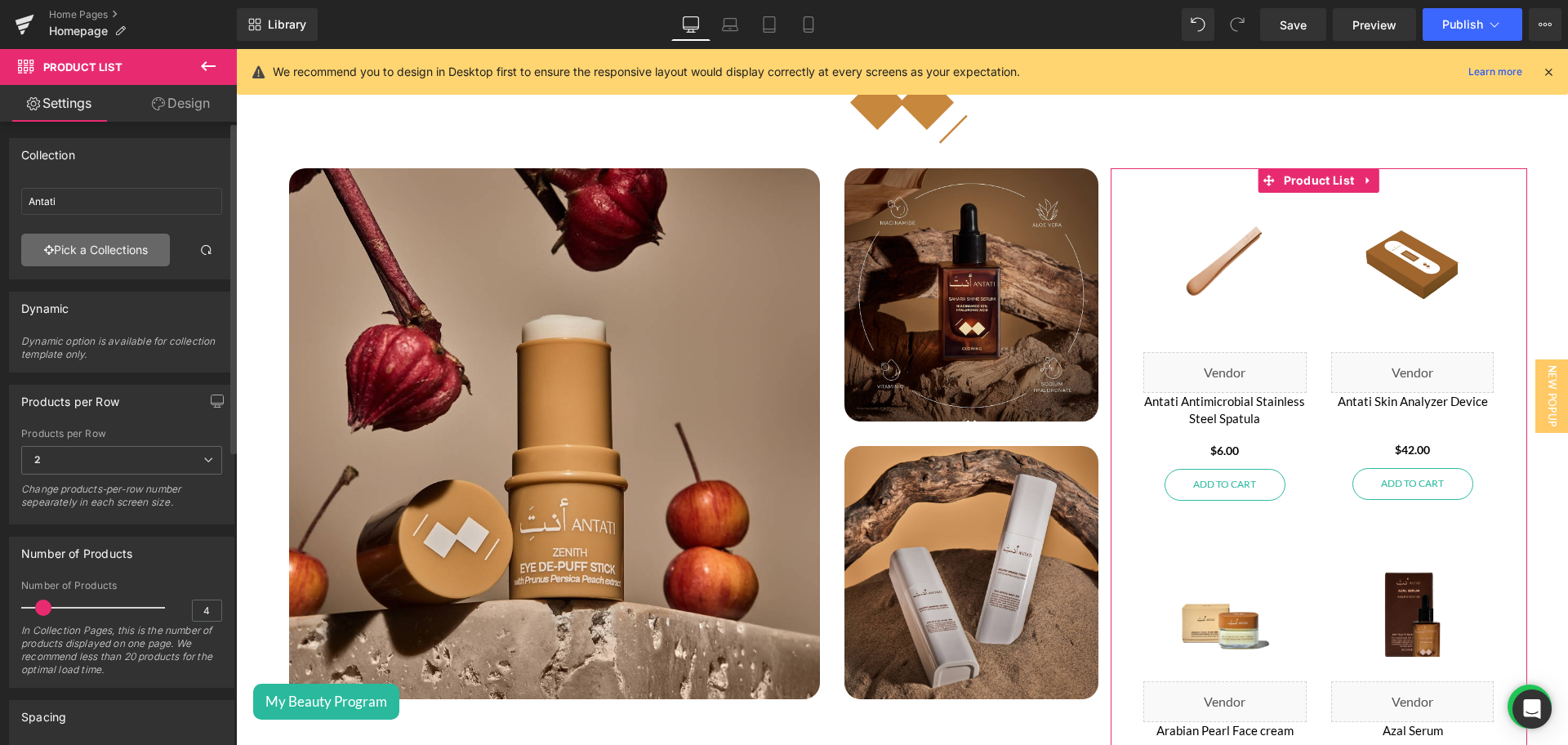
click at [108, 250] on link "Pick a Collections" at bounding box center [95, 250] width 149 height 33
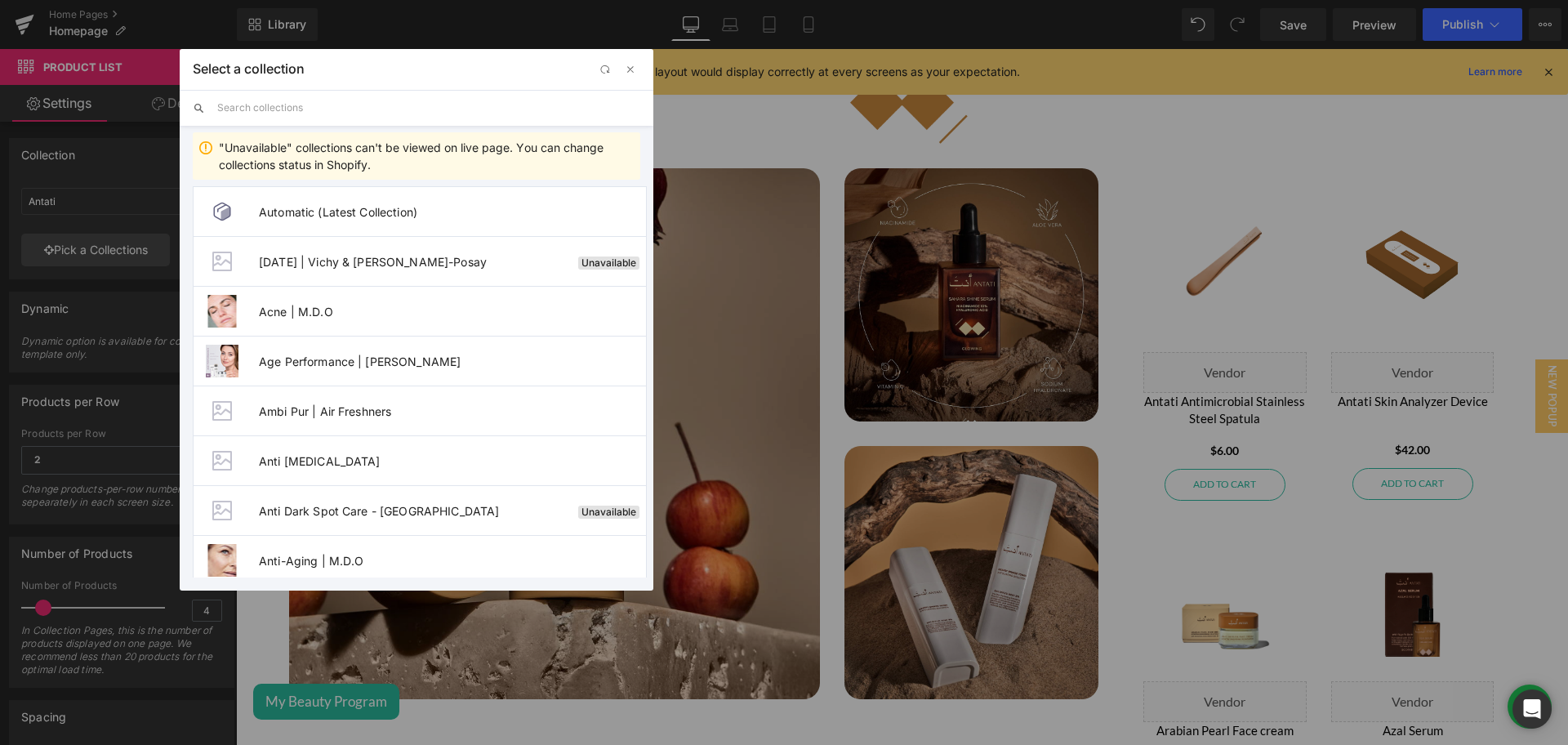
click at [279, 108] on input "text" at bounding box center [428, 108] width 423 height 36
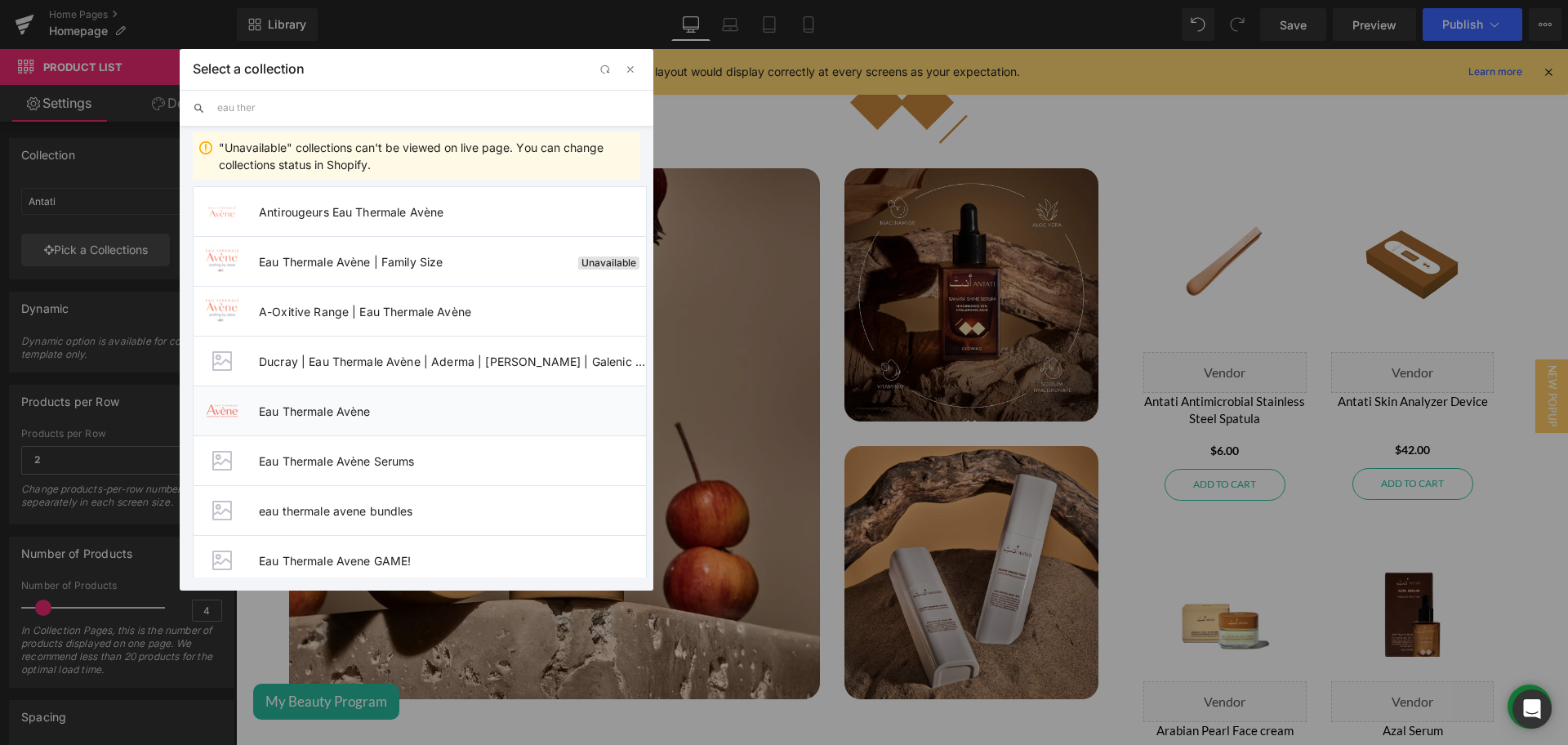
type input "eau ther"
click at [400, 409] on span "Eau Thermale Avène" at bounding box center [452, 411] width 387 height 14
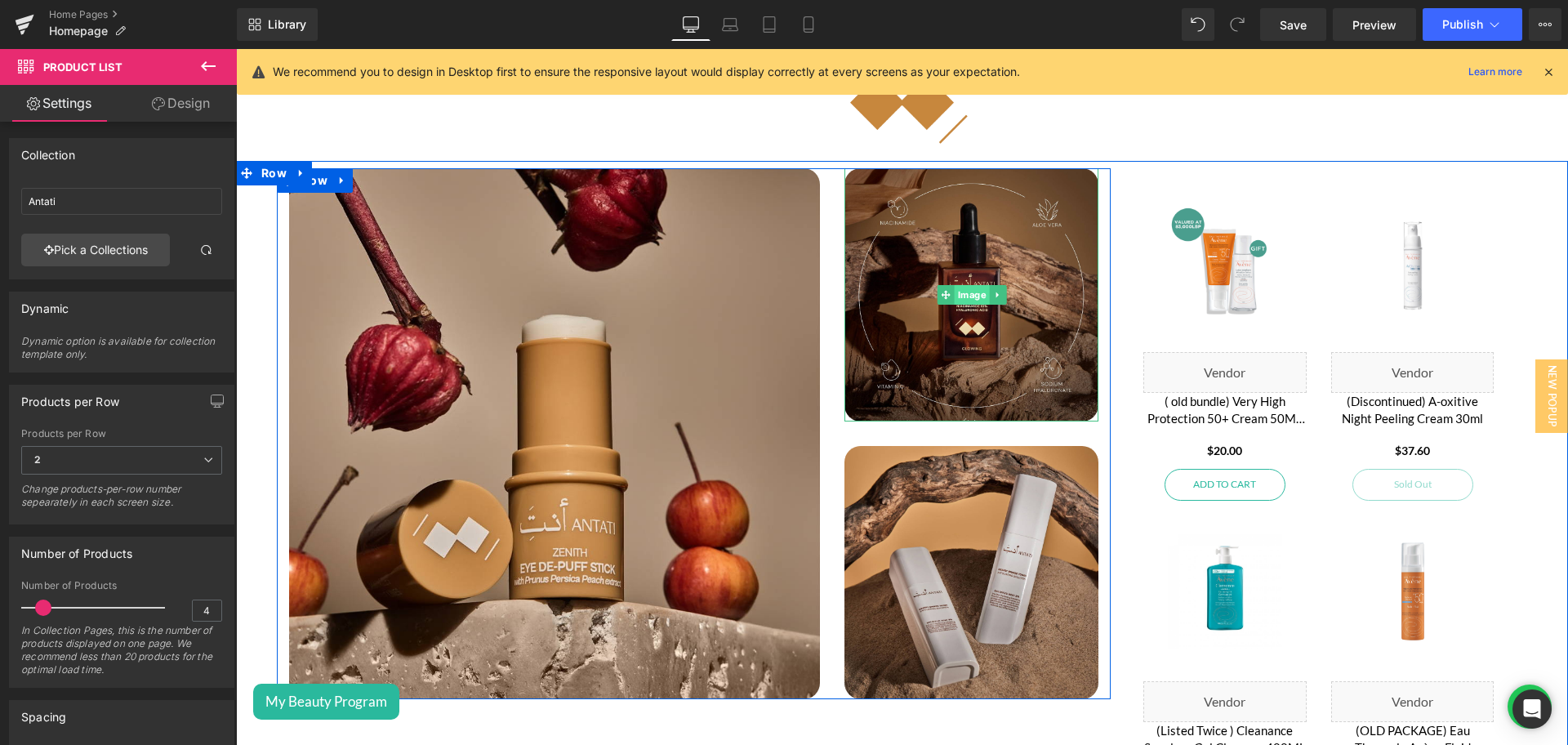
click at [954, 292] on span "Image" at bounding box center [971, 294] width 35 height 19
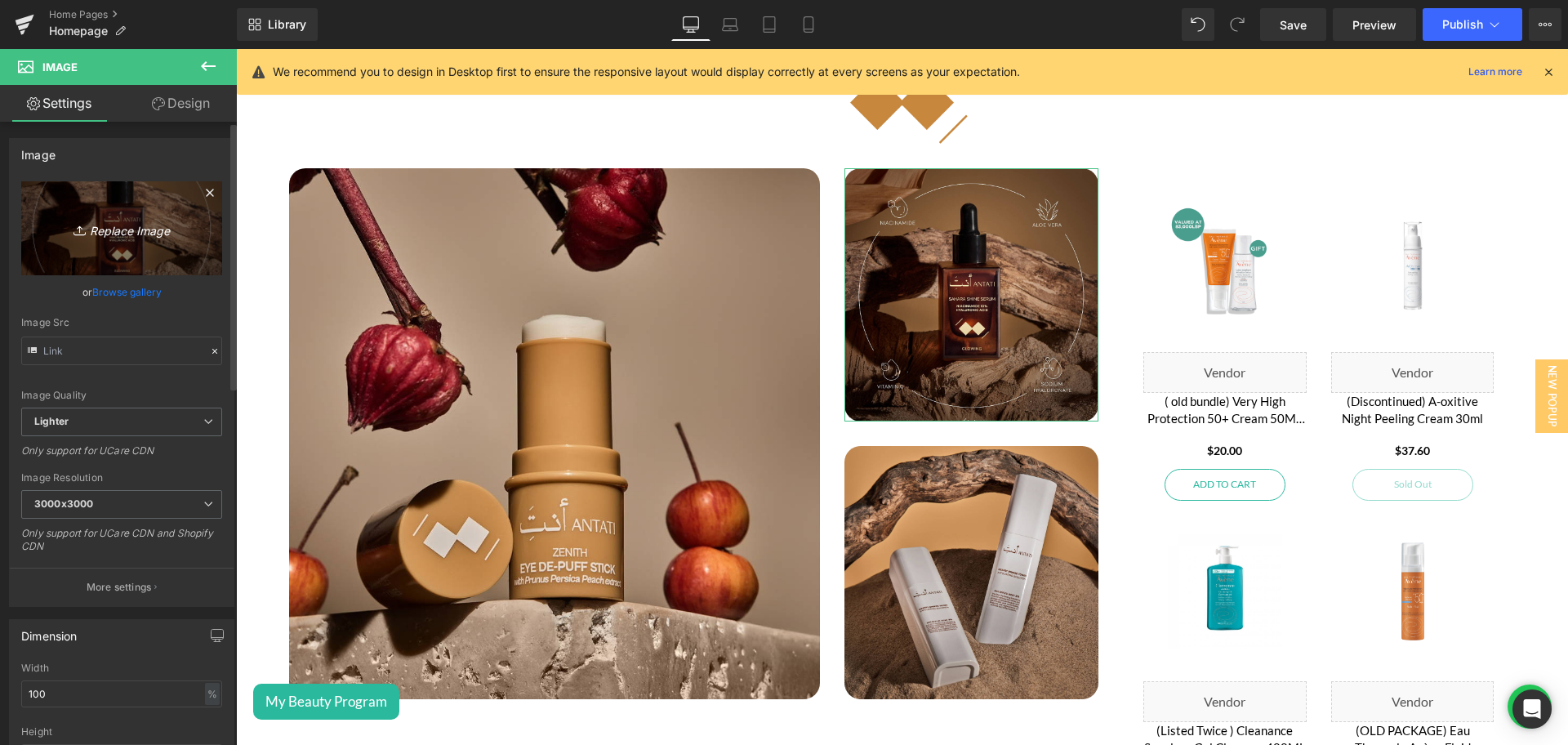
click at [124, 214] on link "Replace Image" at bounding box center [121, 229] width 201 height 94
type input "C:\fakepath\Brand of the week - LRP - 2-2.png"
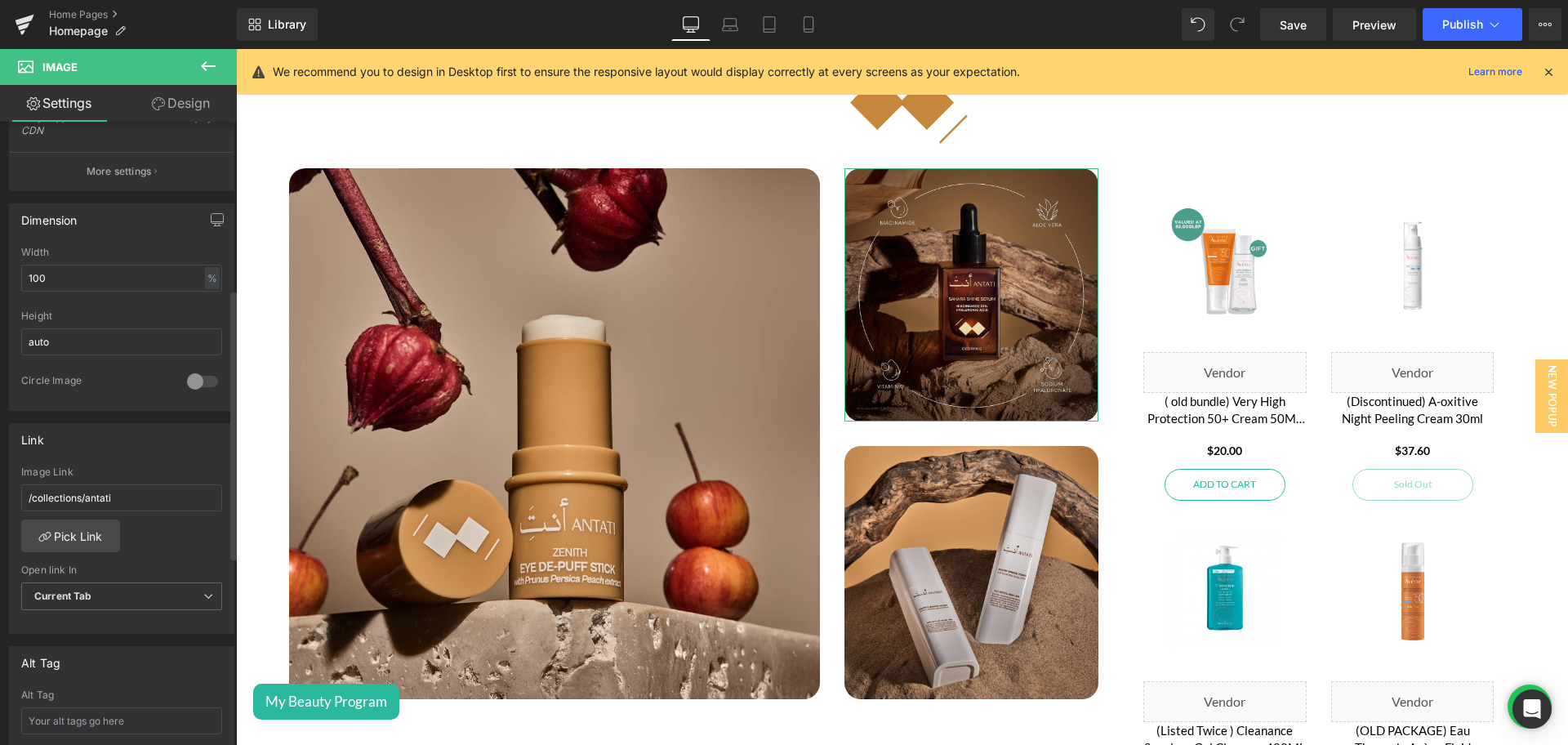
scroll to position [405, 0]
click at [73, 530] on link "Pick Link" at bounding box center [71, 534] width 99 height 33
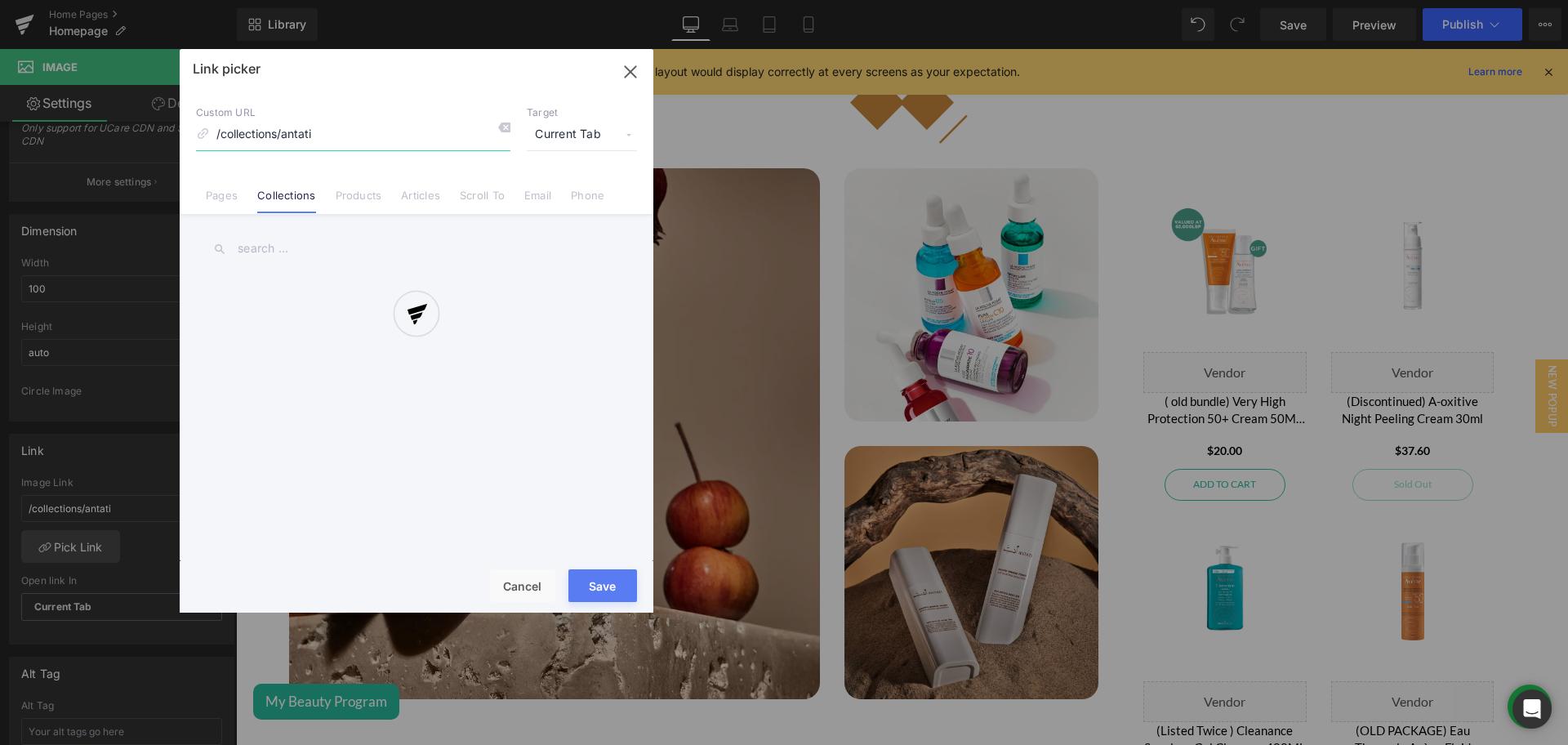
scroll to position [418, 0]
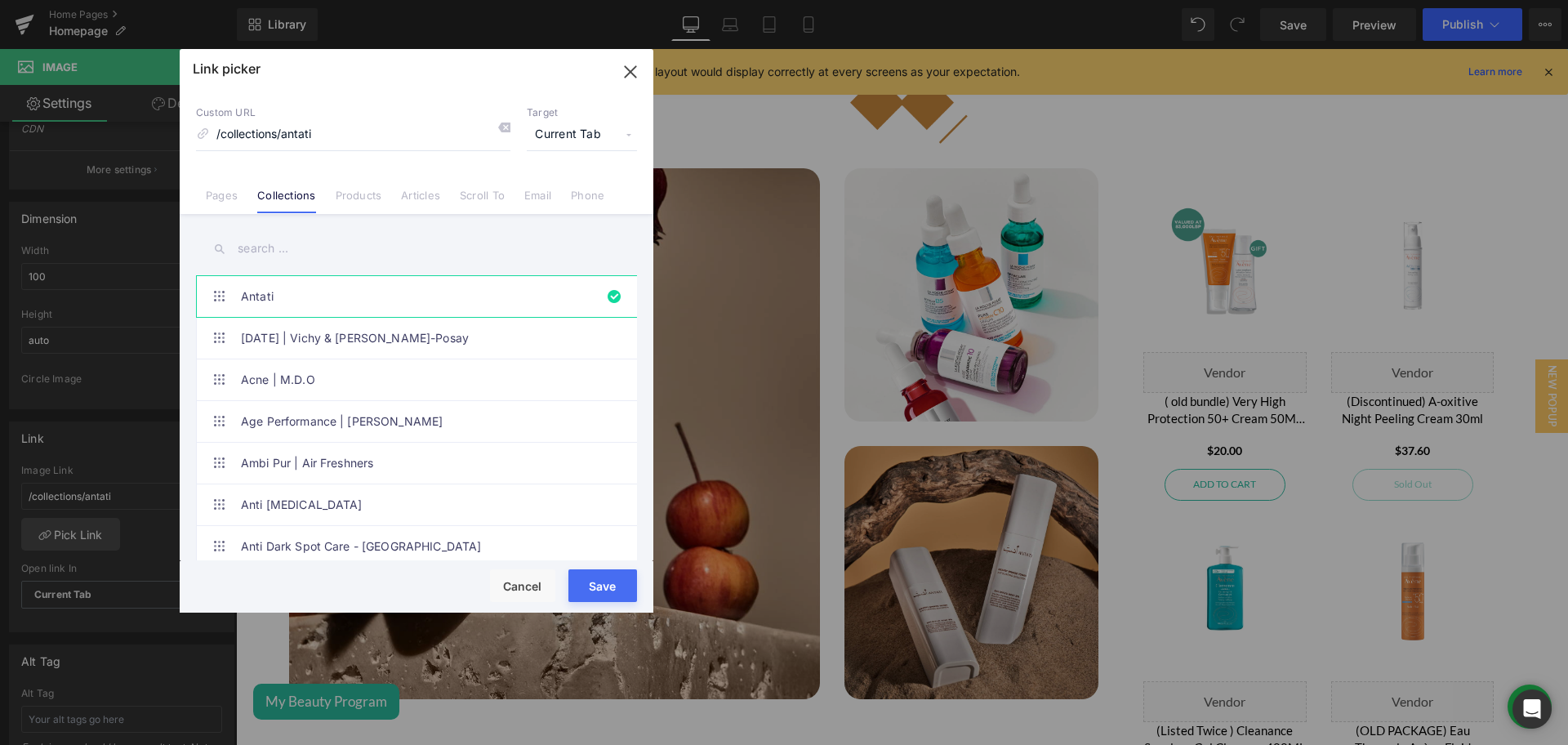
click at [281, 246] on input "text" at bounding box center [416, 249] width 441 height 37
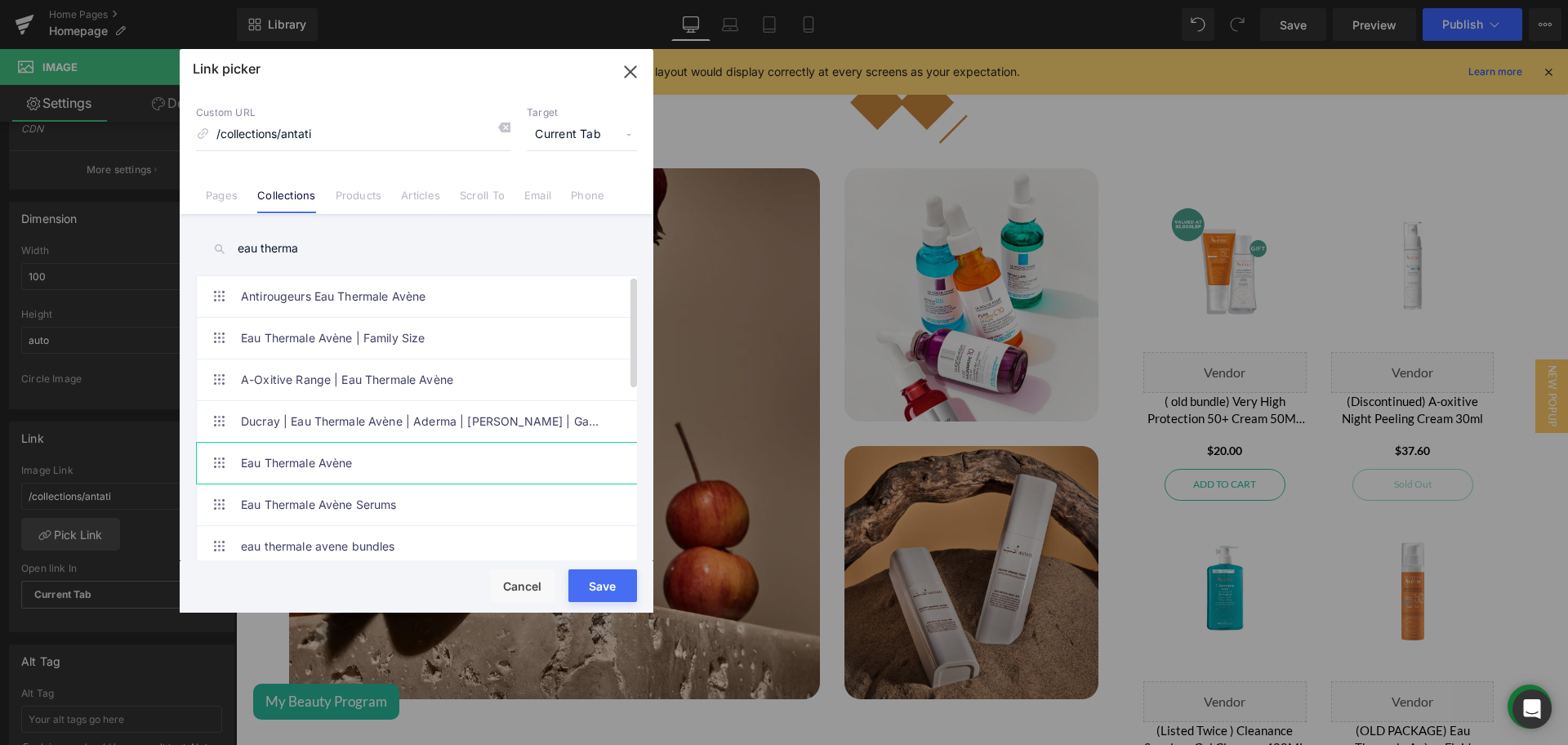
type input "eau therma"
click at [457, 456] on link "Eau Thermale Avène" at bounding box center [421, 463] width 360 height 41
drag, startPoint x: 605, startPoint y: 585, endPoint x: 521, endPoint y: 538, distance: 96.3
click at [605, 585] on button "Save" at bounding box center [602, 585] width 69 height 33
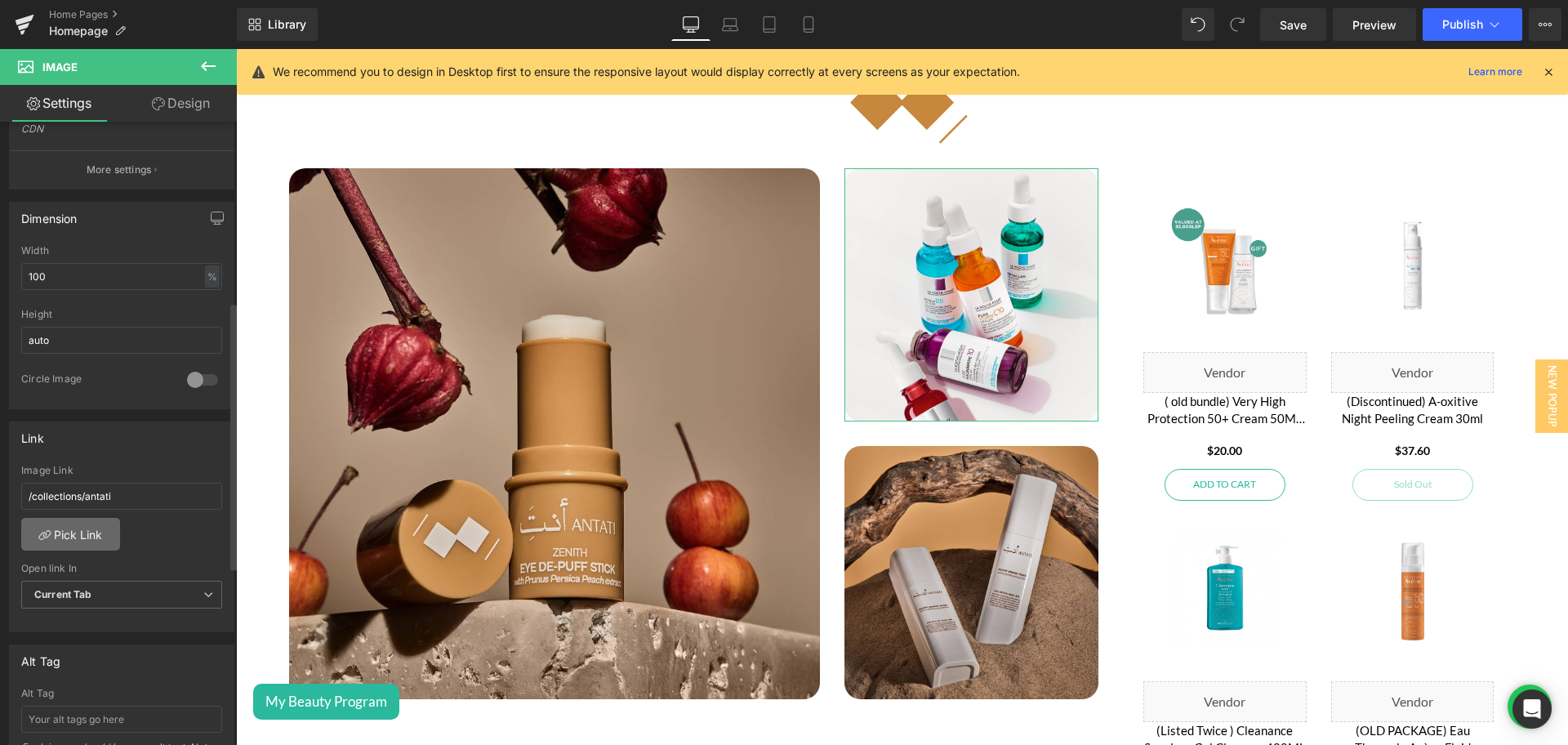
click at [91, 538] on link "Pick Link" at bounding box center [71, 534] width 99 height 33
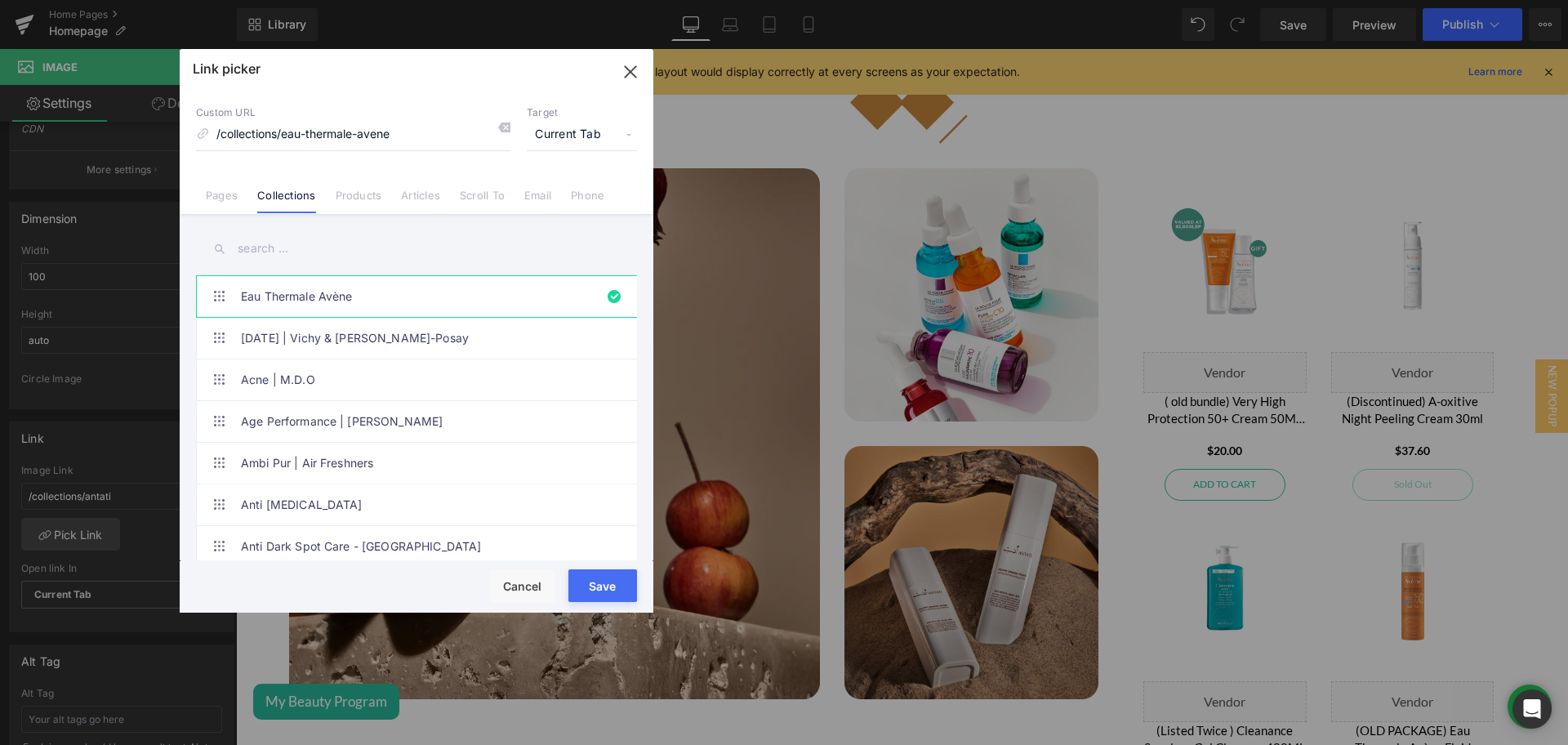
click at [315, 246] on input "text" at bounding box center [416, 249] width 441 height 37
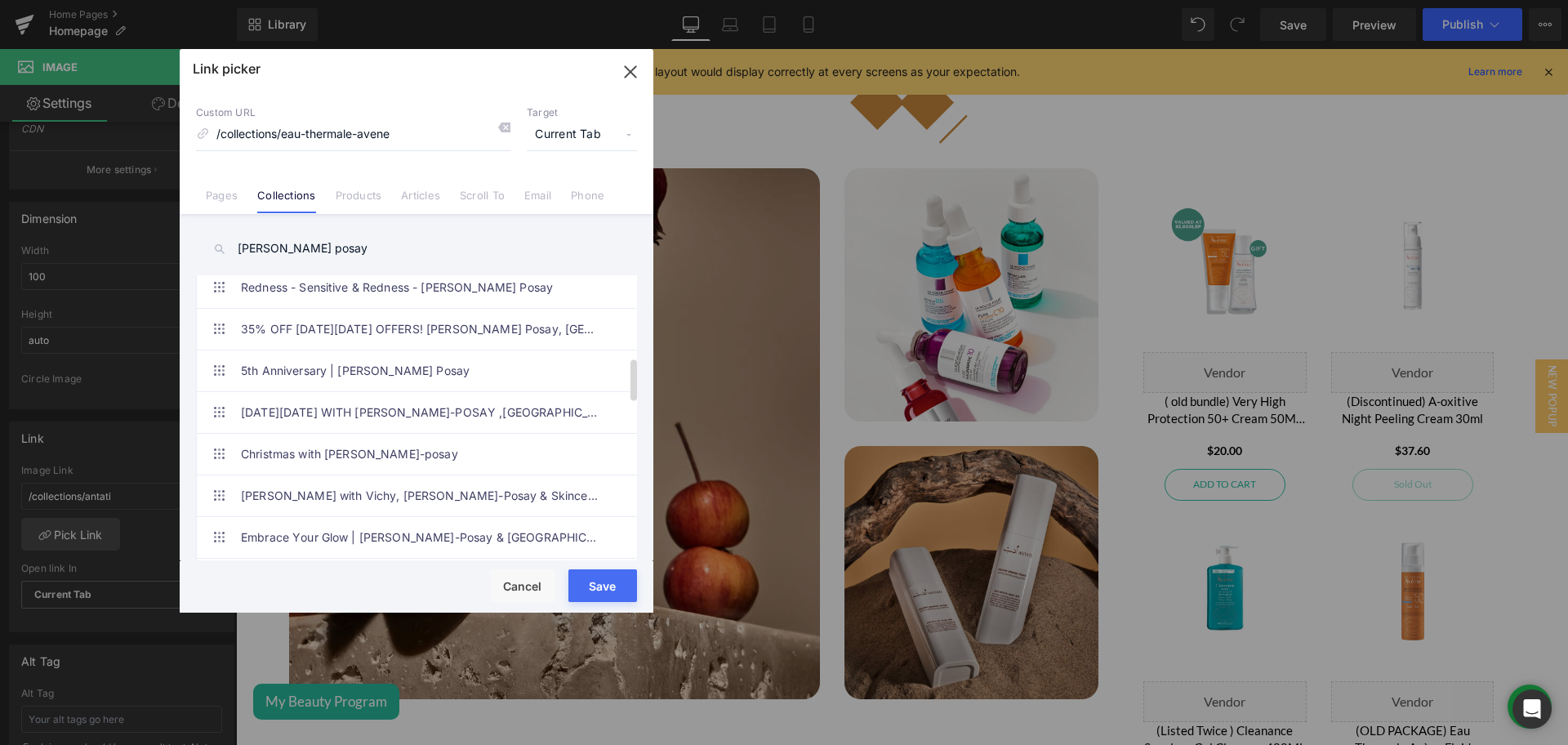
scroll to position [765, 0]
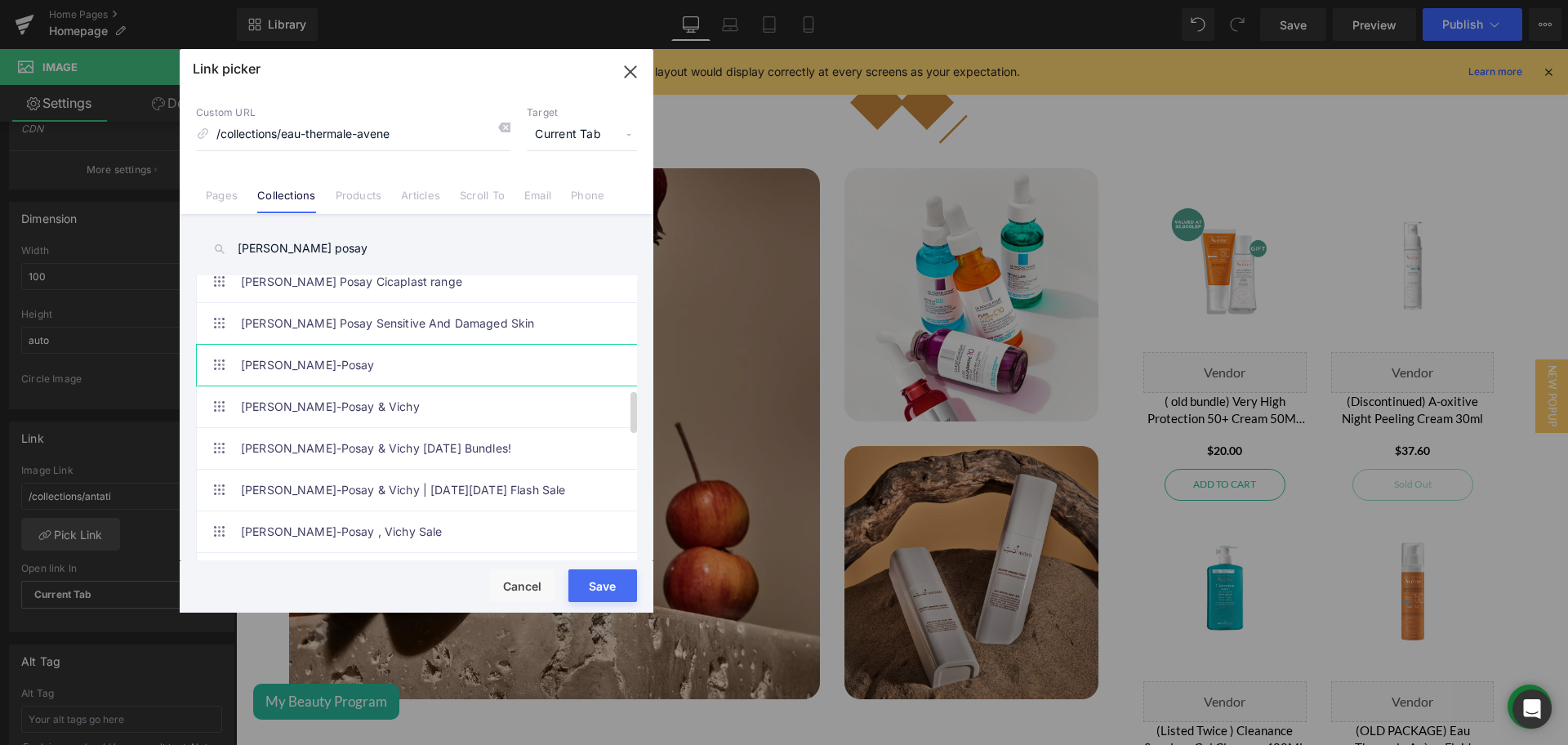
type input "[PERSON_NAME] posay"
click at [408, 352] on link "[PERSON_NAME]-Posay" at bounding box center [421, 365] width 360 height 41
click at [612, 581] on button "Save" at bounding box center [602, 585] width 69 height 33
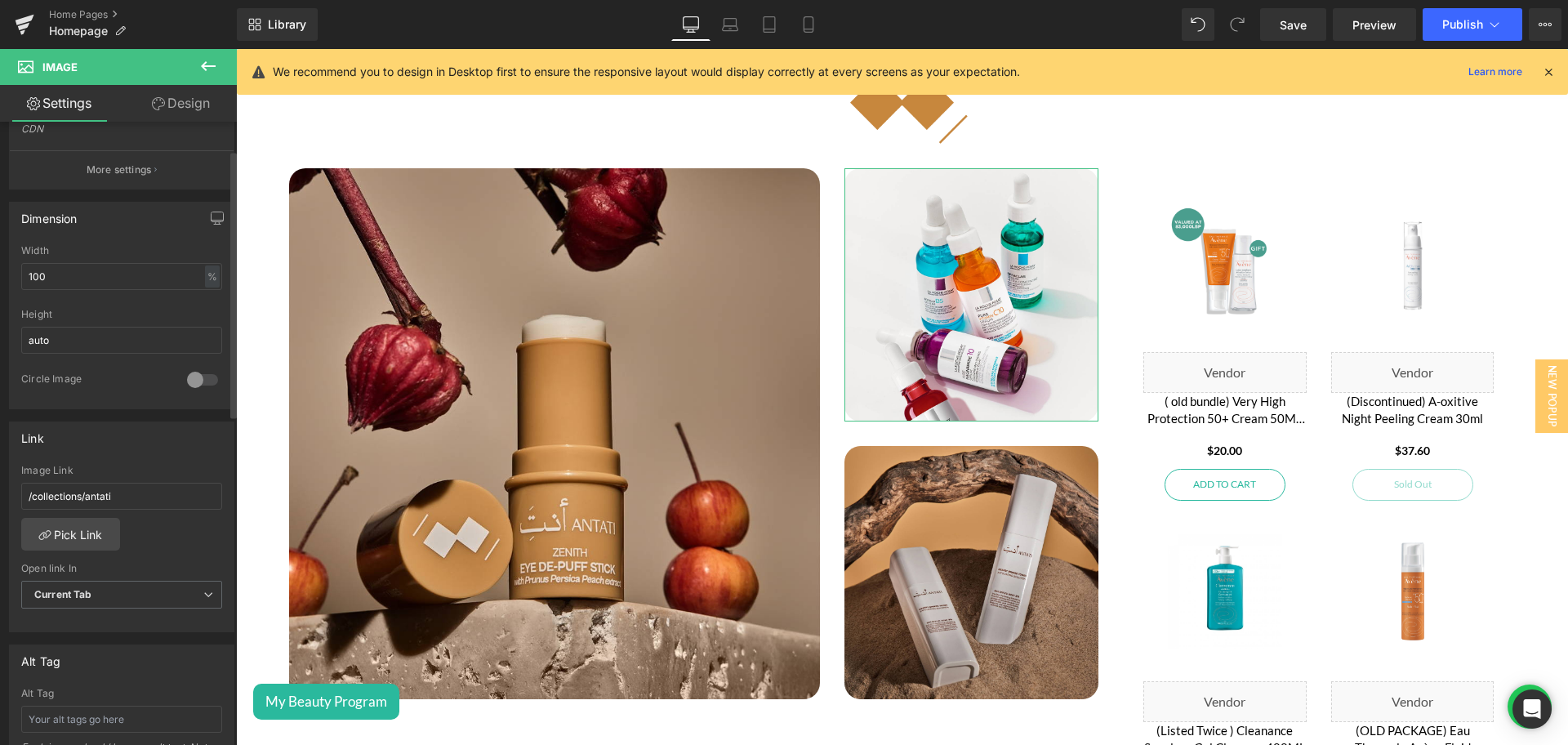
scroll to position [0, 0]
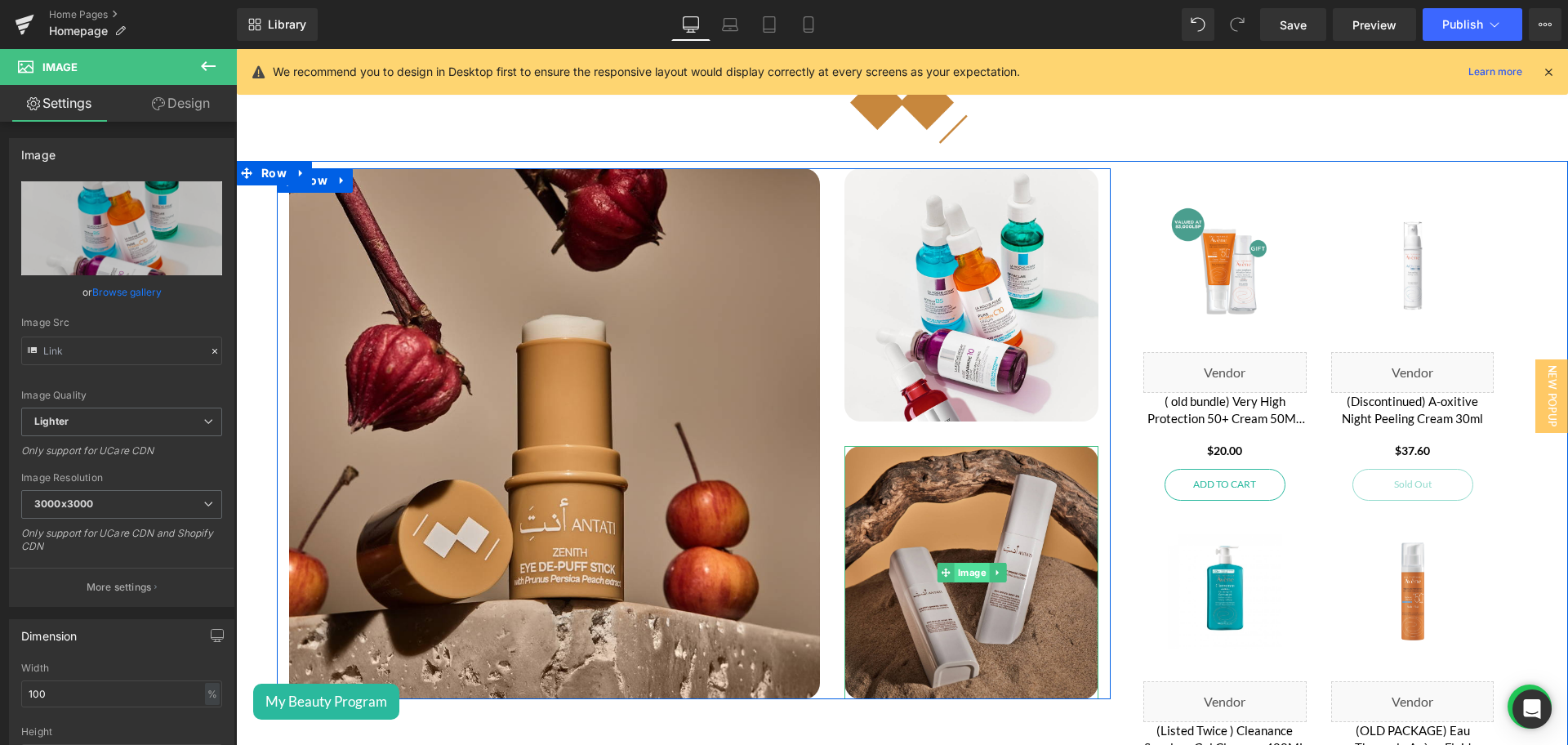
click at [954, 564] on span "Image" at bounding box center [971, 572] width 35 height 19
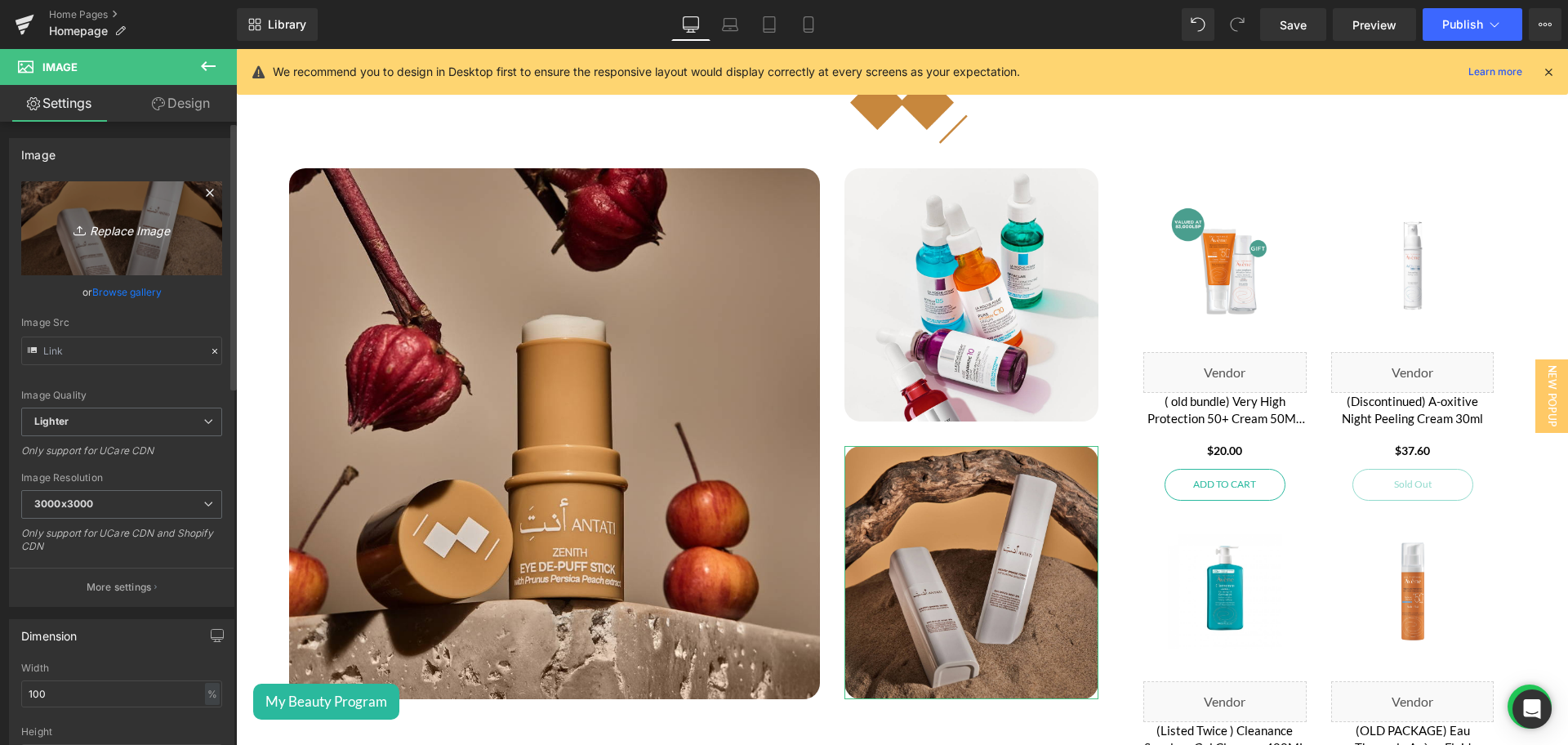
click at [145, 219] on icon "Replace Image" at bounding box center [121, 228] width 130 height 20
type input "C:\fakepath\Brand of the week - LRP - 6-1.png"
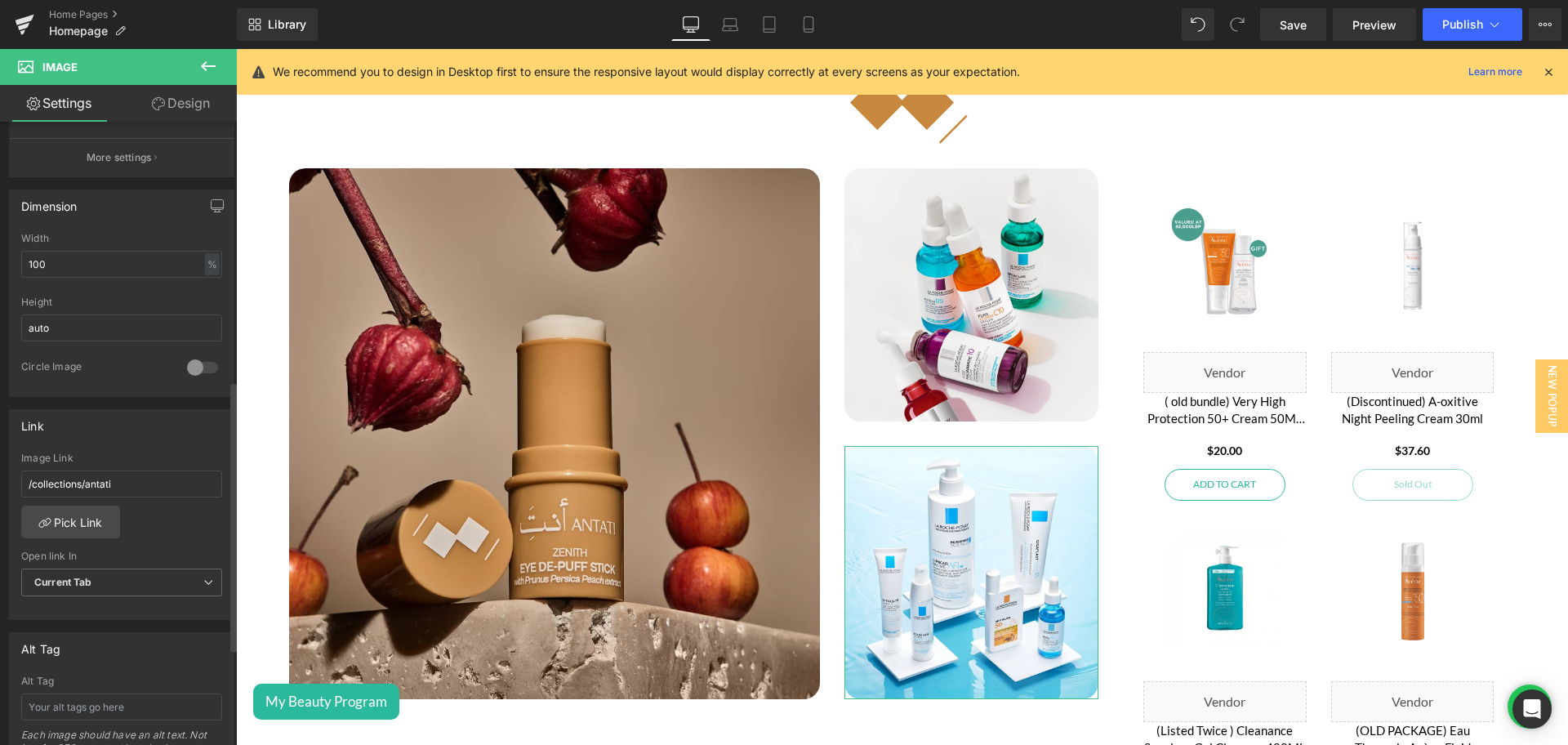
scroll to position [595, 0]
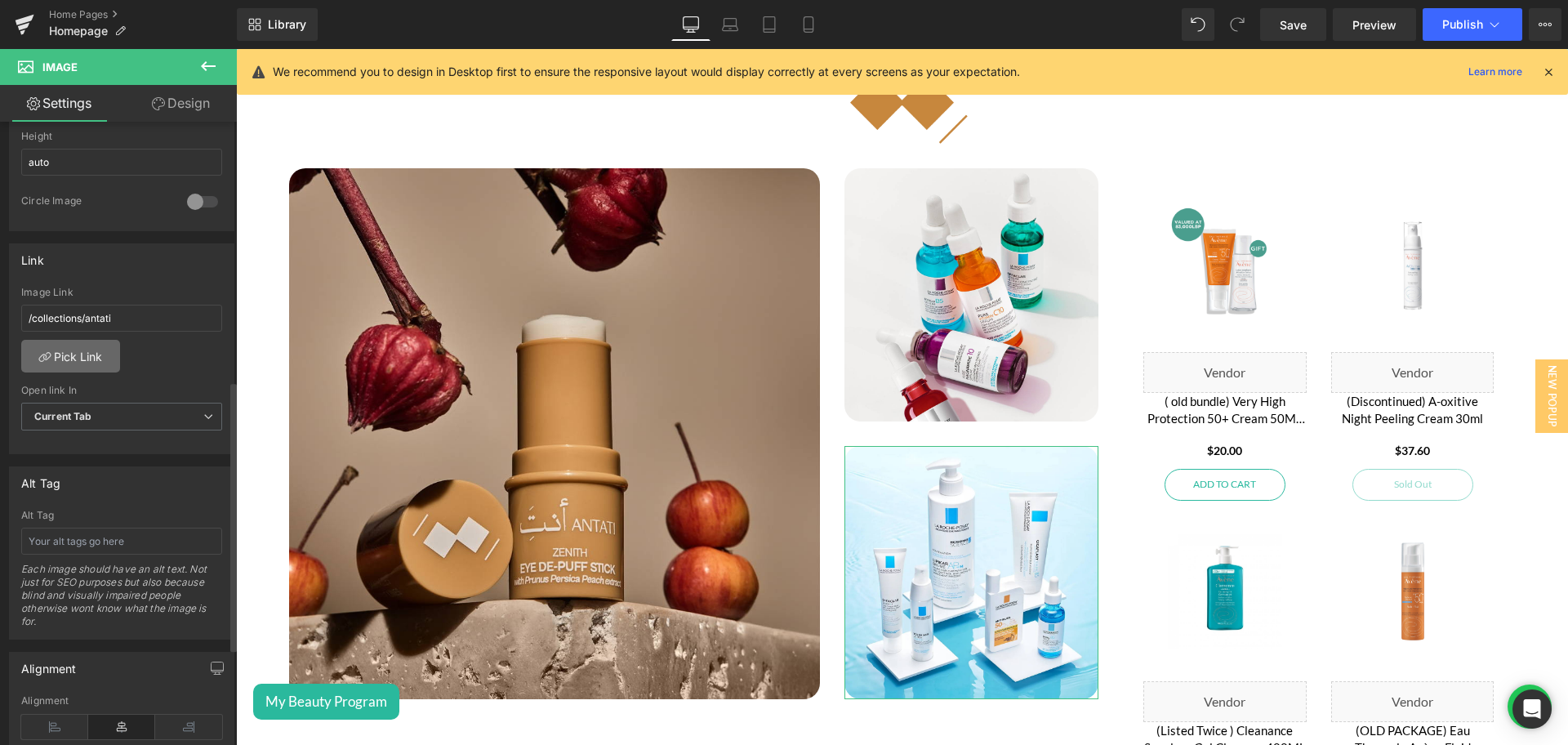
click at [61, 353] on link "Pick Link" at bounding box center [71, 356] width 99 height 33
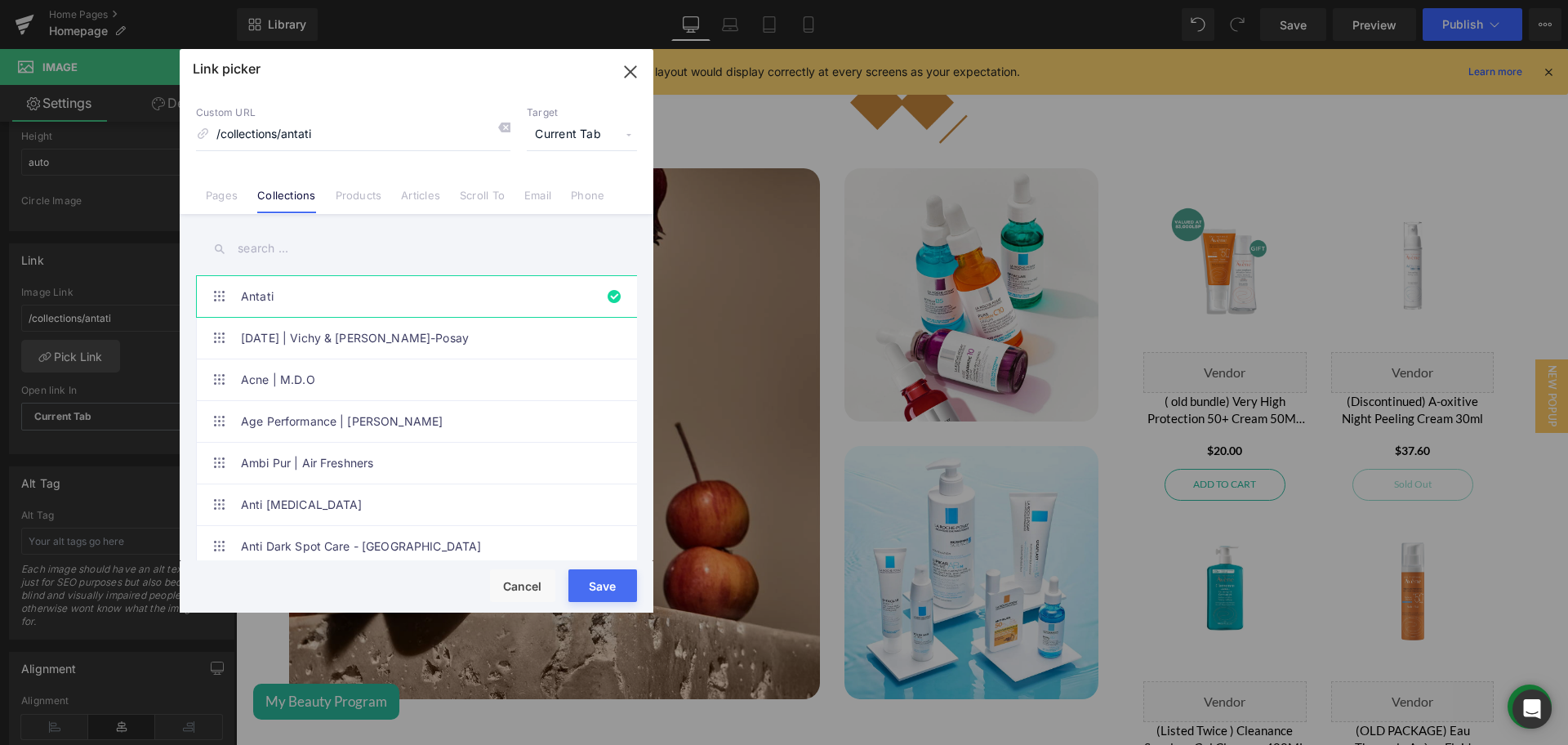
click at [268, 246] on input "text" at bounding box center [416, 249] width 441 height 37
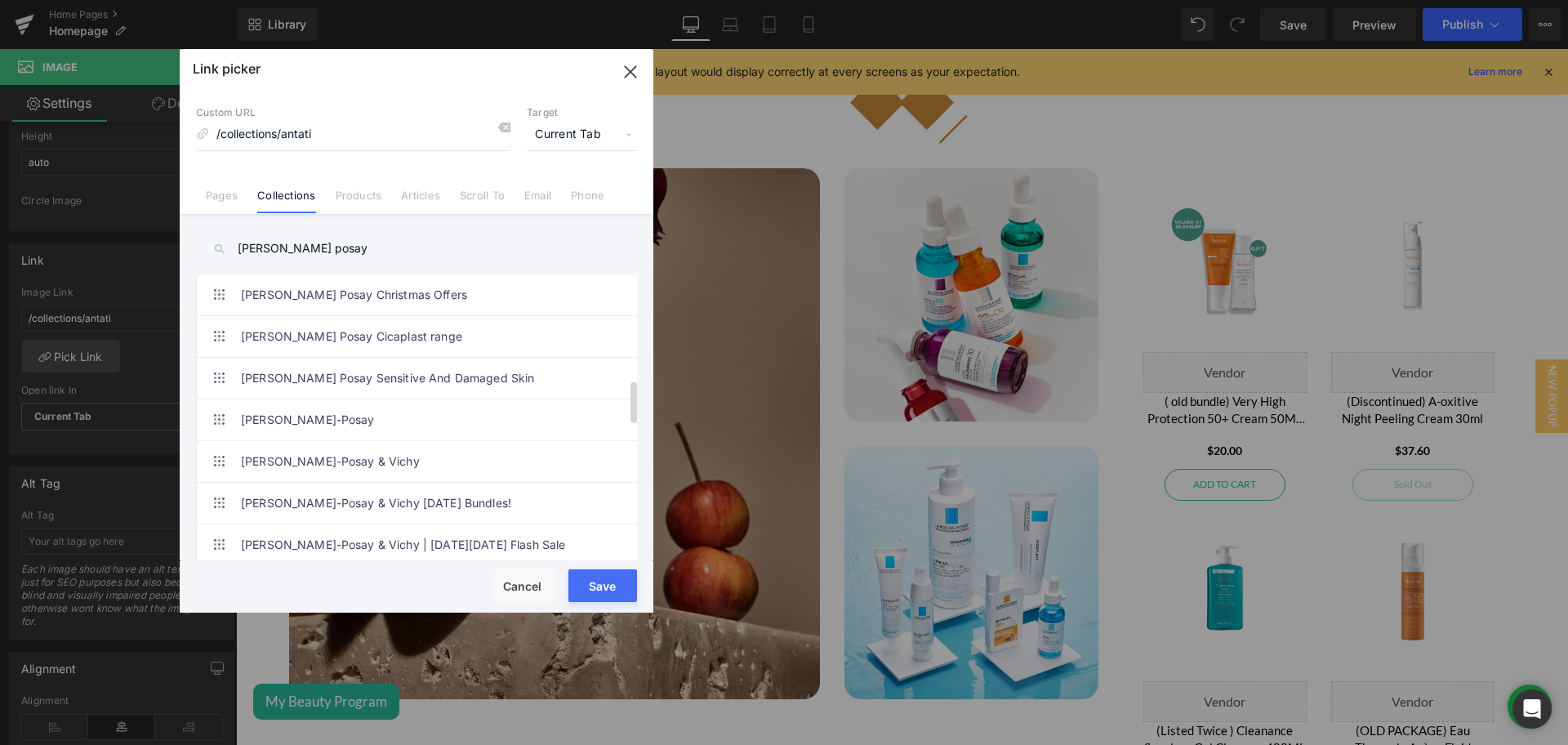
scroll to position [719, 0]
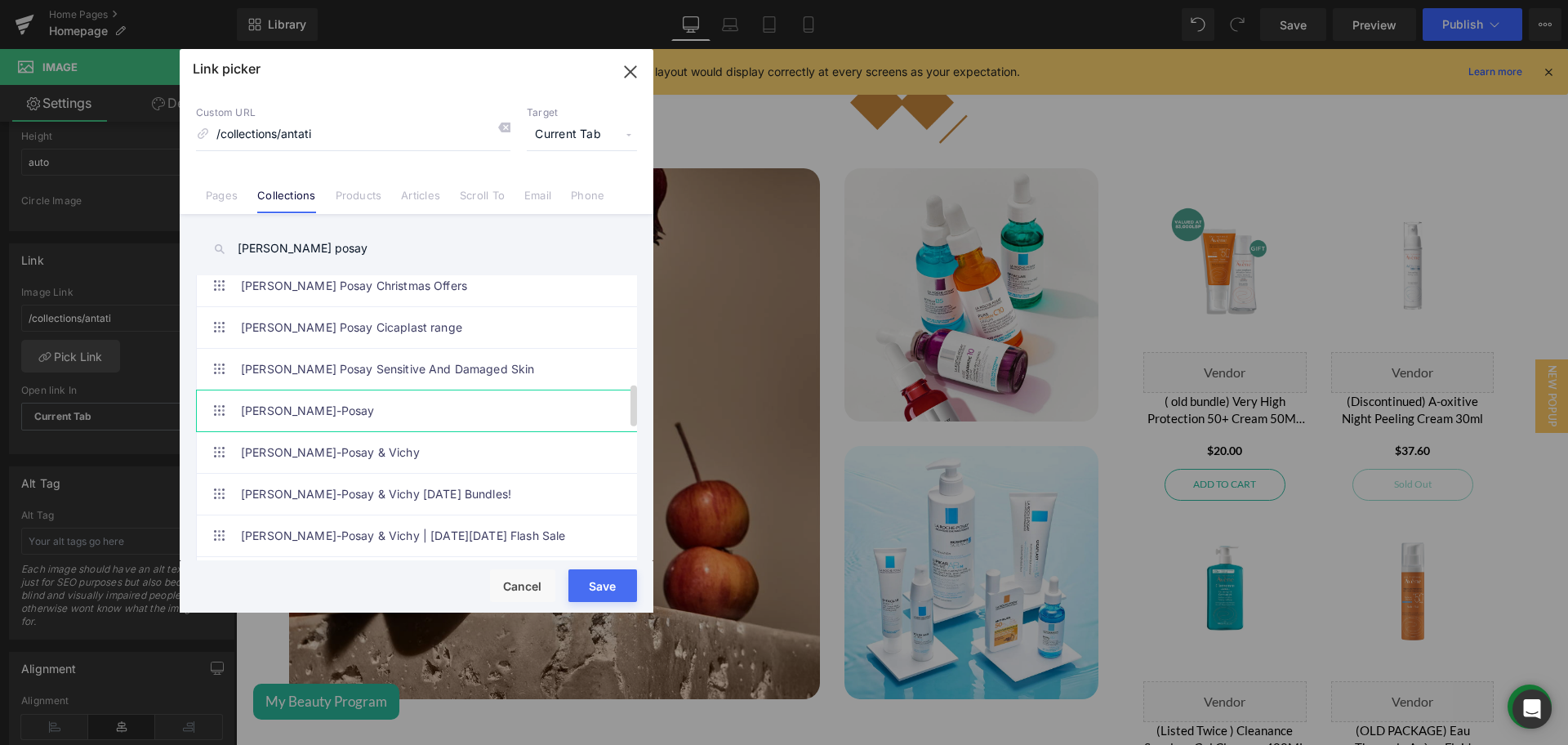
type input "[PERSON_NAME] posay"
click at [313, 415] on link "[PERSON_NAME]-Posay" at bounding box center [421, 410] width 360 height 41
click at [601, 586] on button "Save" at bounding box center [602, 585] width 69 height 33
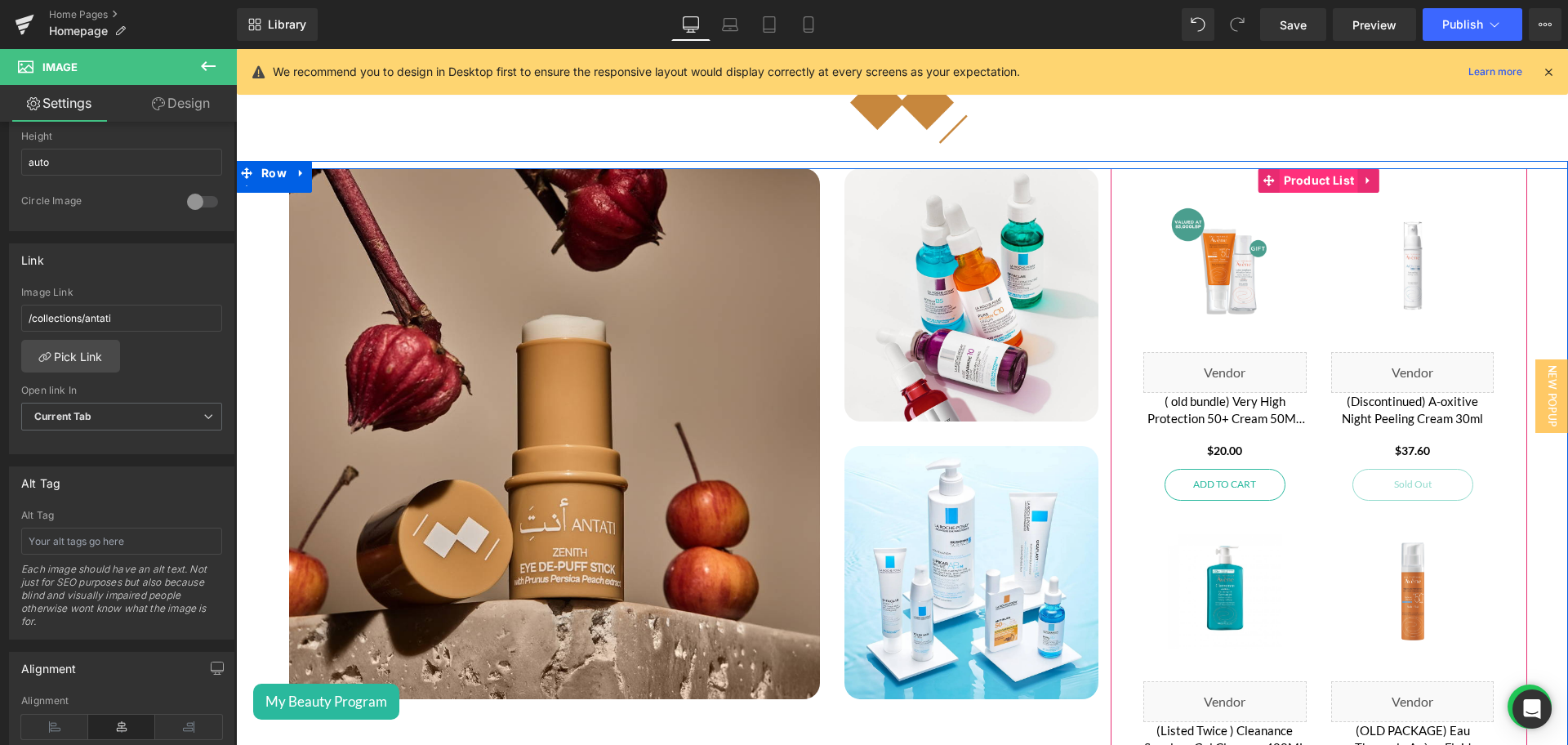
click at [1300, 175] on span "Product List" at bounding box center [1319, 180] width 79 height 24
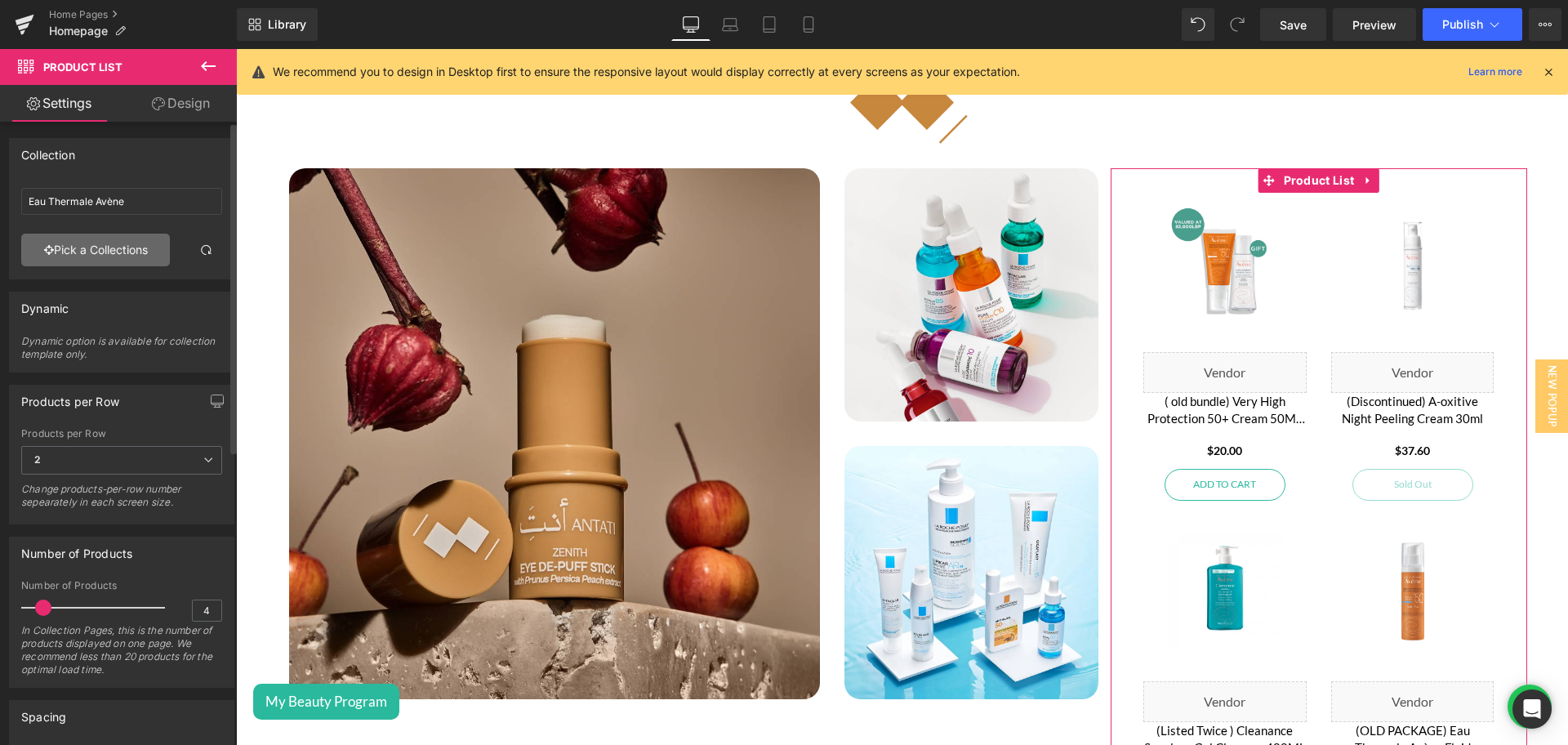
click at [89, 246] on link "Pick a Collections" at bounding box center [95, 250] width 149 height 33
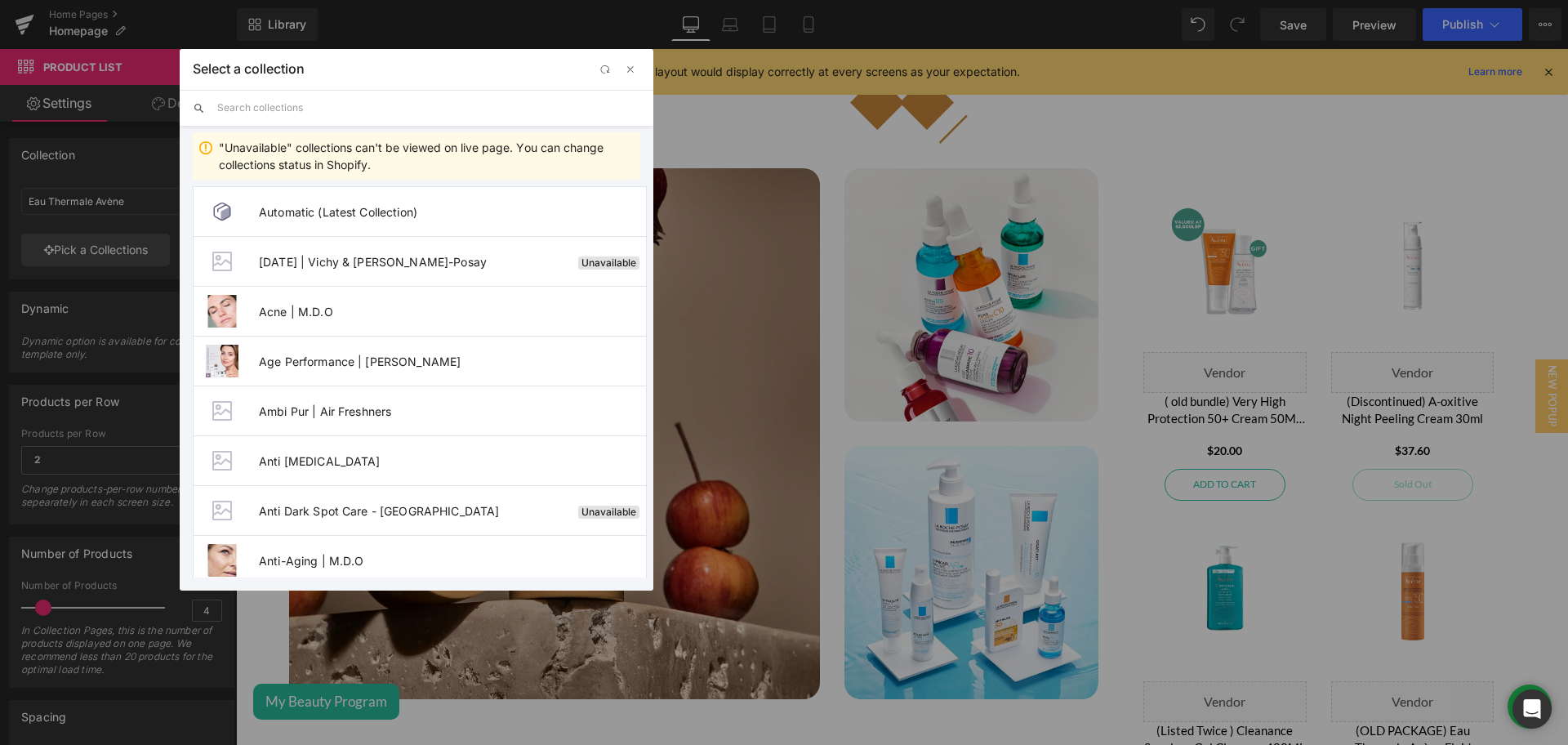
click at [277, 118] on input "text" at bounding box center [428, 108] width 423 height 36
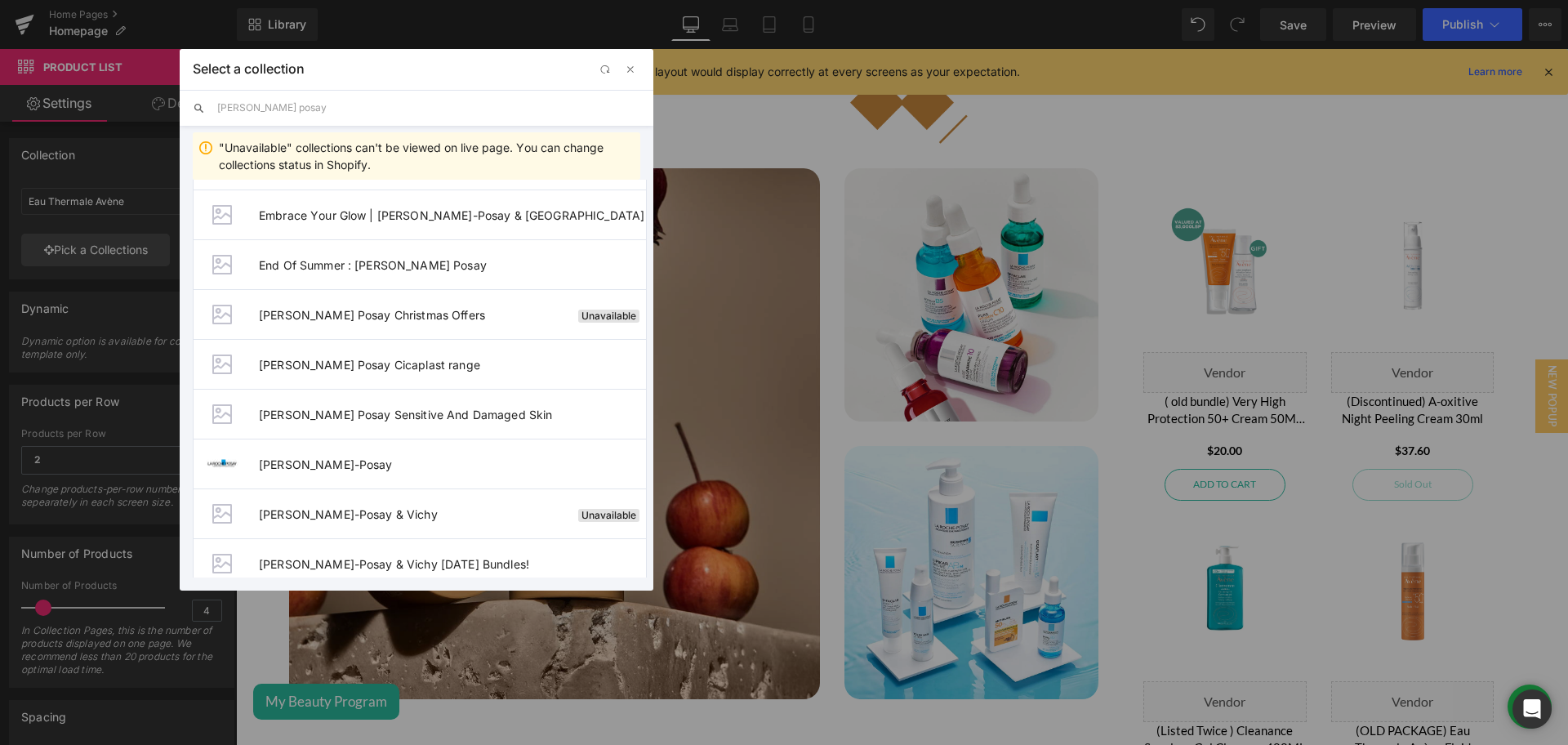
scroll to position [944, 0]
type input "[PERSON_NAME] posay"
click at [308, 457] on span "[PERSON_NAME]-Posay" at bounding box center [452, 463] width 387 height 14
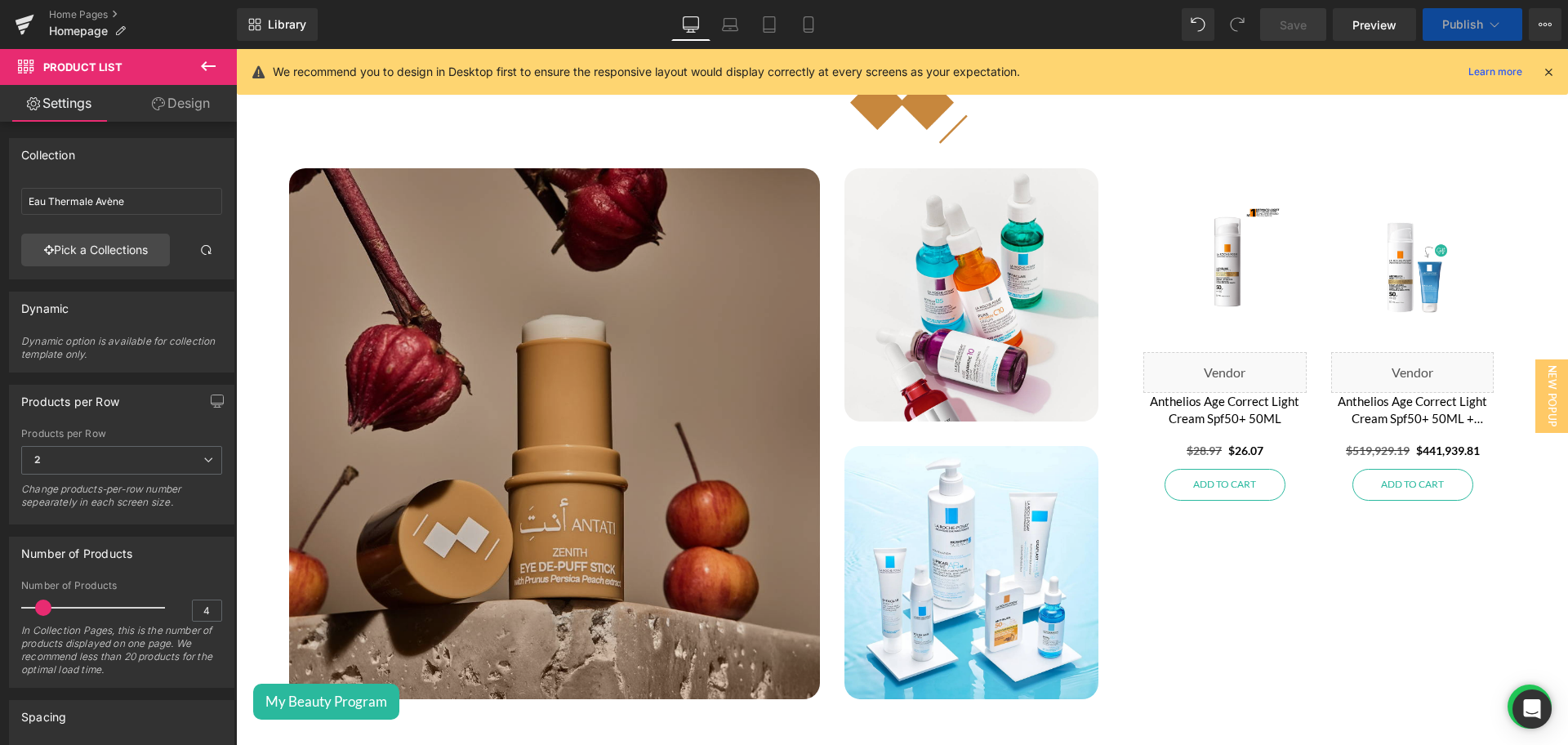
click at [564, 369] on img at bounding box center [555, 434] width 531 height 531
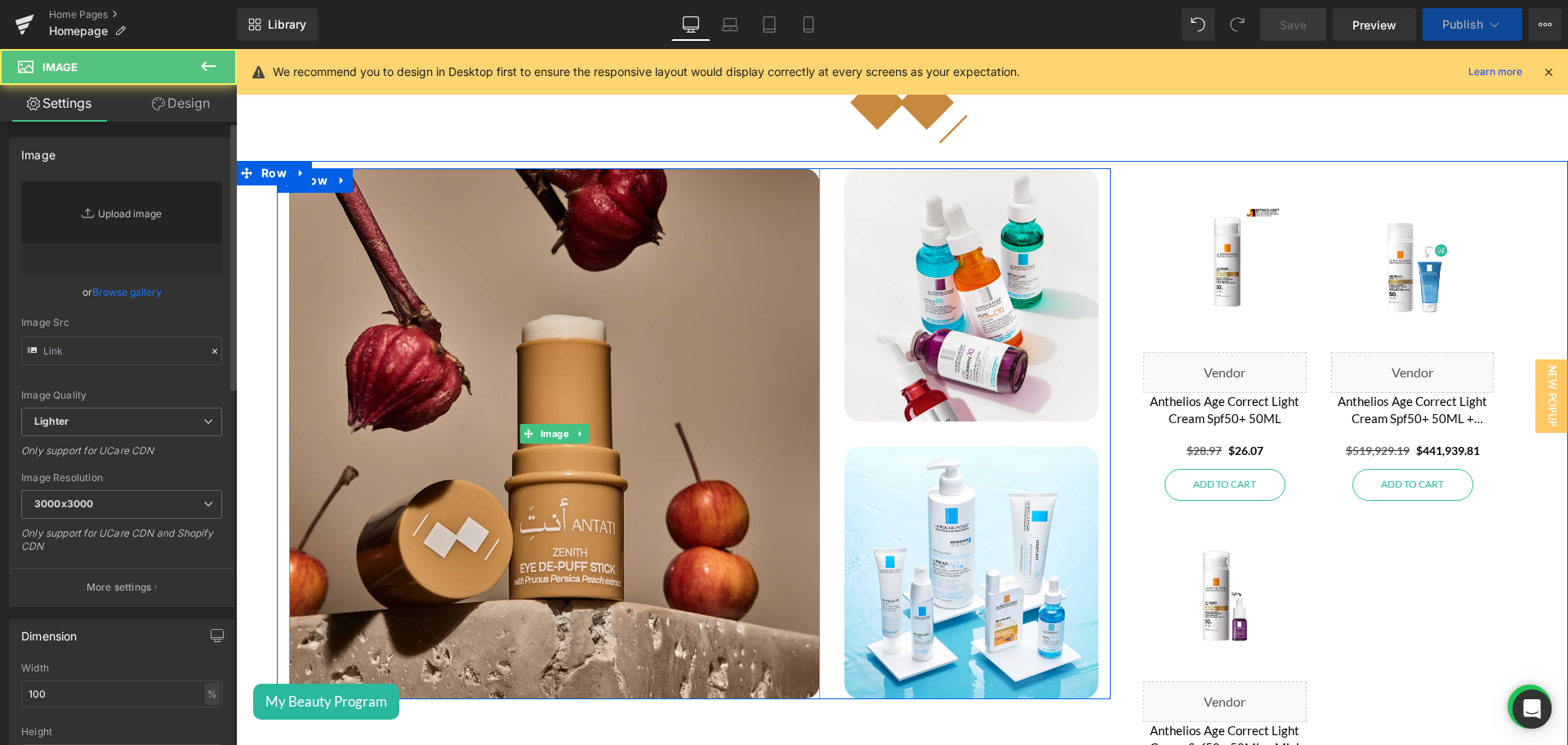
click at [114, 198] on link "Replace Image" at bounding box center [121, 229] width 201 height 94
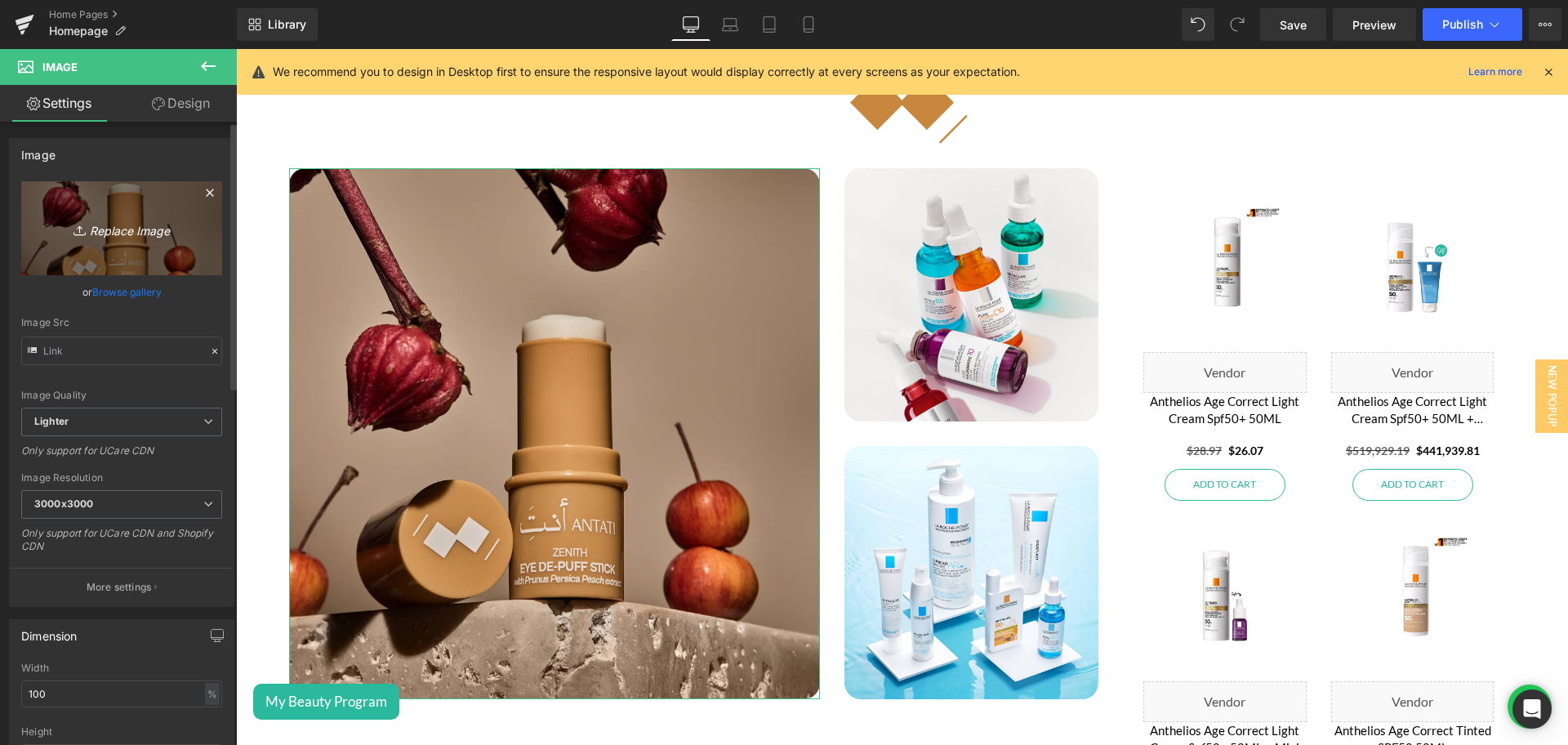
type input "C:\fakepath\Brand of the week - LRP - 5-1.png"
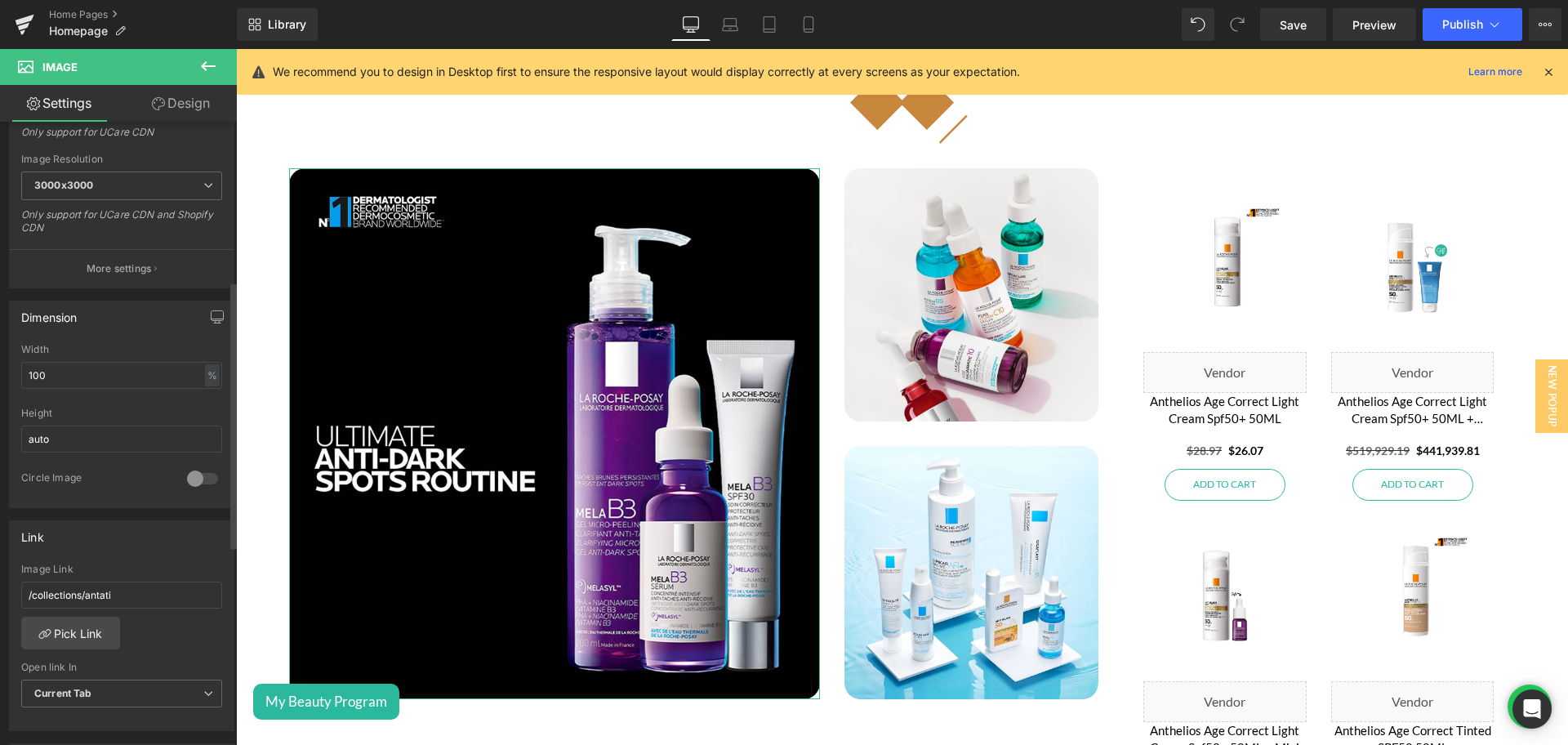
scroll to position [452, 0]
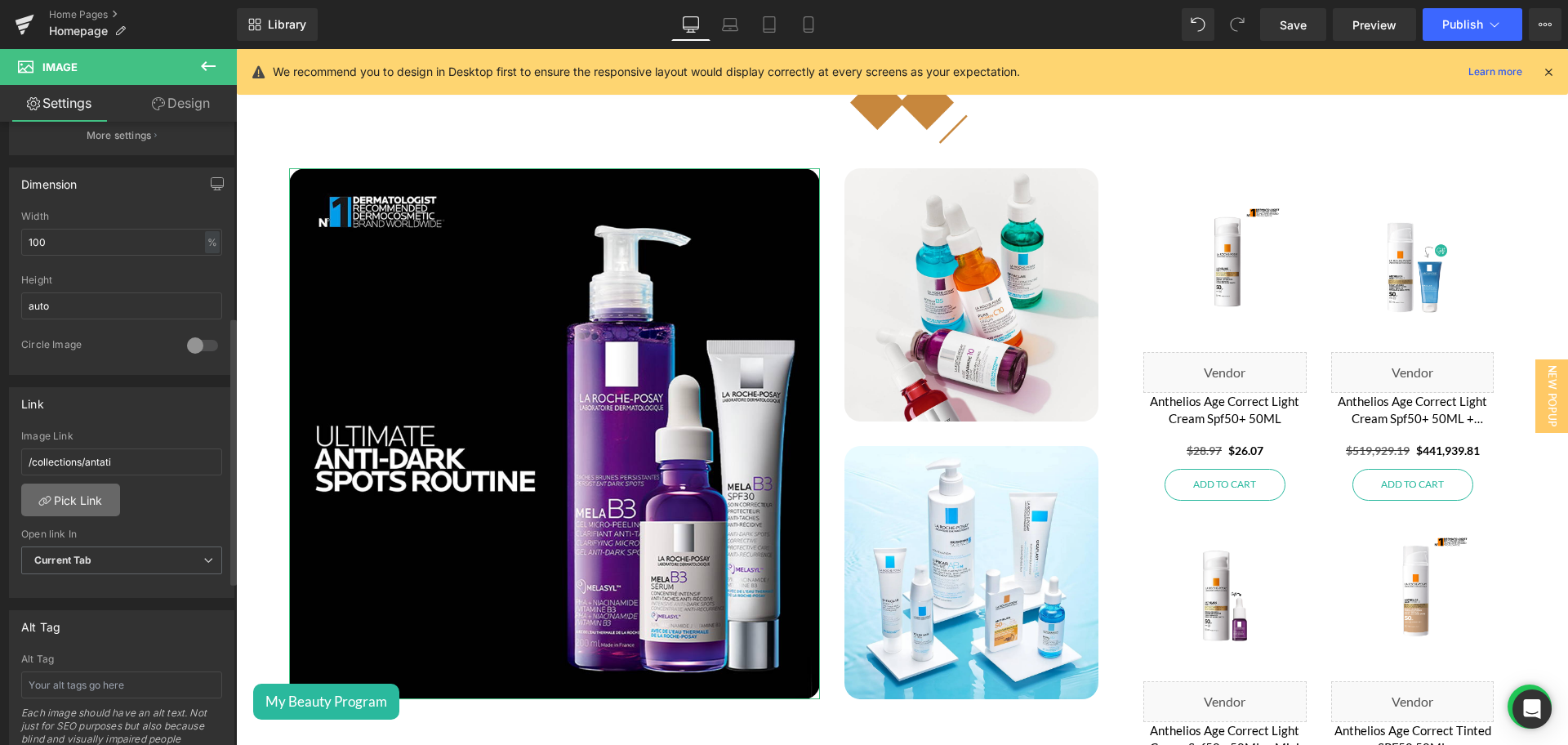
click at [102, 492] on link "Pick Link" at bounding box center [71, 499] width 99 height 33
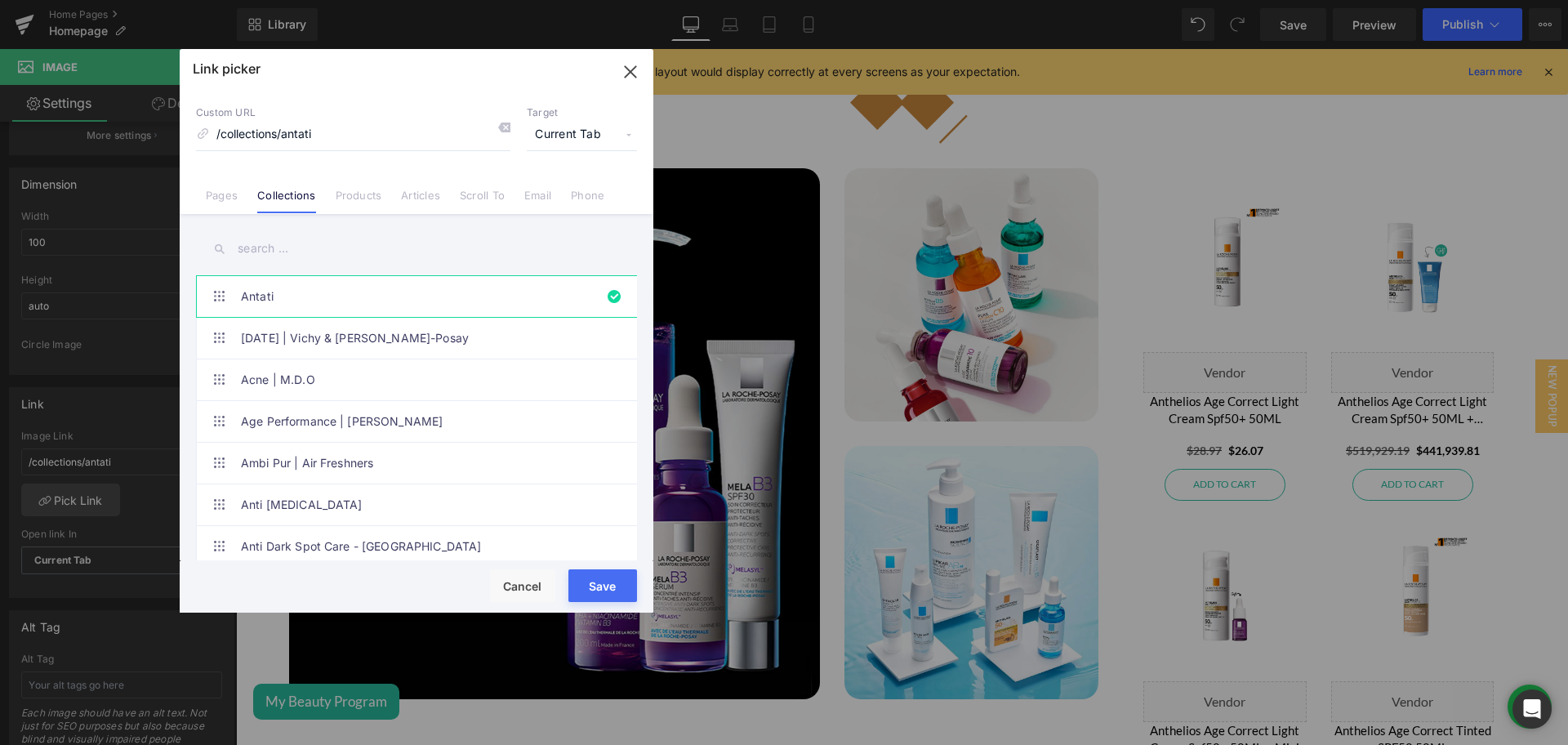
click at [310, 251] on input "text" at bounding box center [416, 249] width 441 height 37
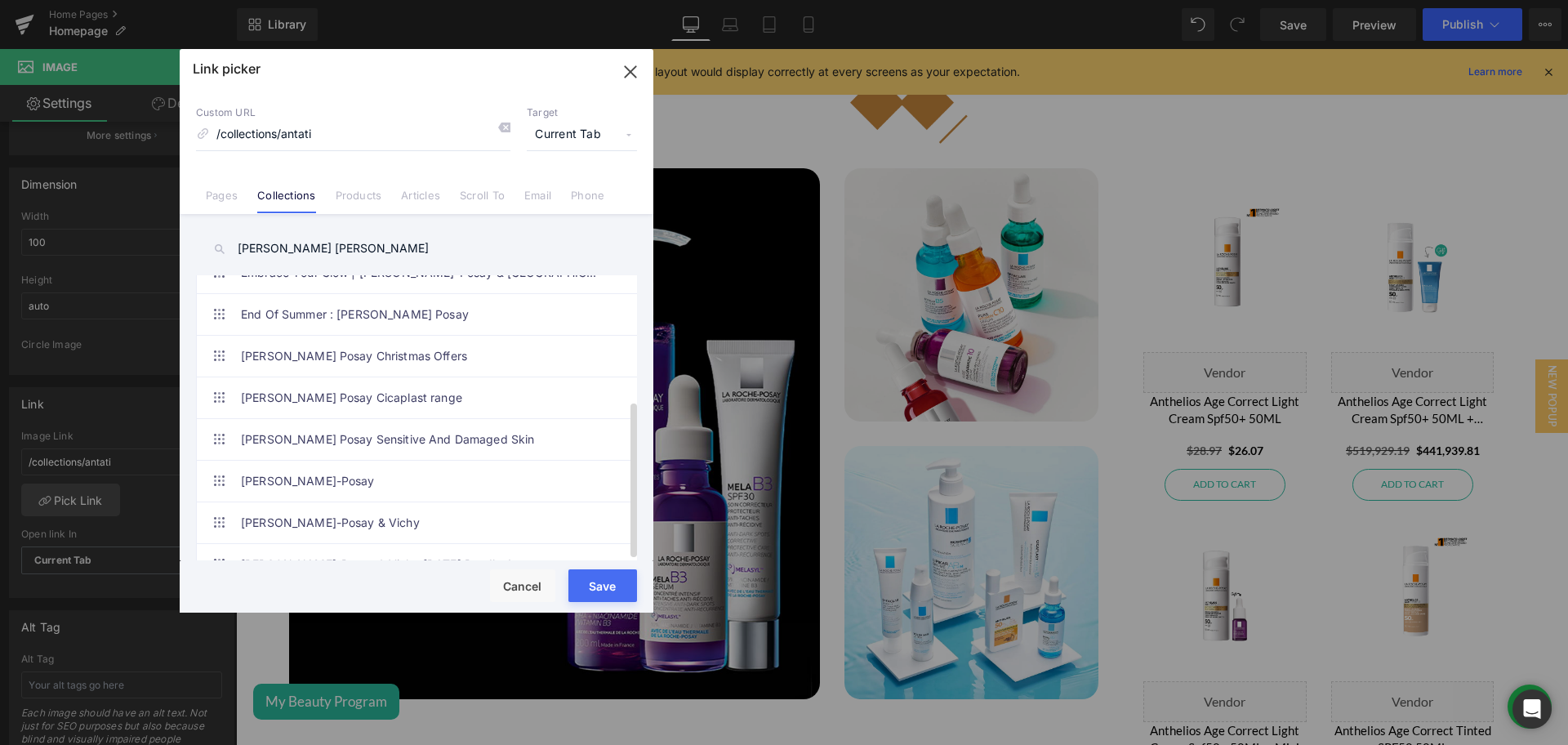
scroll to position [649, 0]
type input "[PERSON_NAME] [PERSON_NAME]"
click at [276, 490] on link "[PERSON_NAME]-Posay" at bounding box center [421, 480] width 360 height 41
click at [611, 580] on button "Save" at bounding box center [602, 585] width 69 height 33
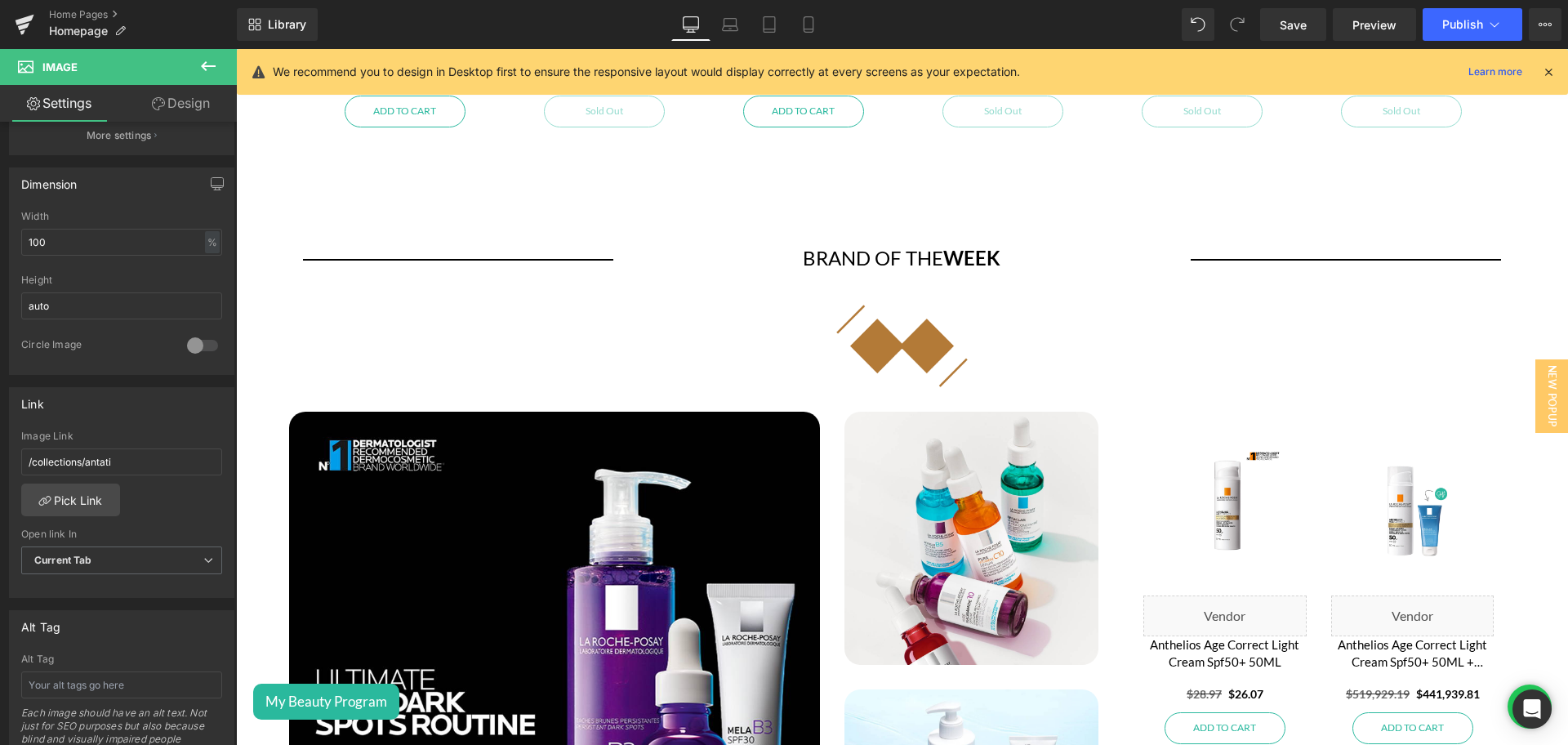
scroll to position [2917, 0]
click at [874, 336] on div "Image" at bounding box center [902, 346] width 1332 height 82
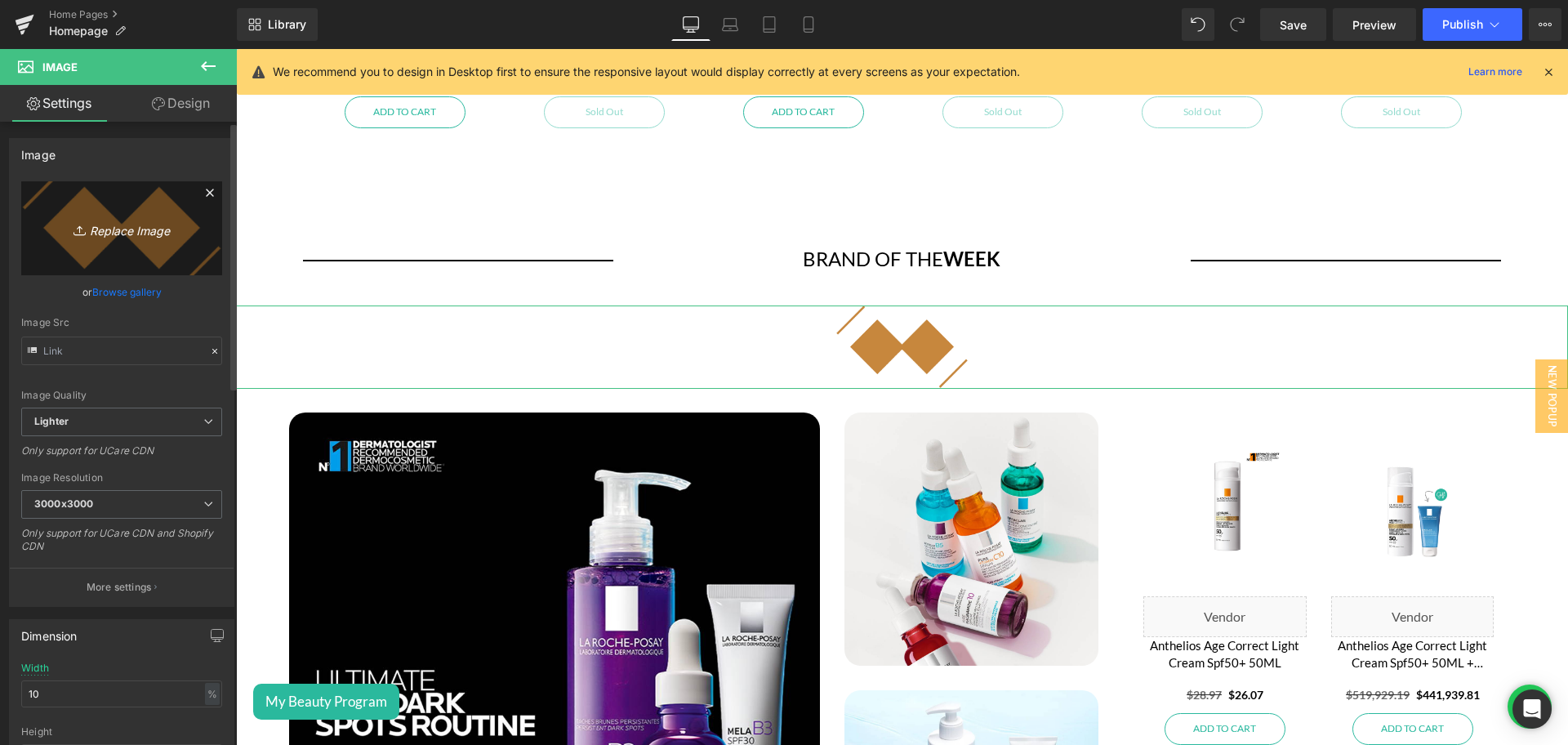
click at [52, 233] on link "Replace Image" at bounding box center [121, 229] width 201 height 94
type input "C:\fakepath\La_Roche-Posay_(brand).svg.png"
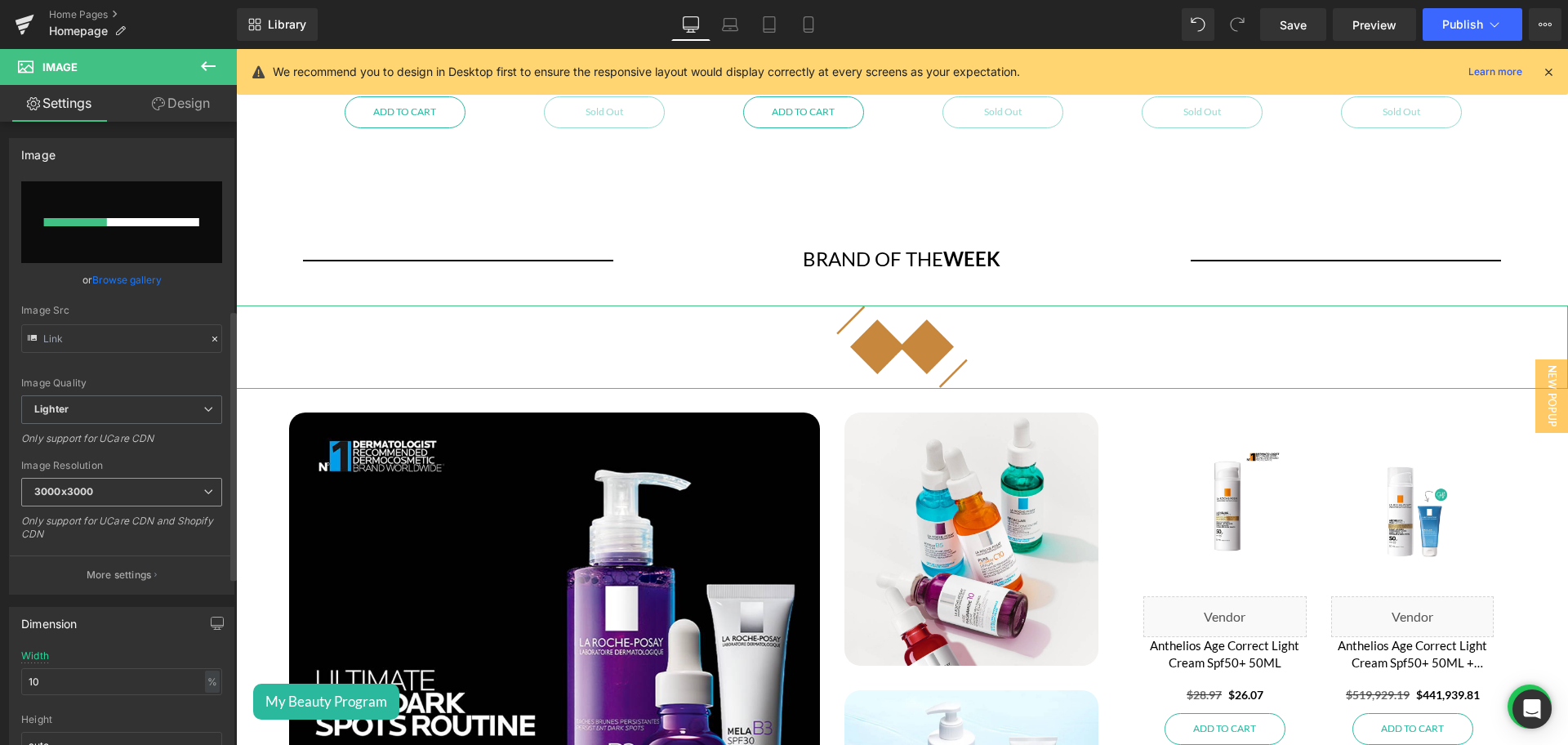
scroll to position [433, 0]
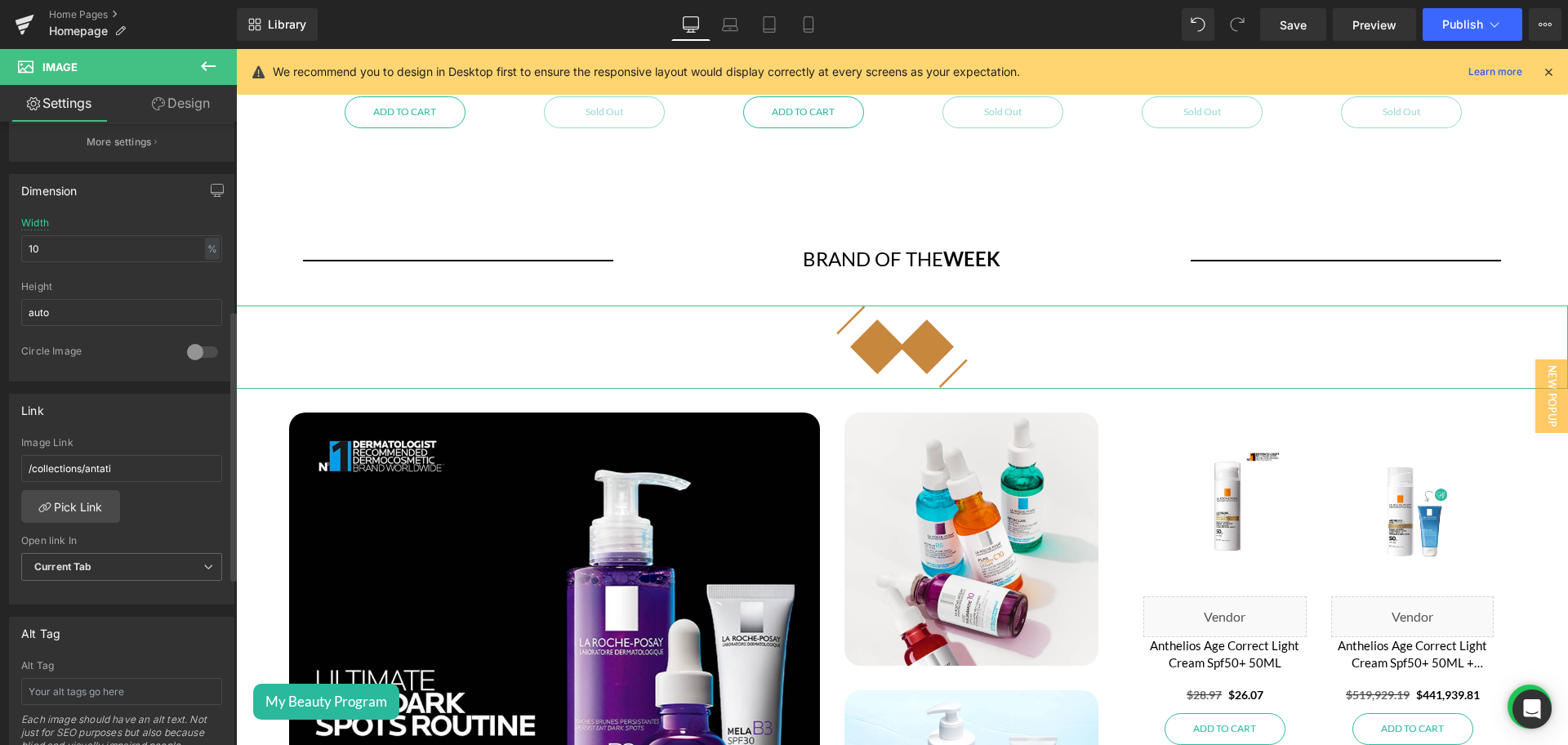
click at [88, 504] on link "Pick Link" at bounding box center [71, 506] width 99 height 33
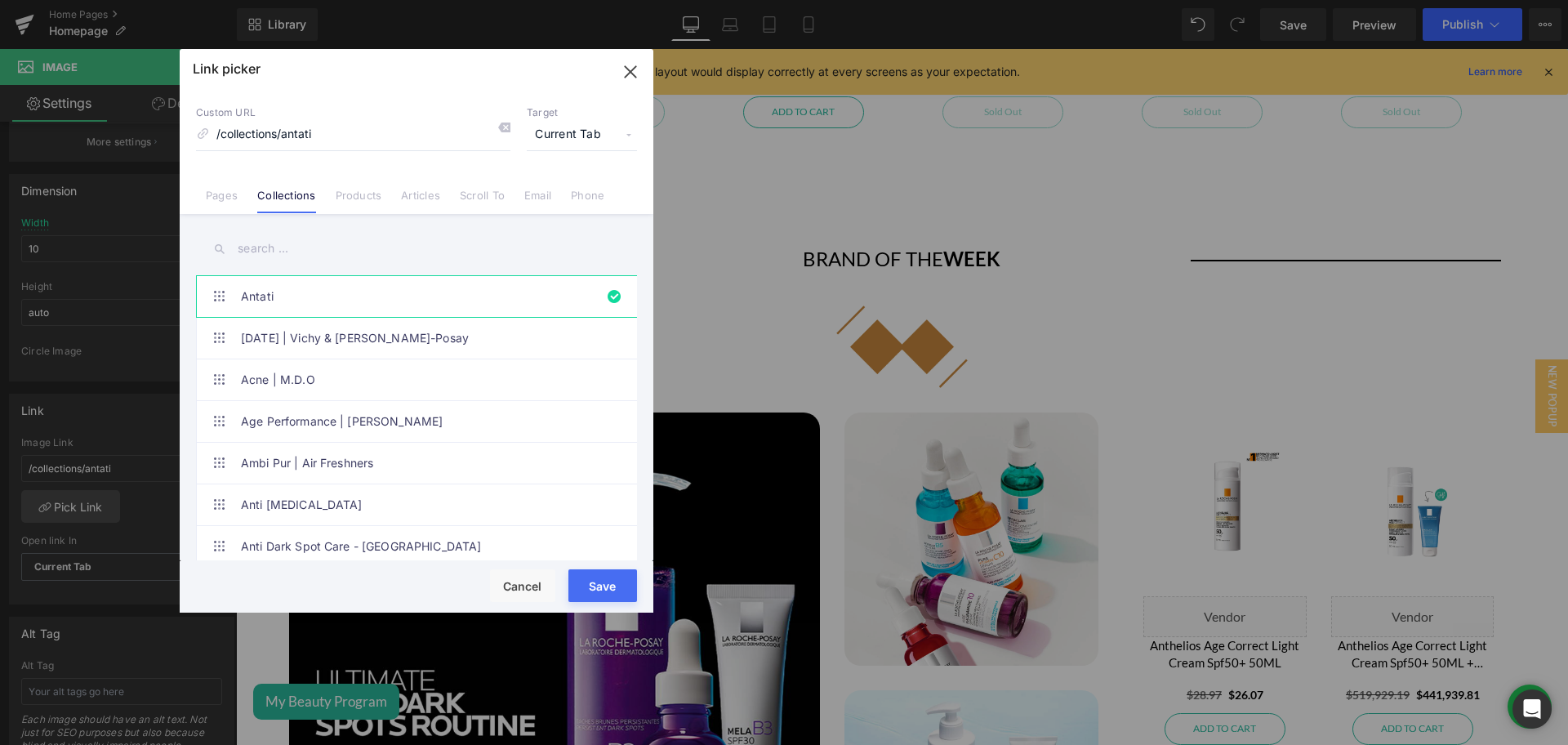
click at [276, 251] on input "text" at bounding box center [416, 249] width 441 height 37
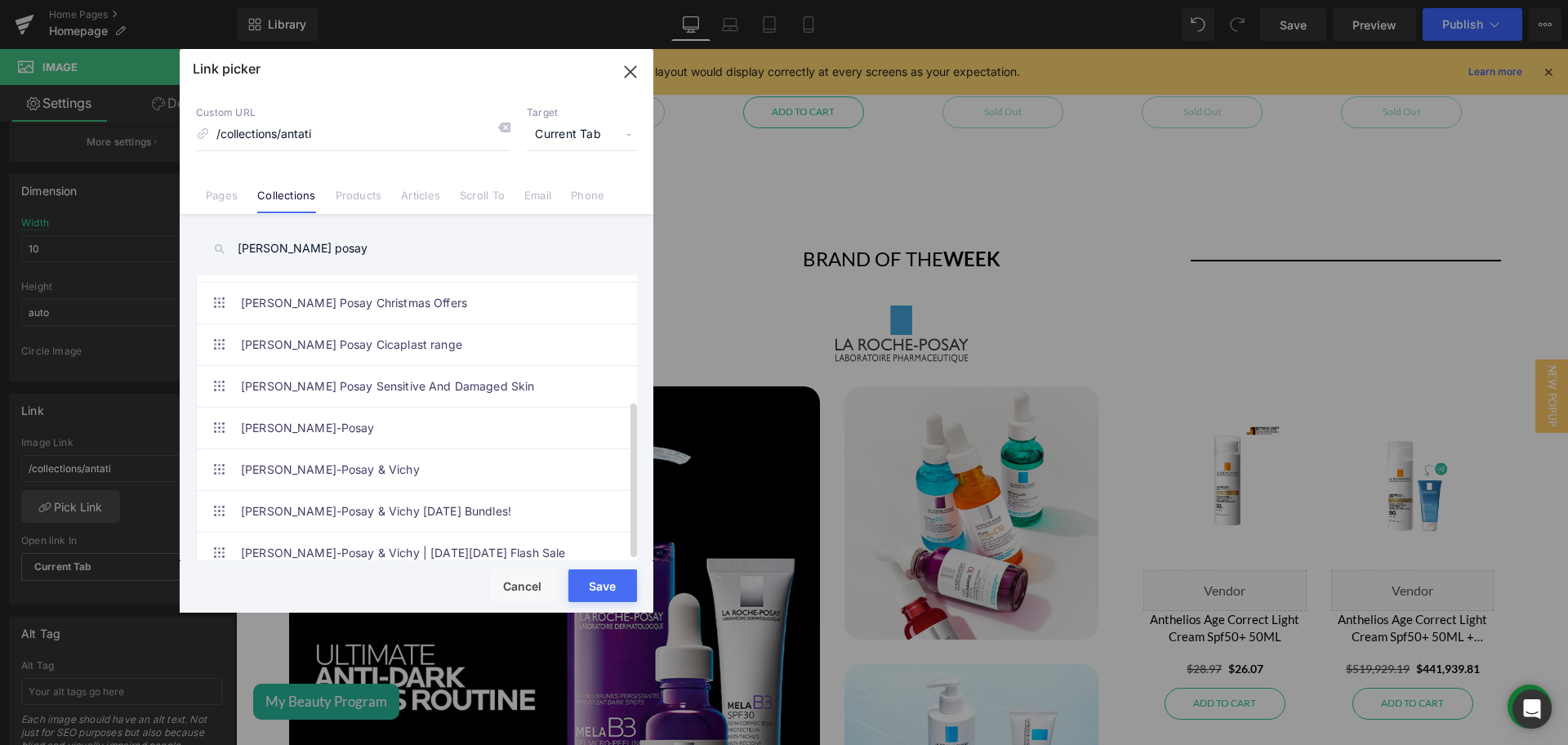
scroll to position [709, 0]
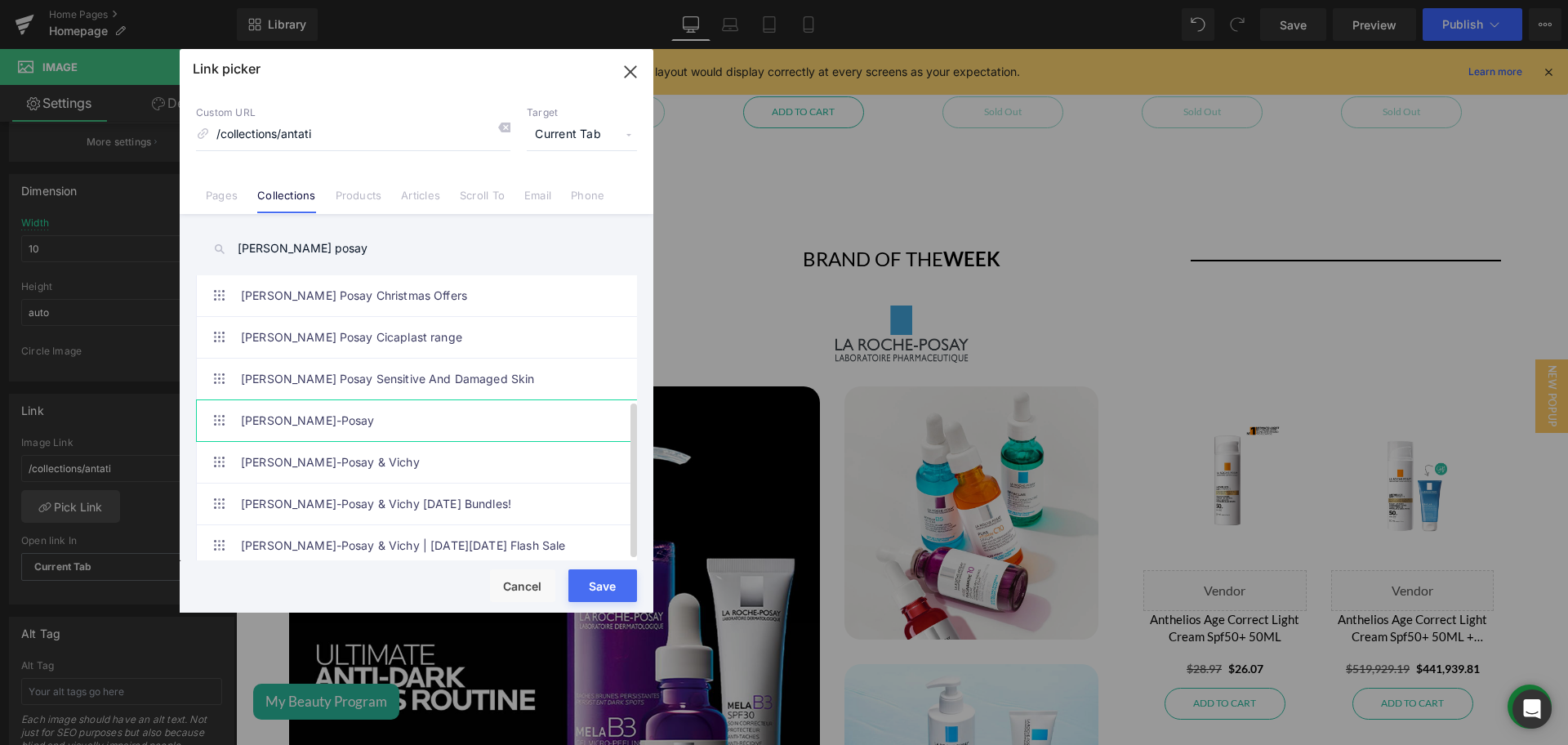
type input "[PERSON_NAME] posay"
click at [303, 412] on link "[PERSON_NAME]-Posay" at bounding box center [421, 420] width 360 height 41
drag, startPoint x: 607, startPoint y: 583, endPoint x: 529, endPoint y: 72, distance: 516.9
click at [607, 583] on button "Save" at bounding box center [602, 585] width 69 height 33
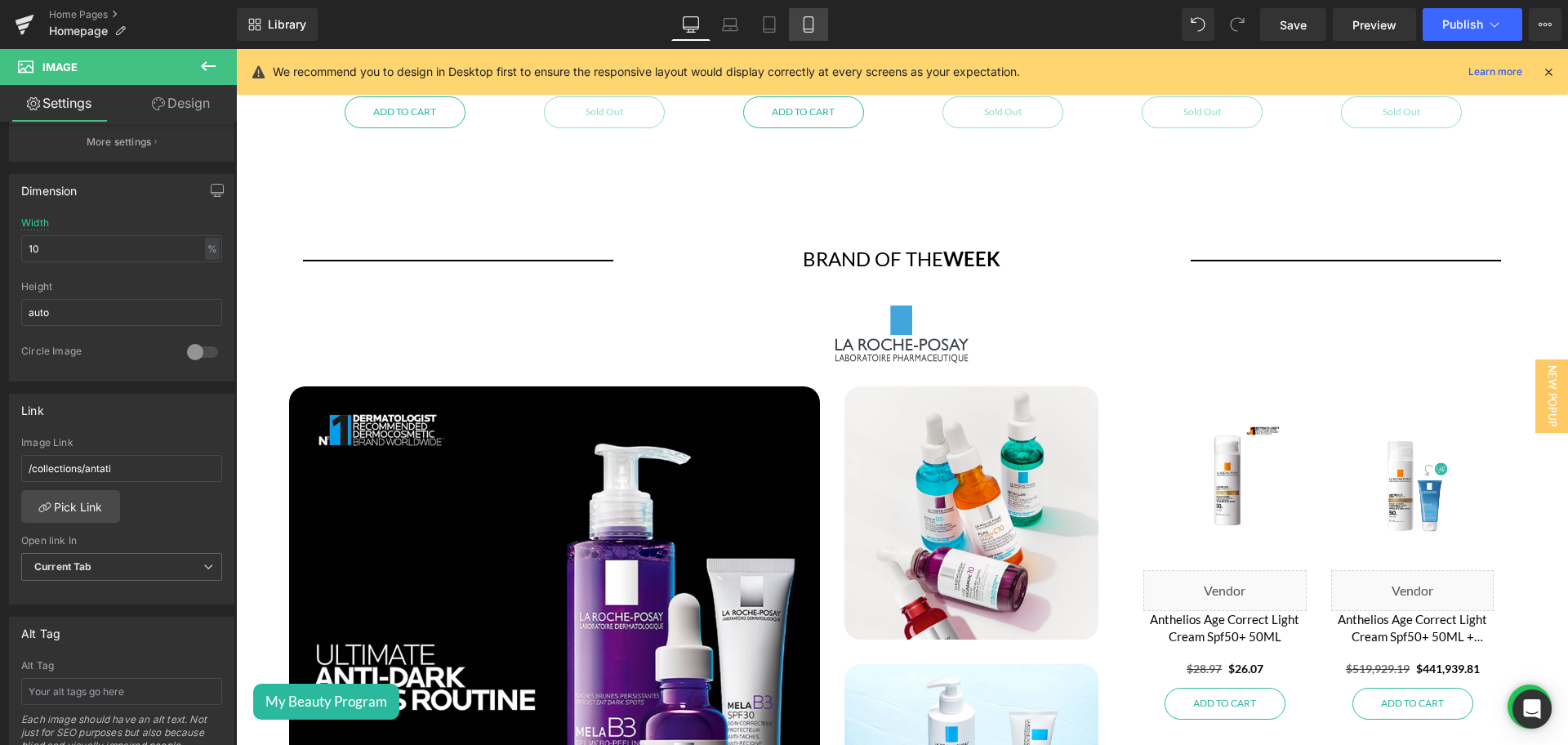
drag, startPoint x: 807, startPoint y: 36, endPoint x: 110, endPoint y: 175, distance: 710.7
click at [807, 36] on link "Mobile" at bounding box center [808, 24] width 39 height 33
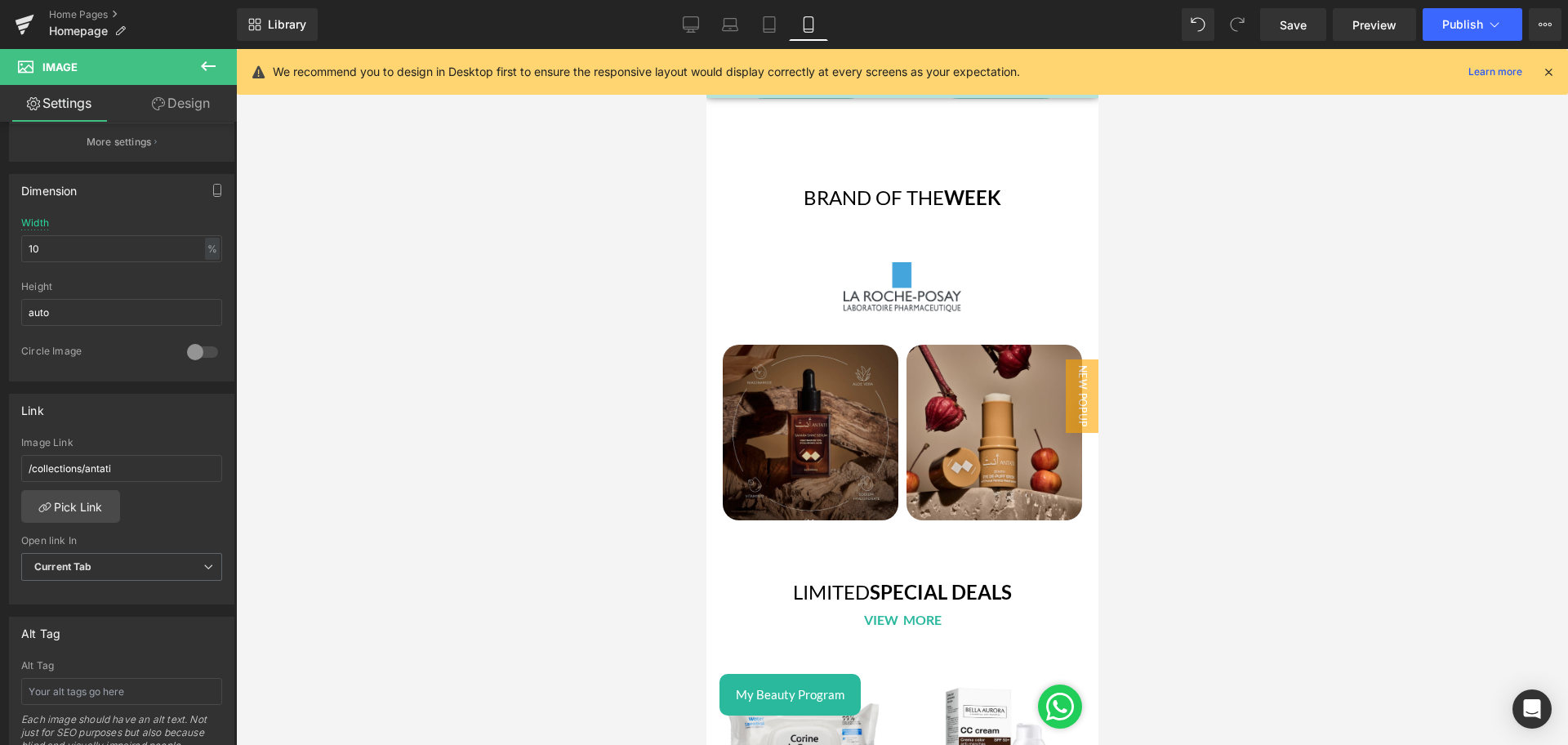
scroll to position [4092, 0]
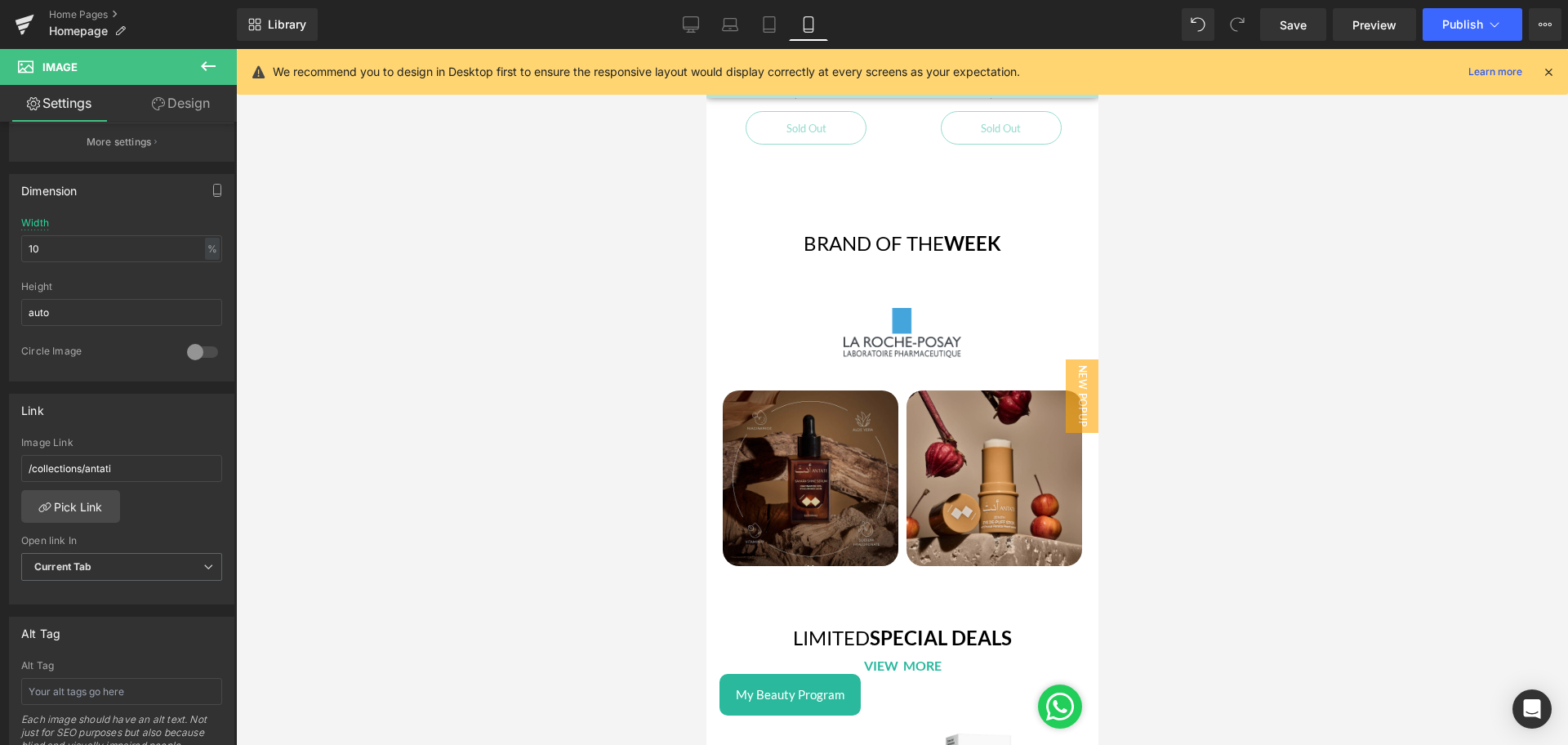
click at [812, 450] on img at bounding box center [809, 478] width 176 height 176
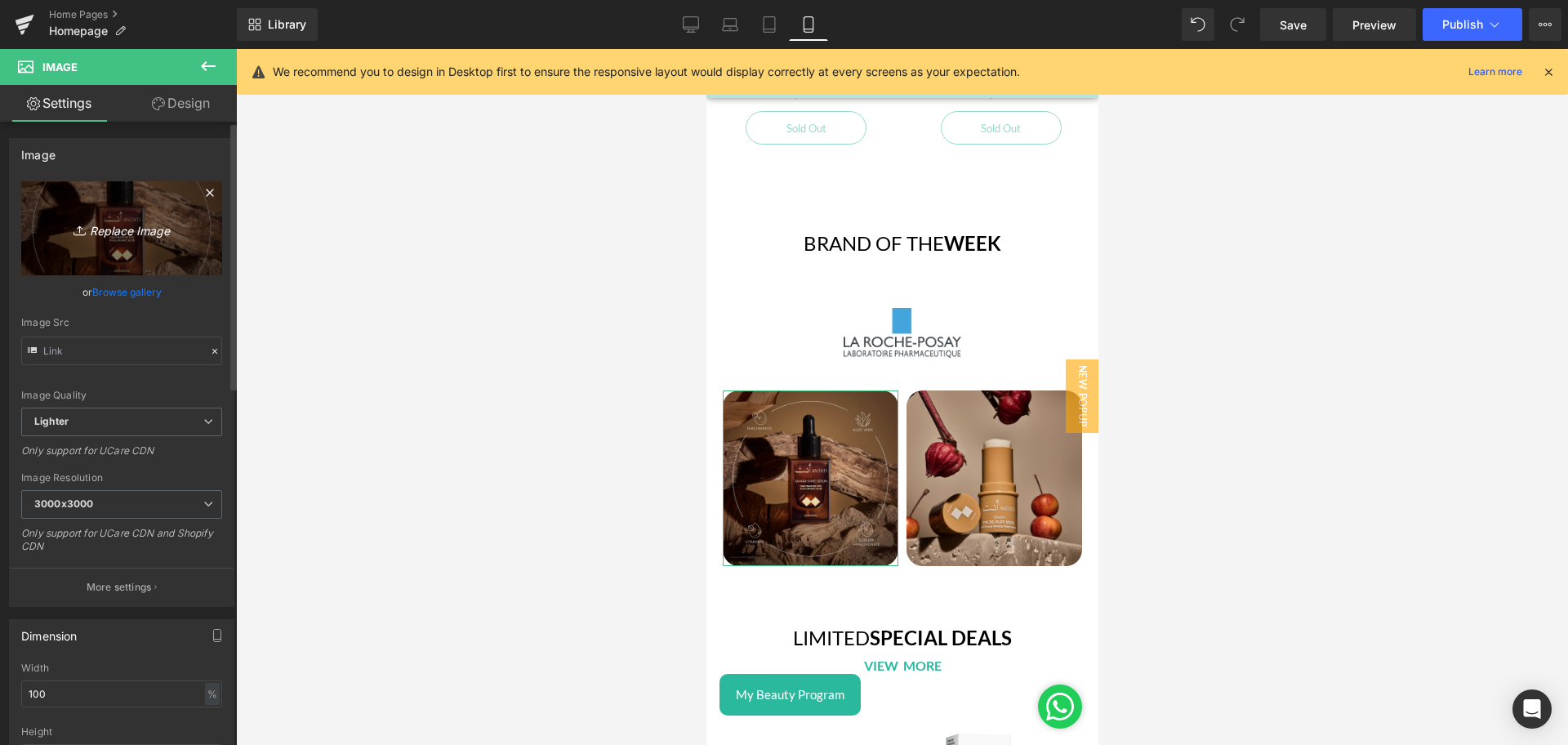
click at [97, 230] on icon "Replace Image" at bounding box center [121, 228] width 130 height 20
type input "C:\fakepath\Brand of the week - LRP - 2-2.png"
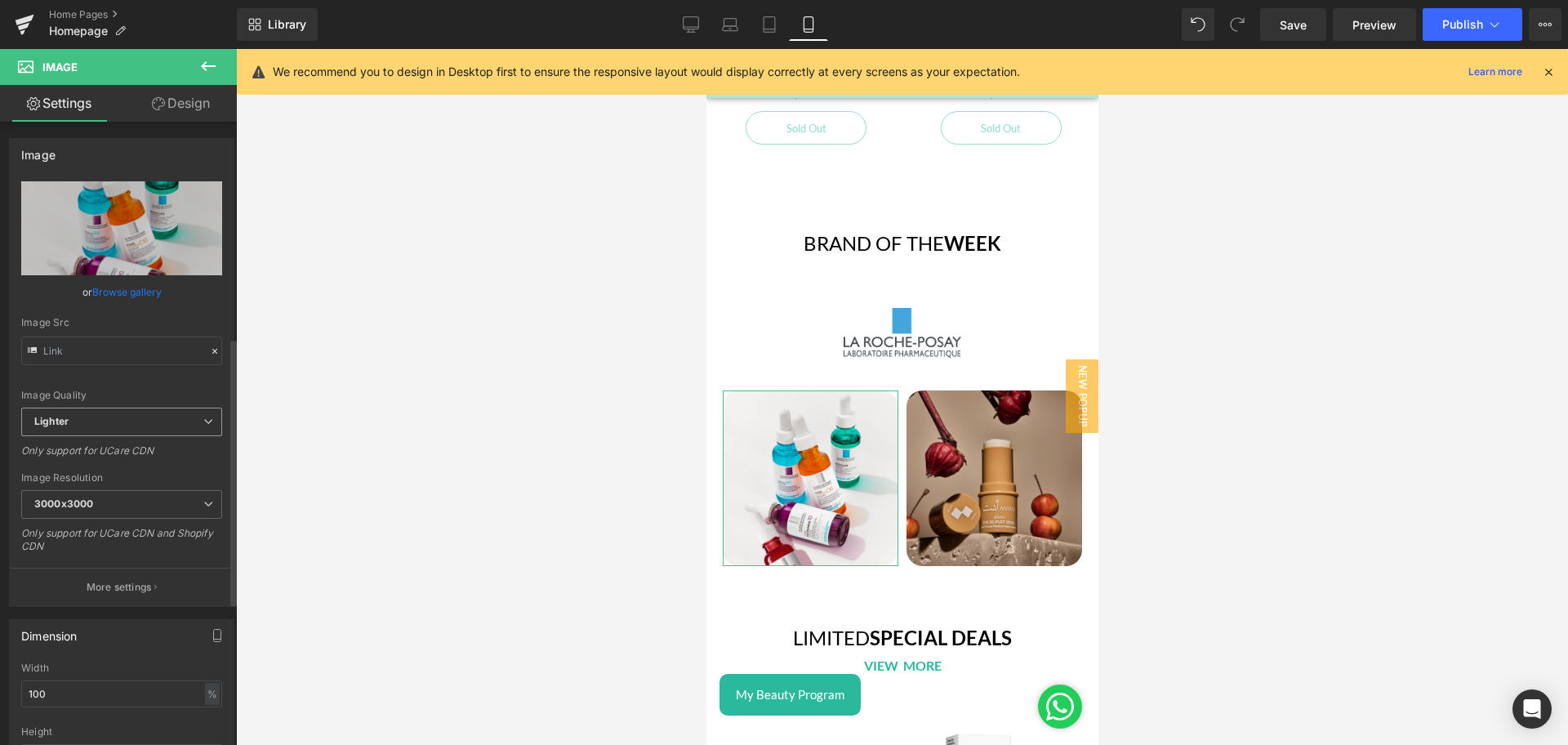
scroll to position [501, 0]
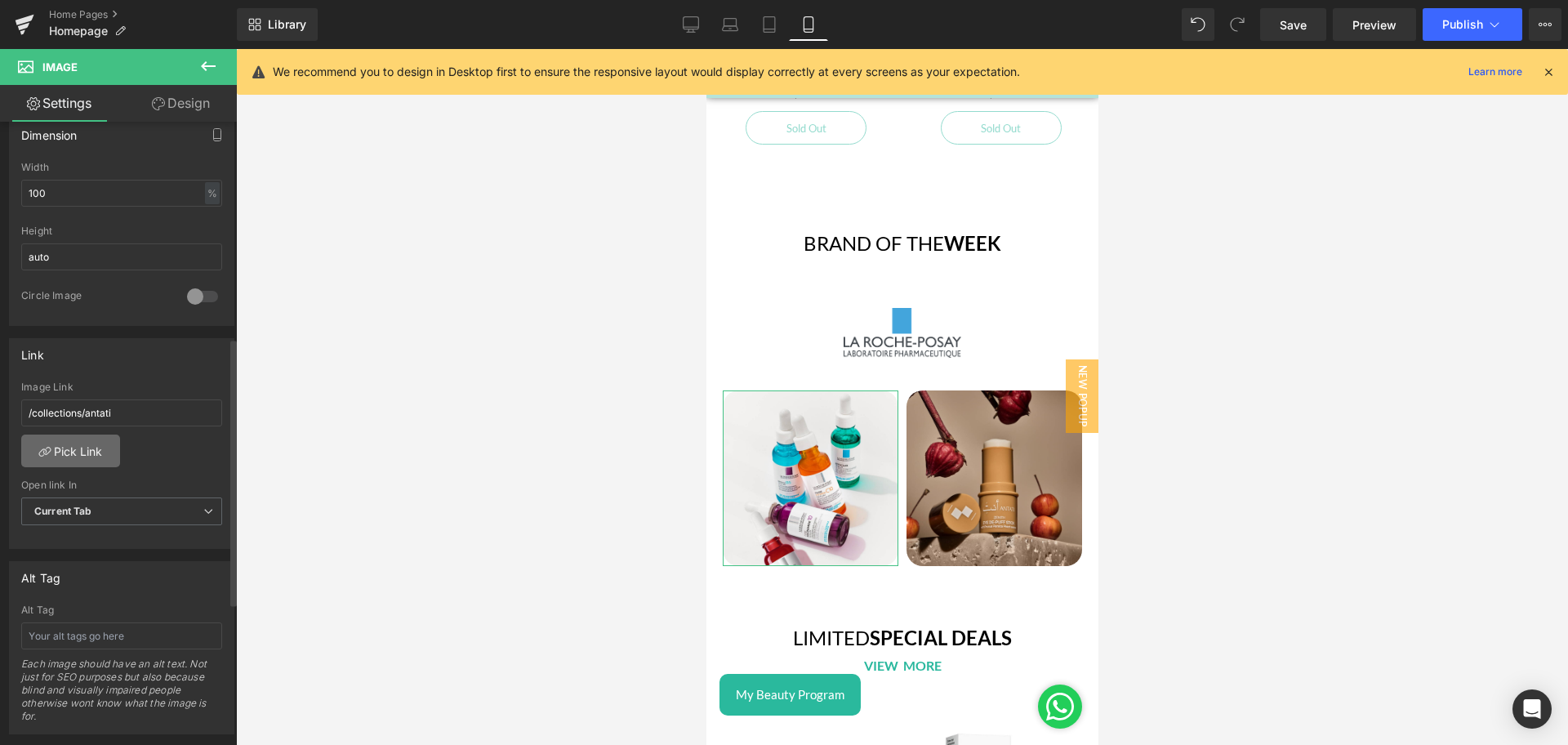
click at [66, 441] on link "Pick Link" at bounding box center [71, 451] width 99 height 33
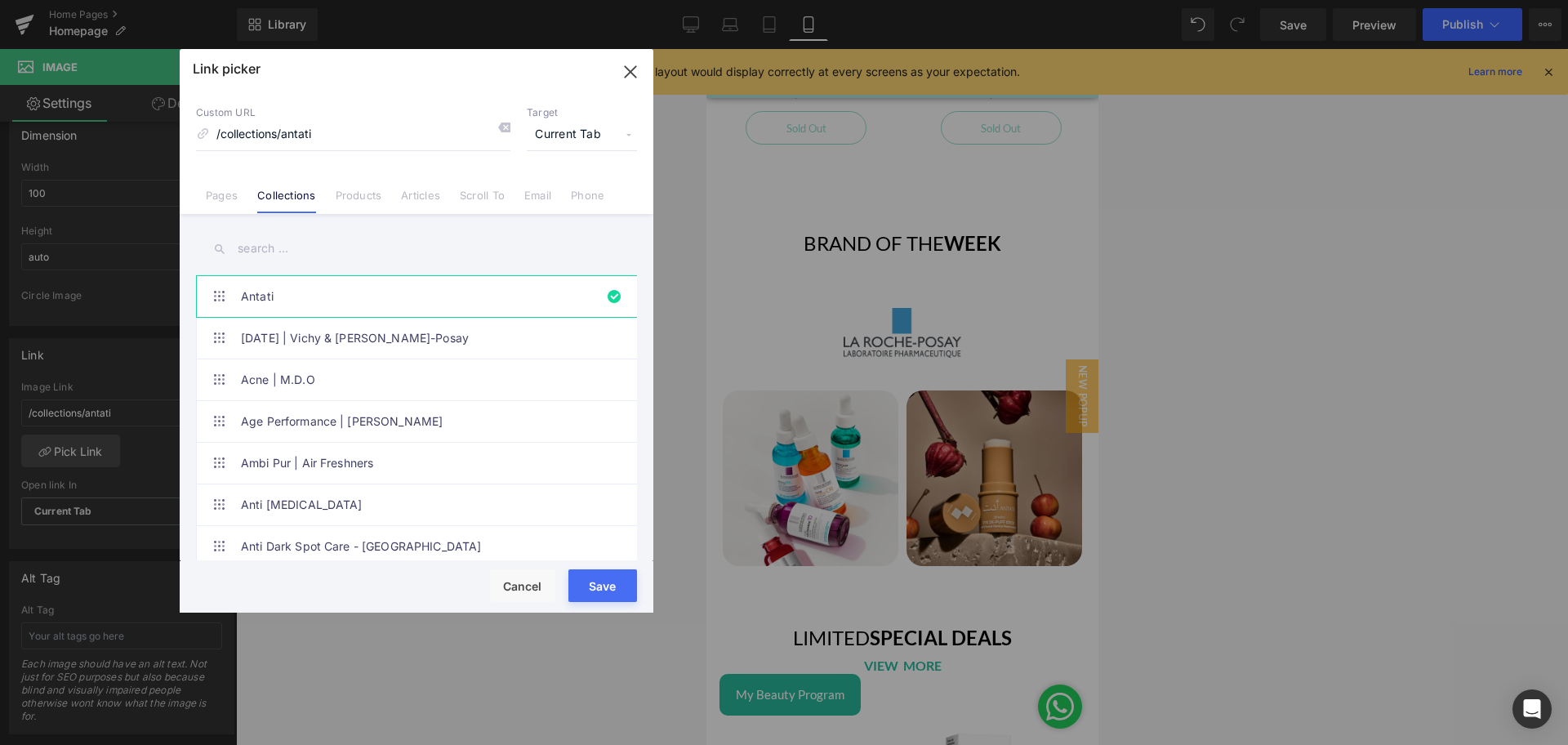
click at [303, 241] on input "text" at bounding box center [416, 249] width 441 height 37
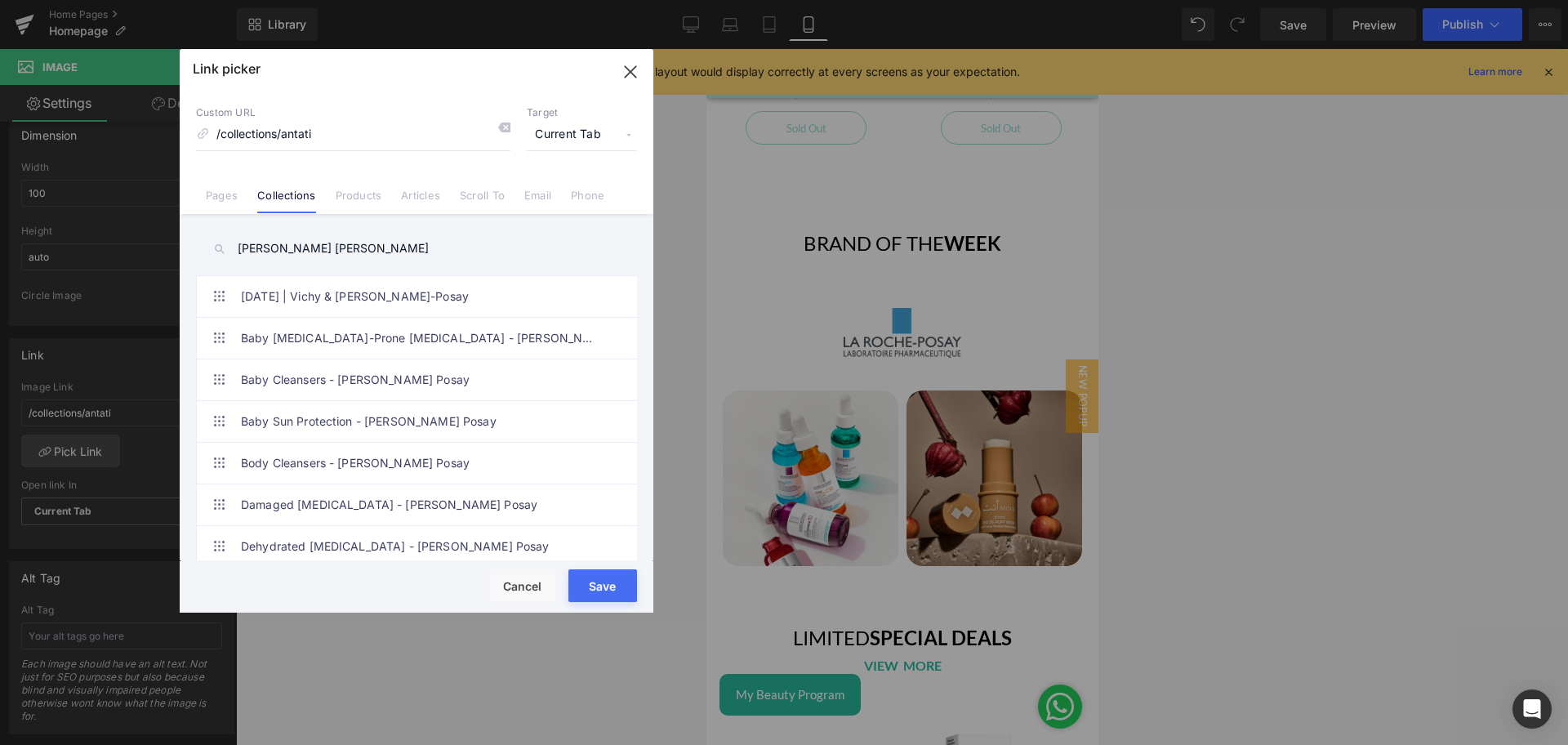
type input "[PERSON_NAME] posay"
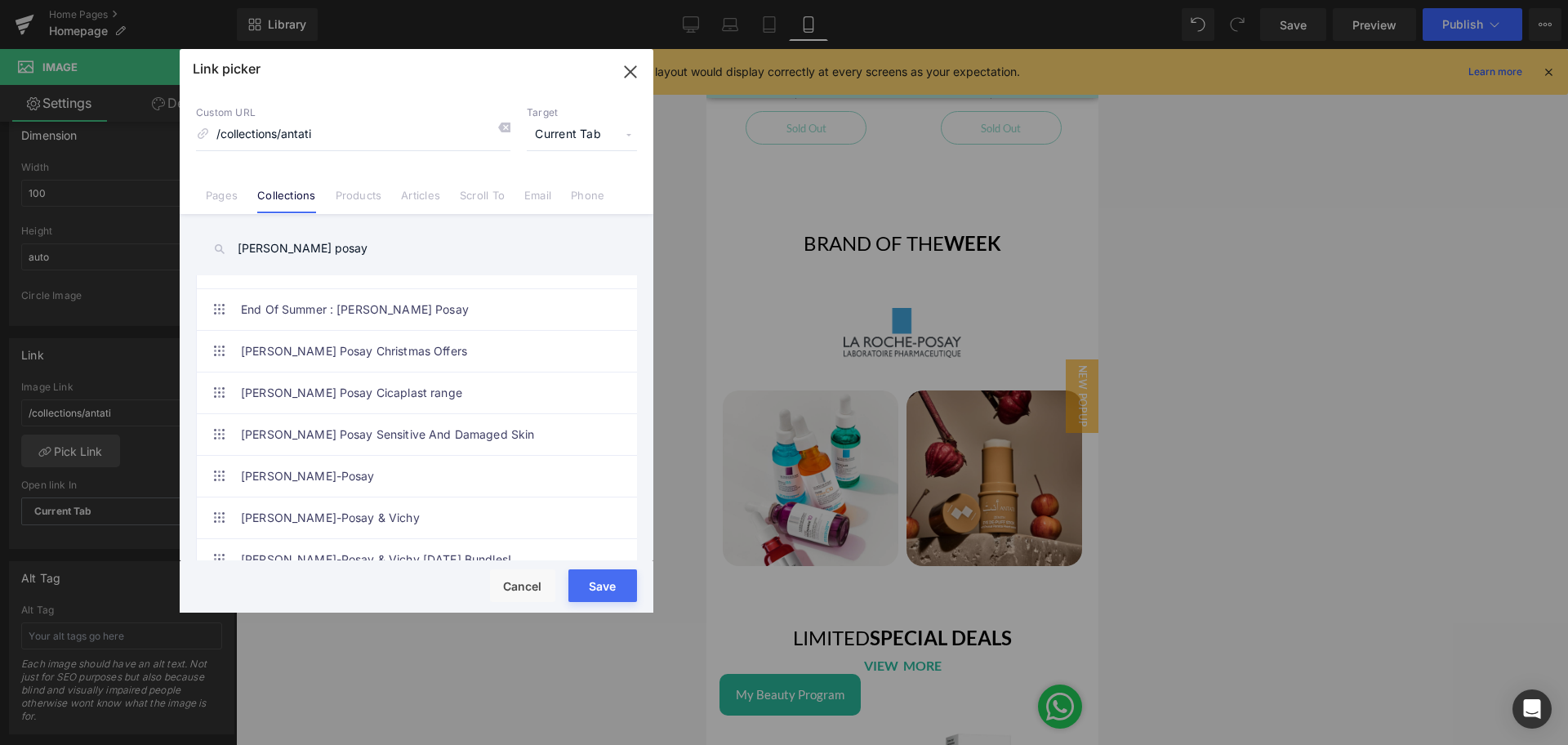
scroll to position [721, 0]
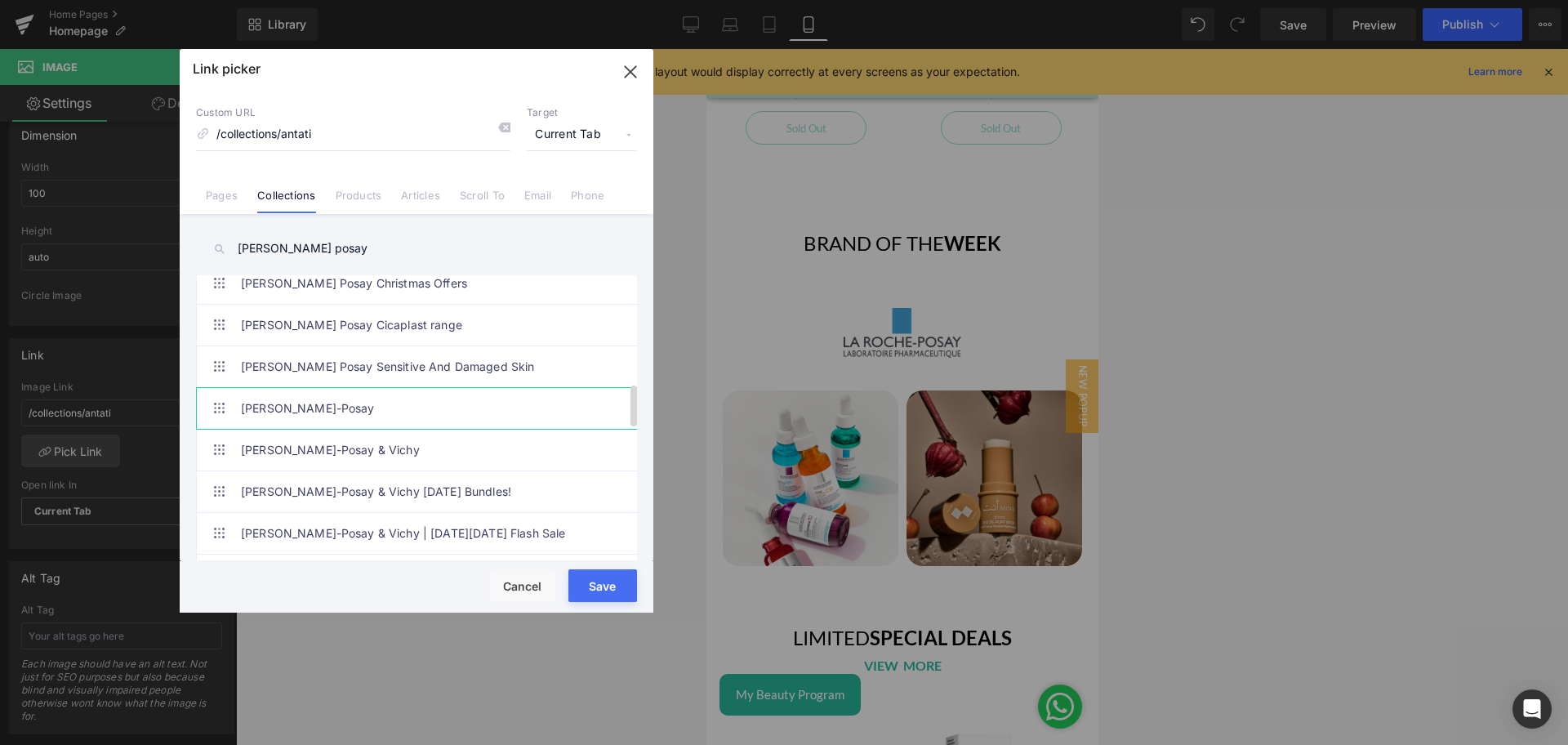
type input "[PERSON_NAME] posay"
click at [371, 407] on link "[PERSON_NAME]-Posay" at bounding box center [421, 409] width 360 height 41
type input "/collections/[PERSON_NAME]-posay"
drag, startPoint x: 608, startPoint y: 586, endPoint x: 187, endPoint y: 435, distance: 447.3
click at [608, 586] on button "Save" at bounding box center [602, 585] width 69 height 33
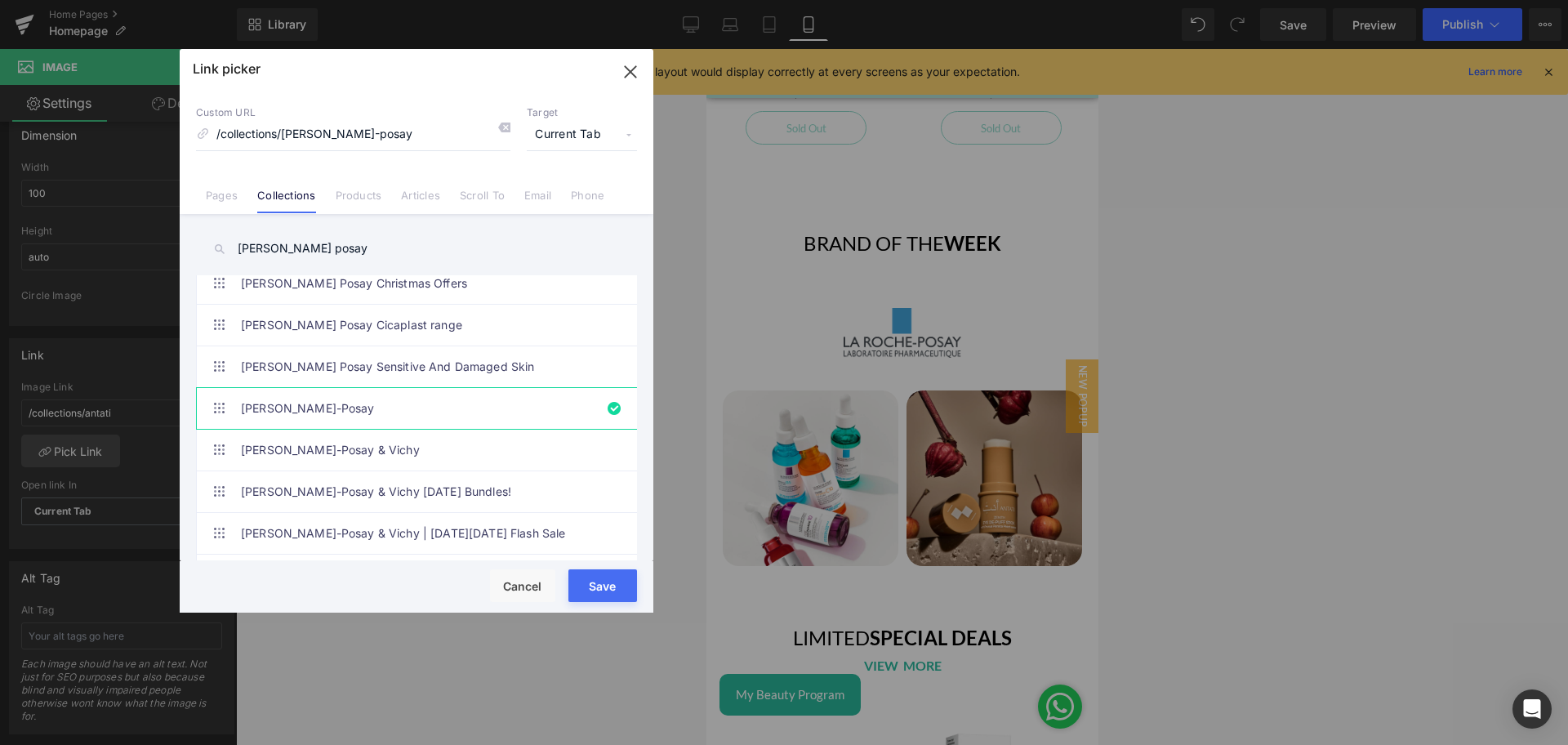
type input "/collections/[PERSON_NAME]-posay"
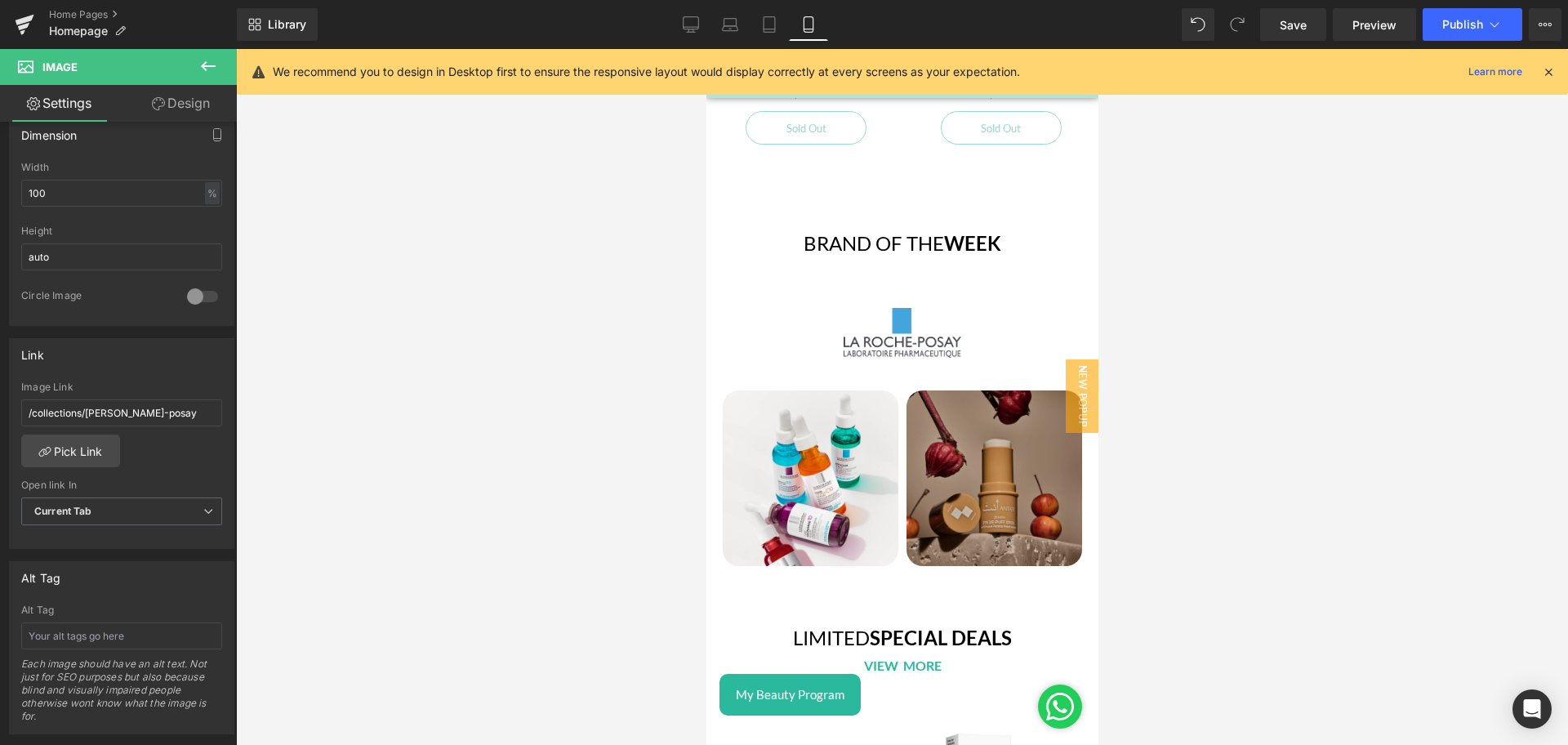
click at [949, 461] on img at bounding box center [993, 478] width 176 height 176
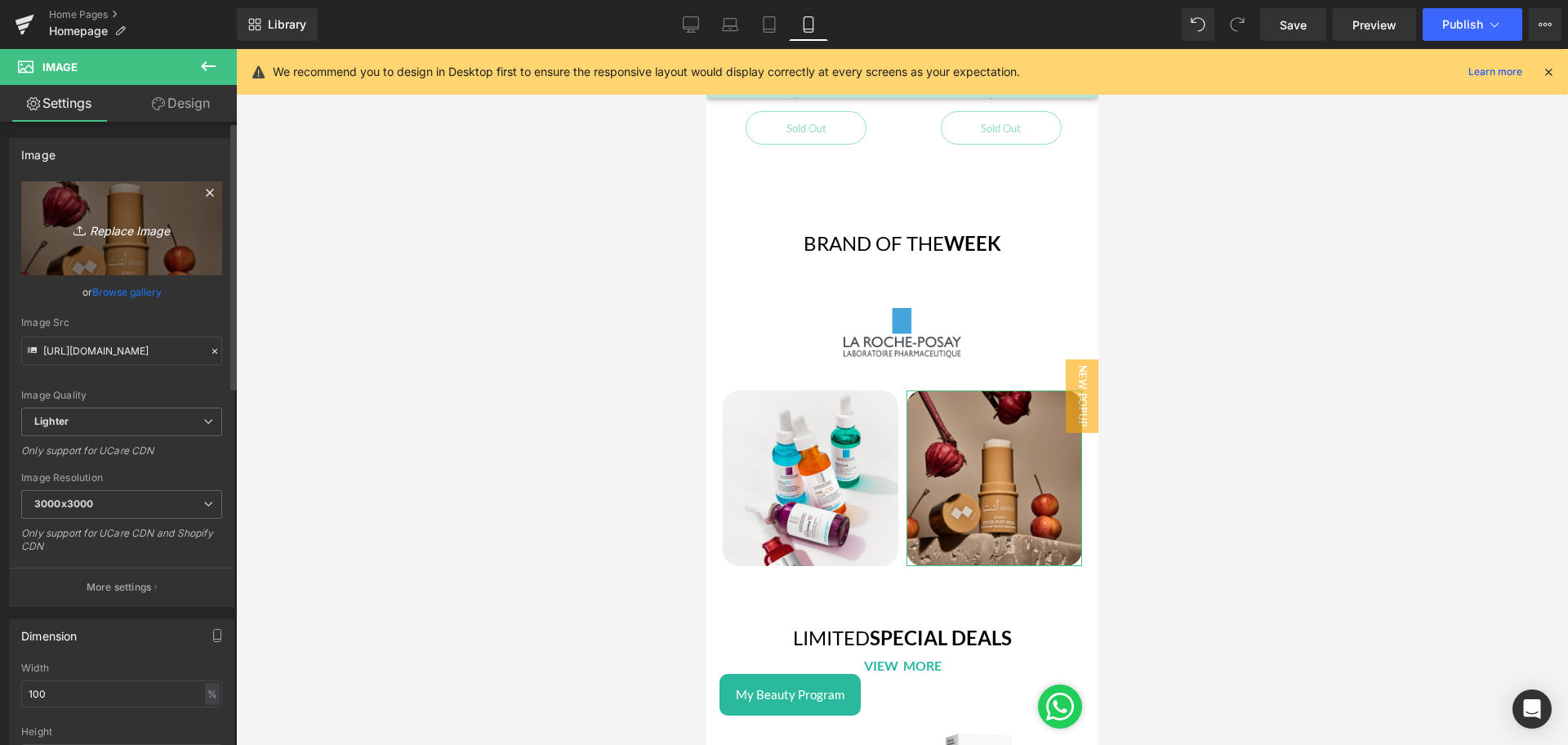
click at [110, 234] on icon "Replace Image" at bounding box center [121, 228] width 130 height 20
type input "C:\fakepath\Brand of the week - LRP - 6-1.png"
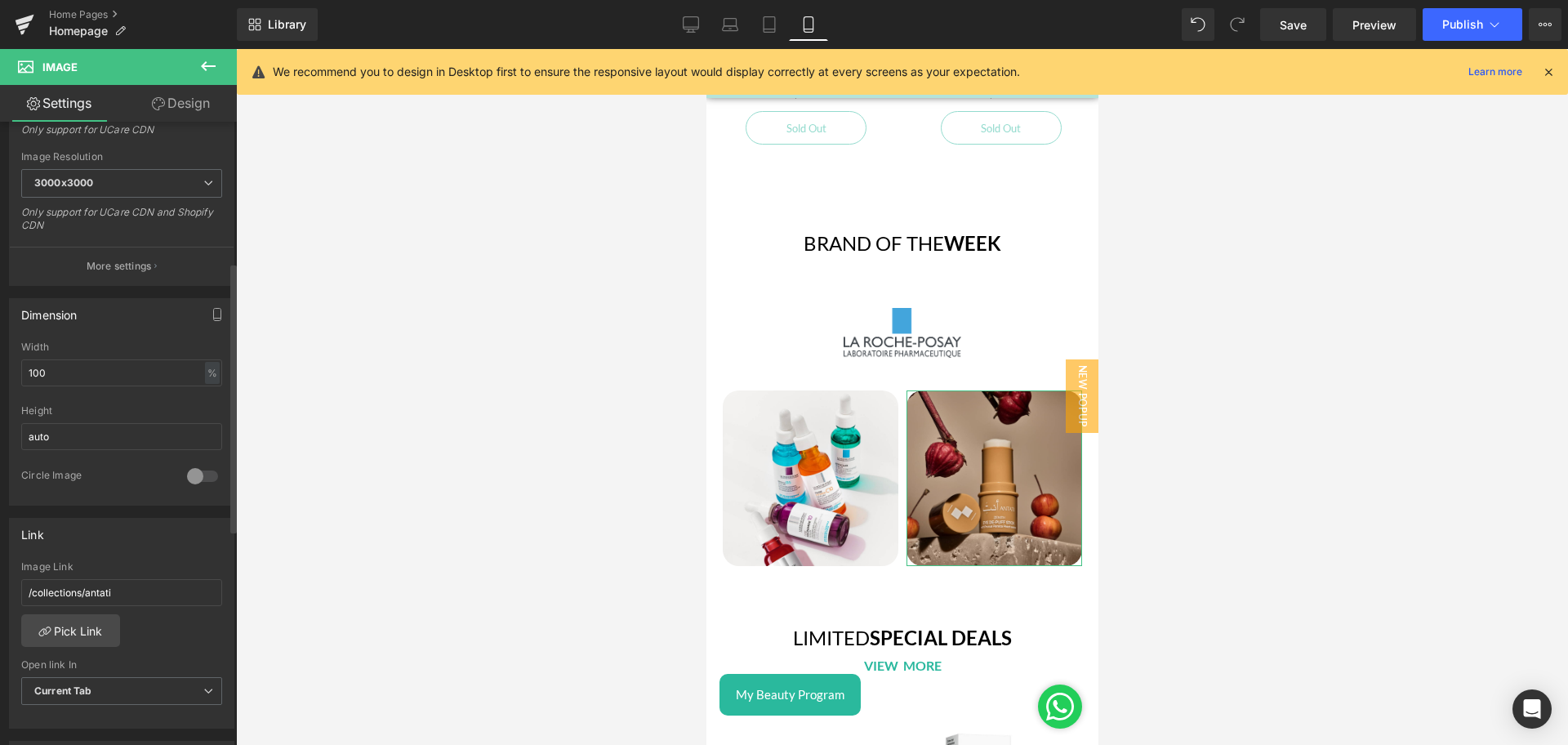
scroll to position [394, 0]
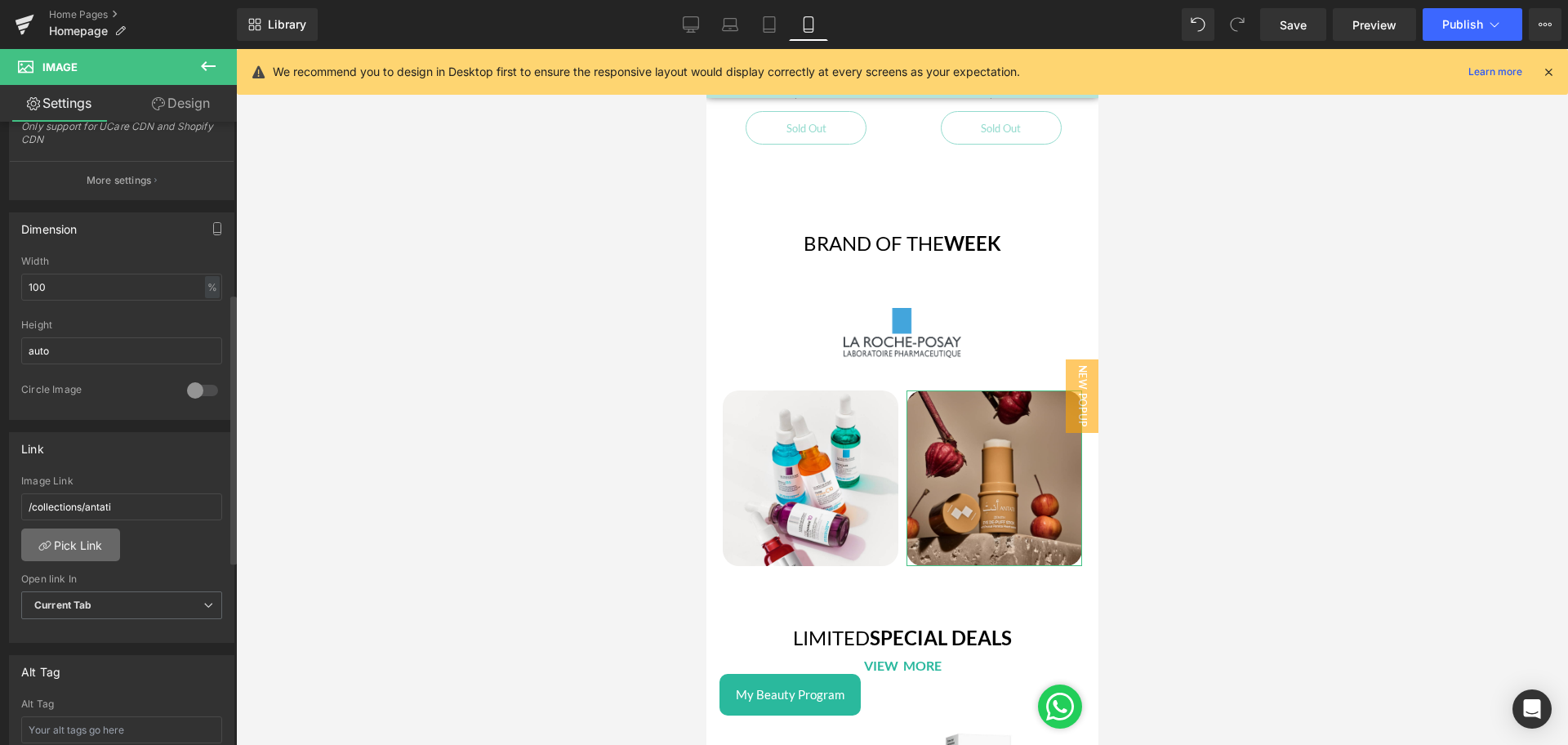
click at [79, 537] on link "Pick Link" at bounding box center [71, 545] width 99 height 33
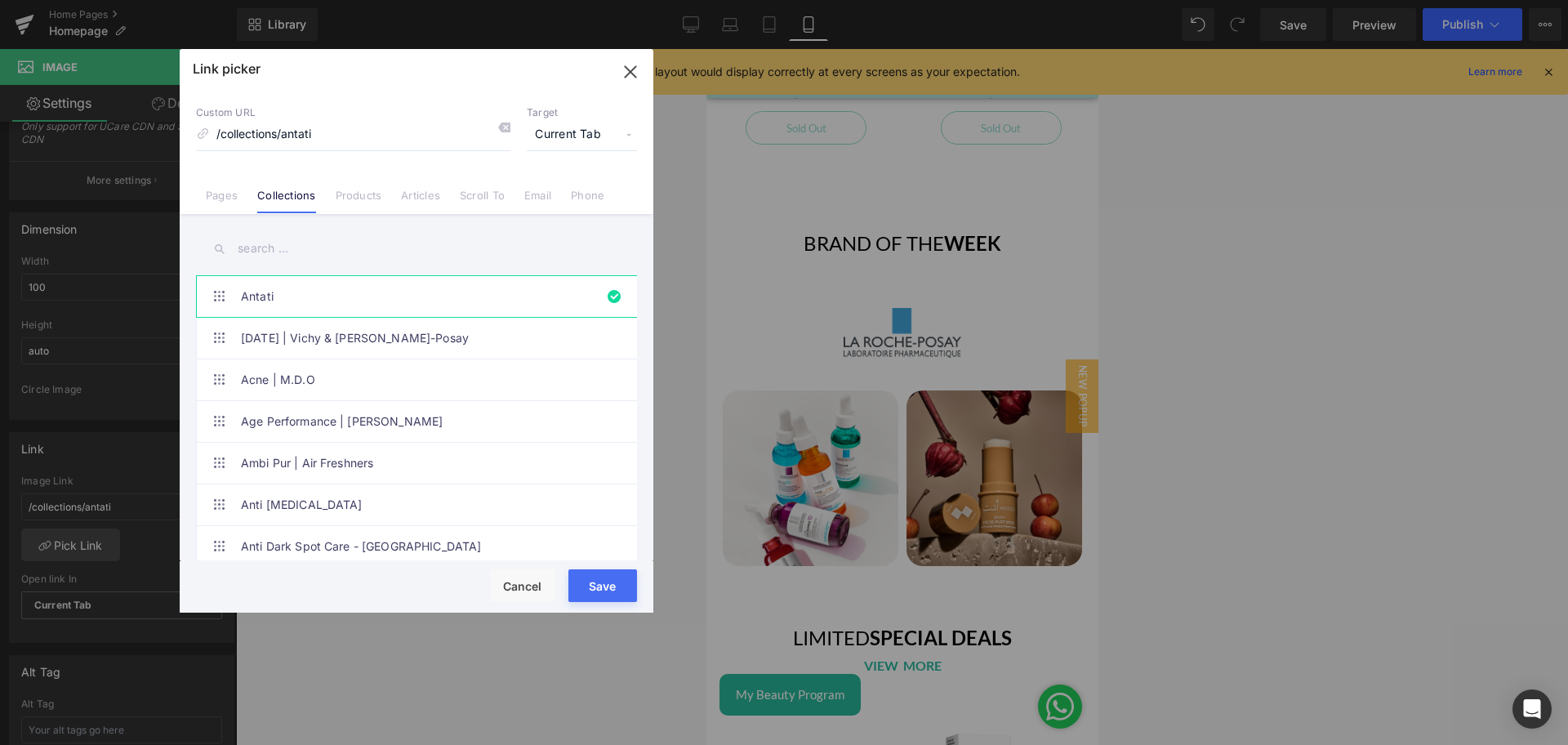
click at [271, 255] on input "text" at bounding box center [416, 249] width 441 height 37
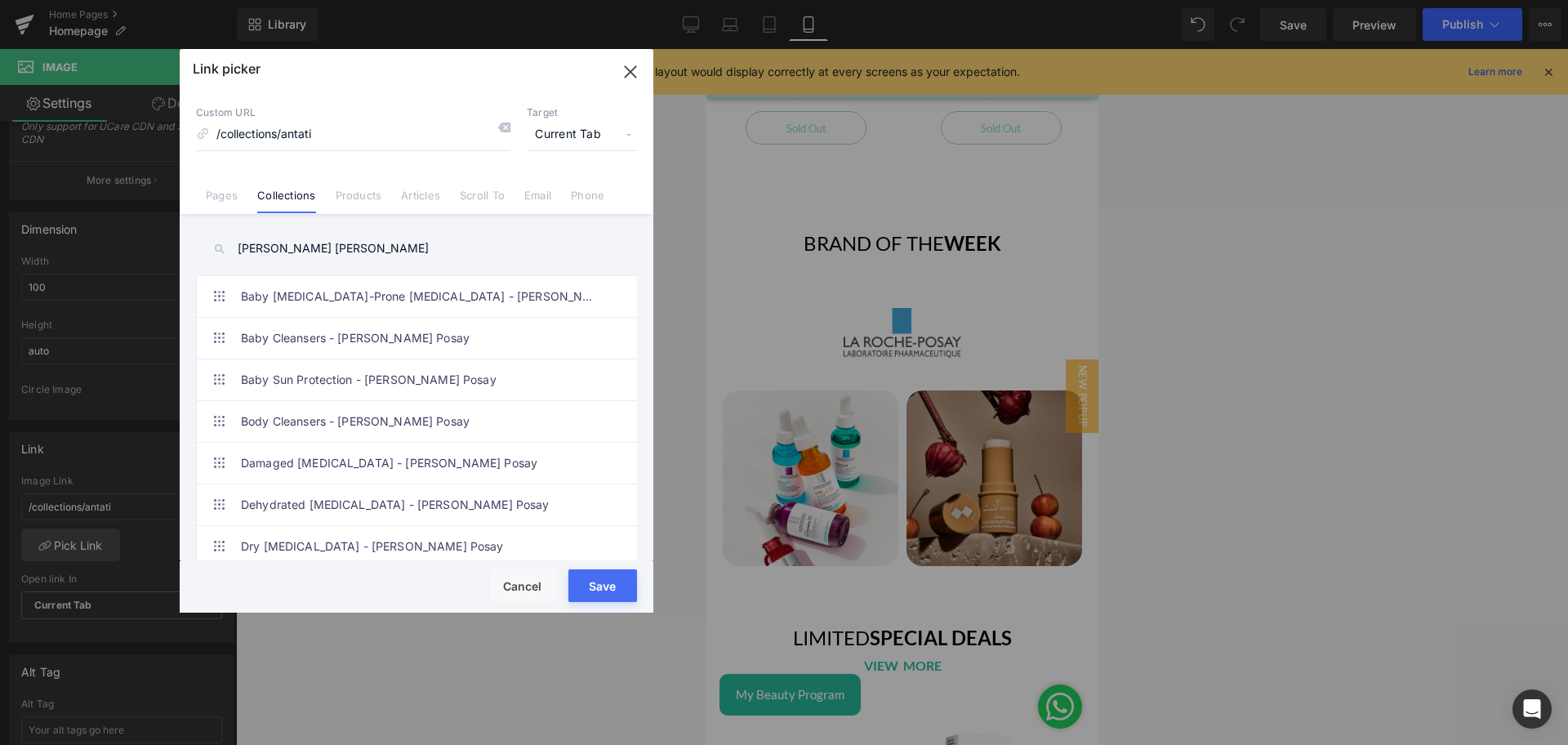
type input "[PERSON_NAME] posay"
type input "[URL][DOMAIN_NAME]"
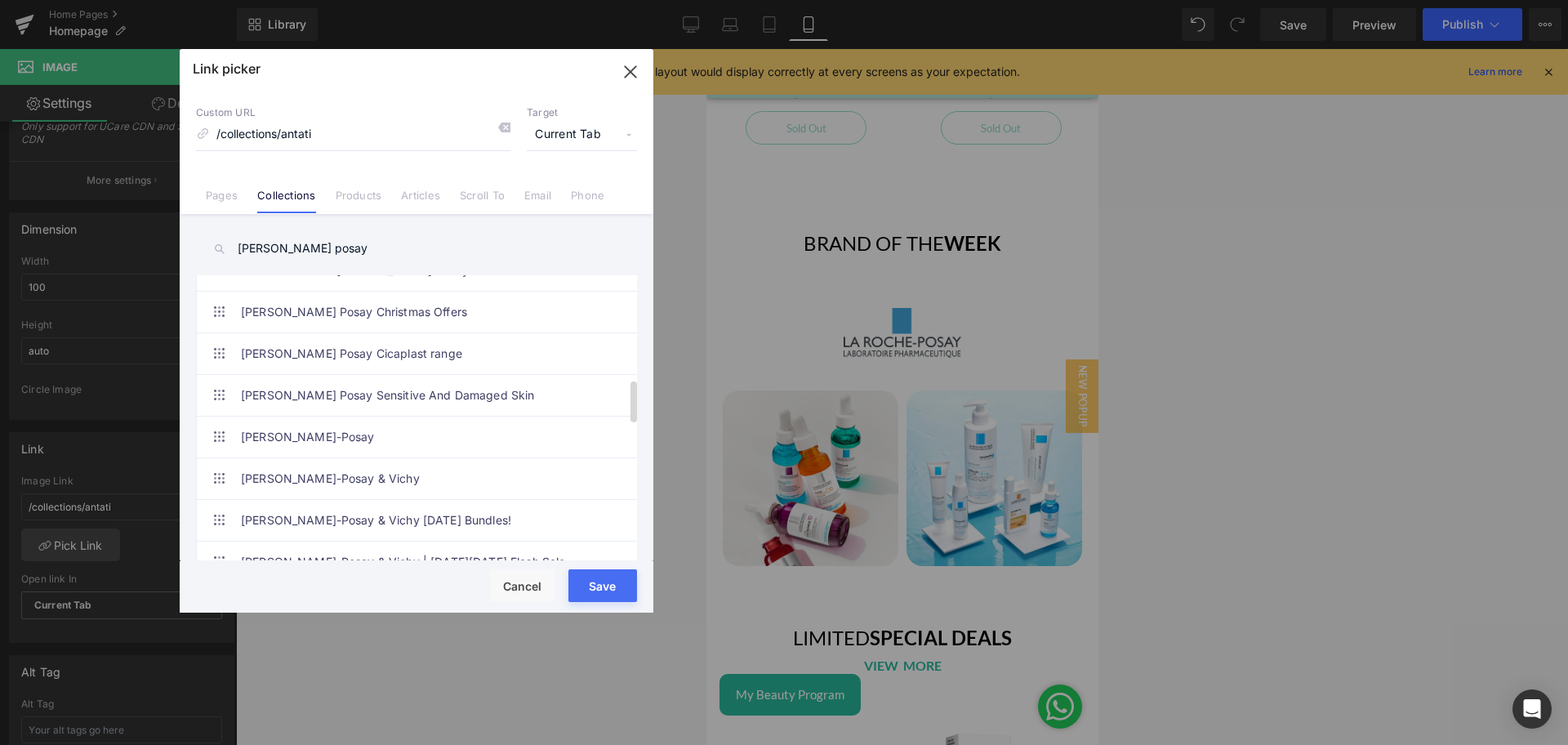
scroll to position [694, 0]
type input "[PERSON_NAME] posay"
click at [385, 441] on link "[PERSON_NAME]-Posay" at bounding box center [421, 436] width 360 height 41
type input "/collections/[PERSON_NAME]-posay"
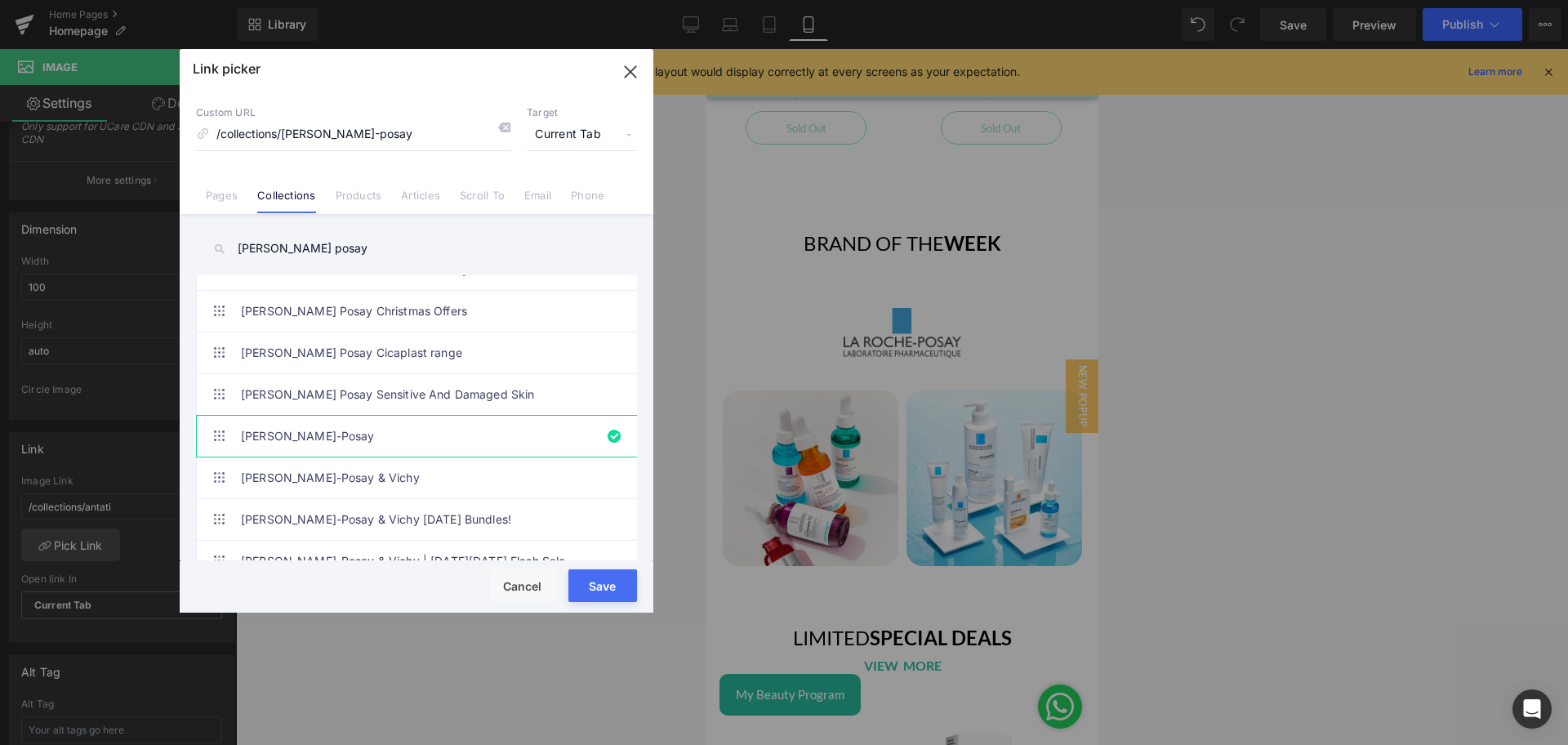
click at [617, 584] on button "Save" at bounding box center [602, 585] width 69 height 33
type input "/collections/[PERSON_NAME]-posay"
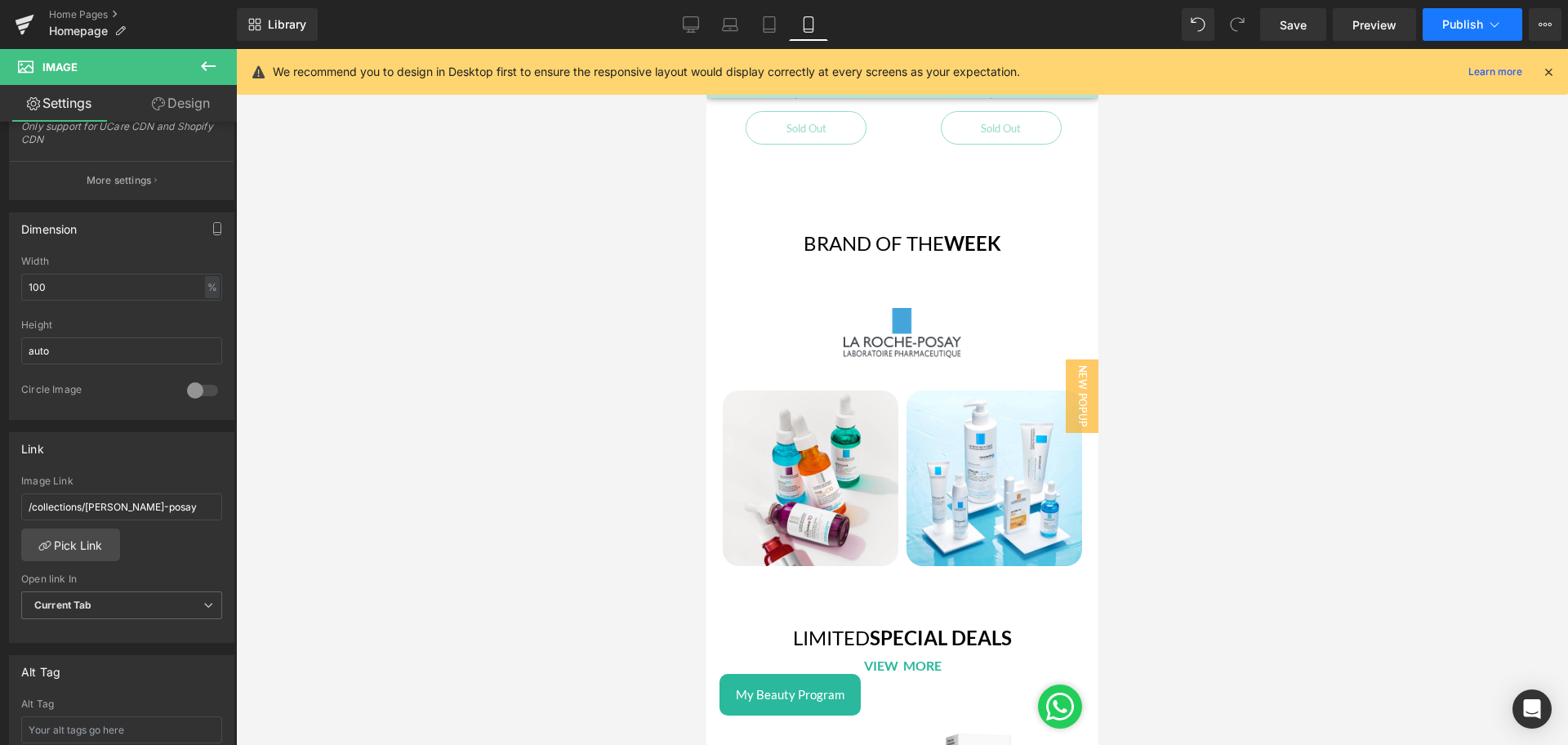
click at [1434, 29] on button "Publish" at bounding box center [1472, 24] width 100 height 33
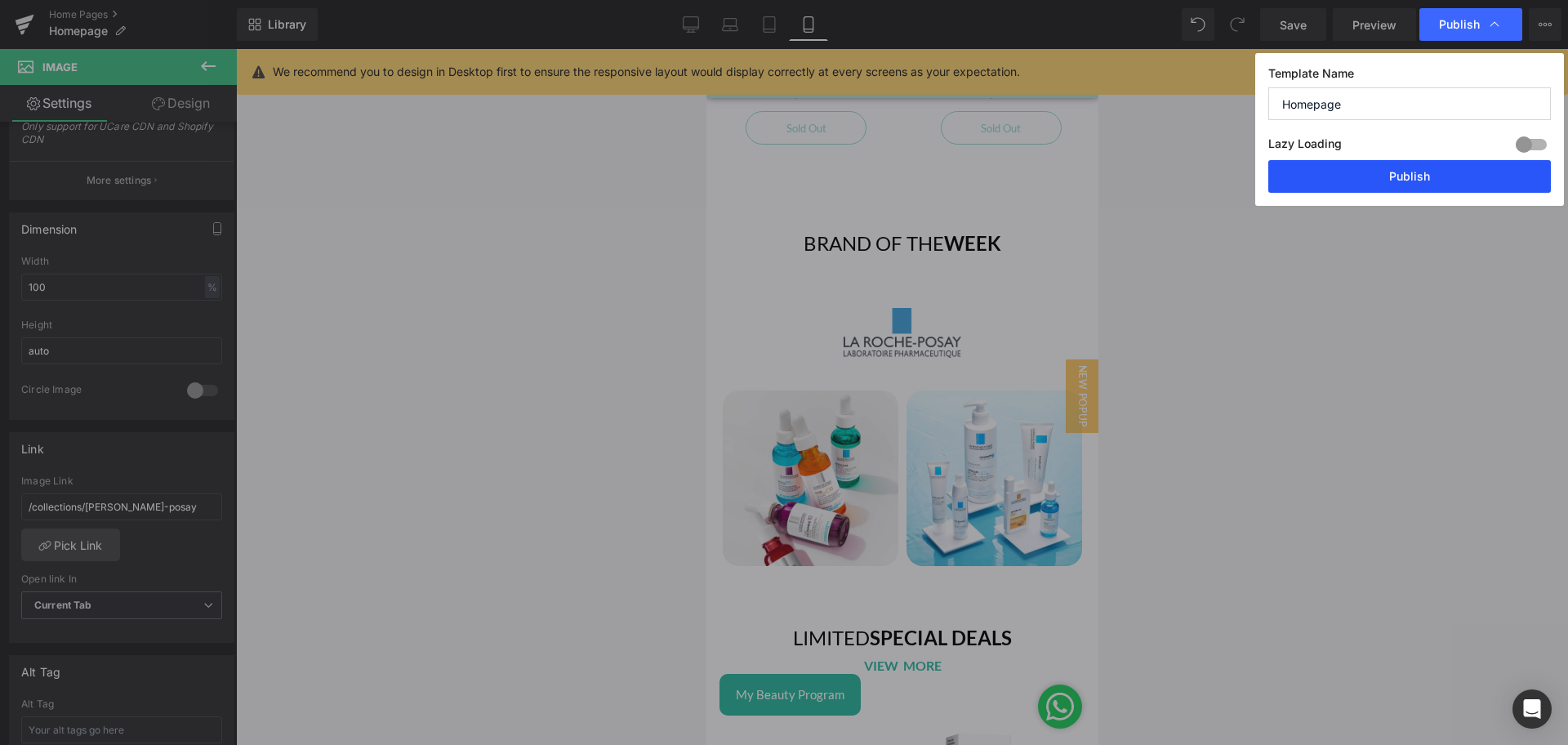
drag, startPoint x: 1360, startPoint y: 185, endPoint x: 236, endPoint y: 300, distance: 1129.9
click at [1360, 186] on button "Publish" at bounding box center [1409, 176] width 282 height 33
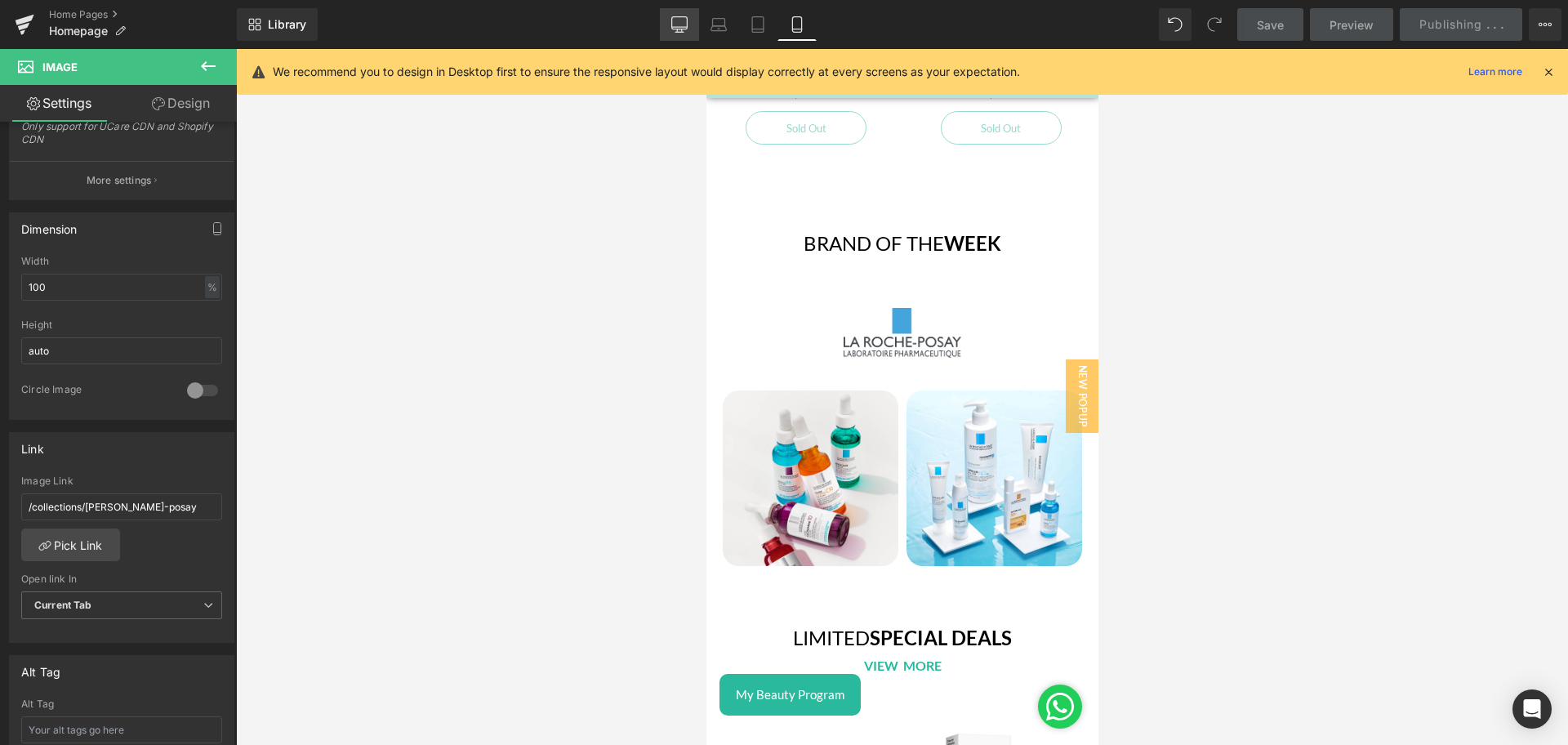
click at [678, 24] on icon at bounding box center [679, 24] width 16 height 16
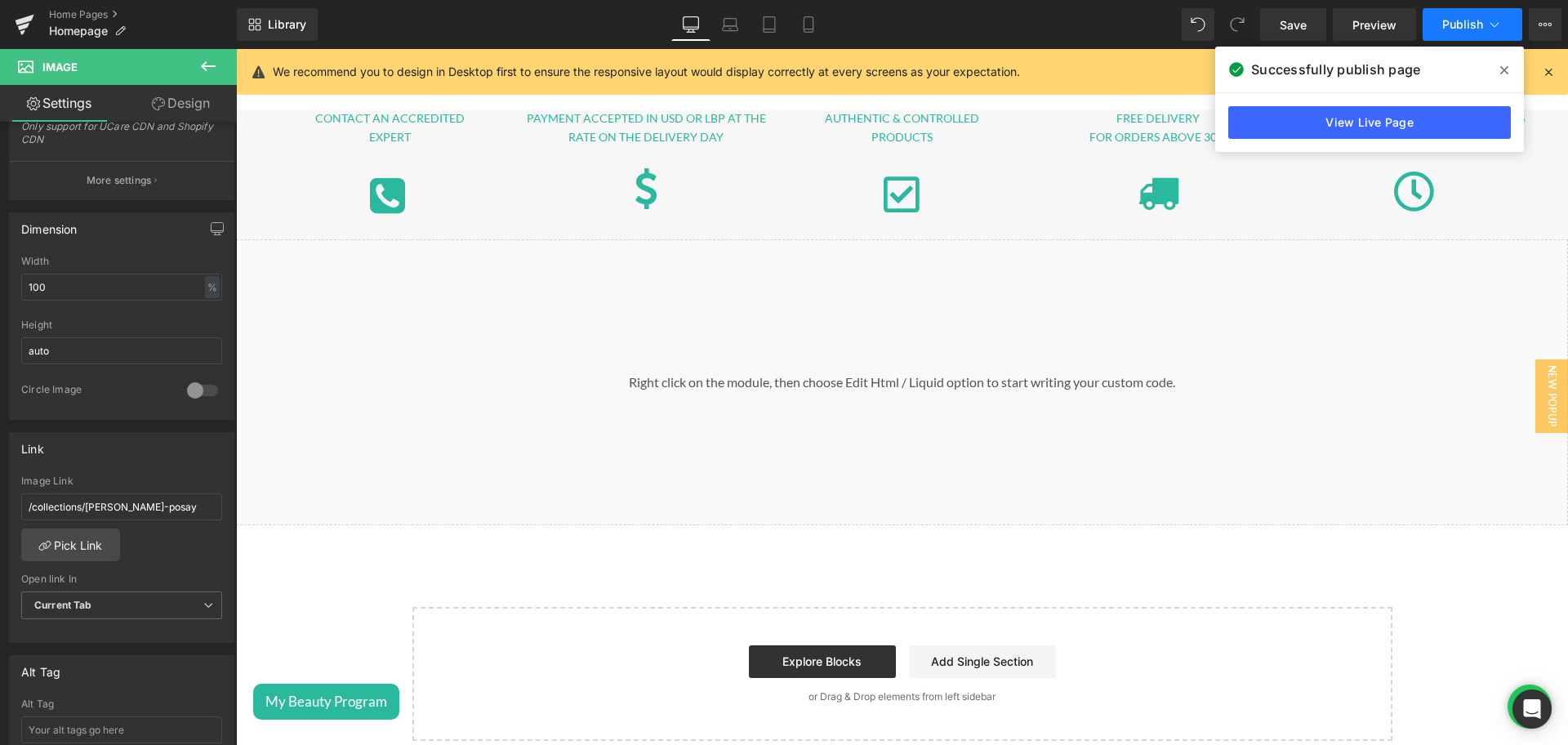
scroll to position [7330, 0]
